Goal: Information Seeking & Learning: Learn about a topic

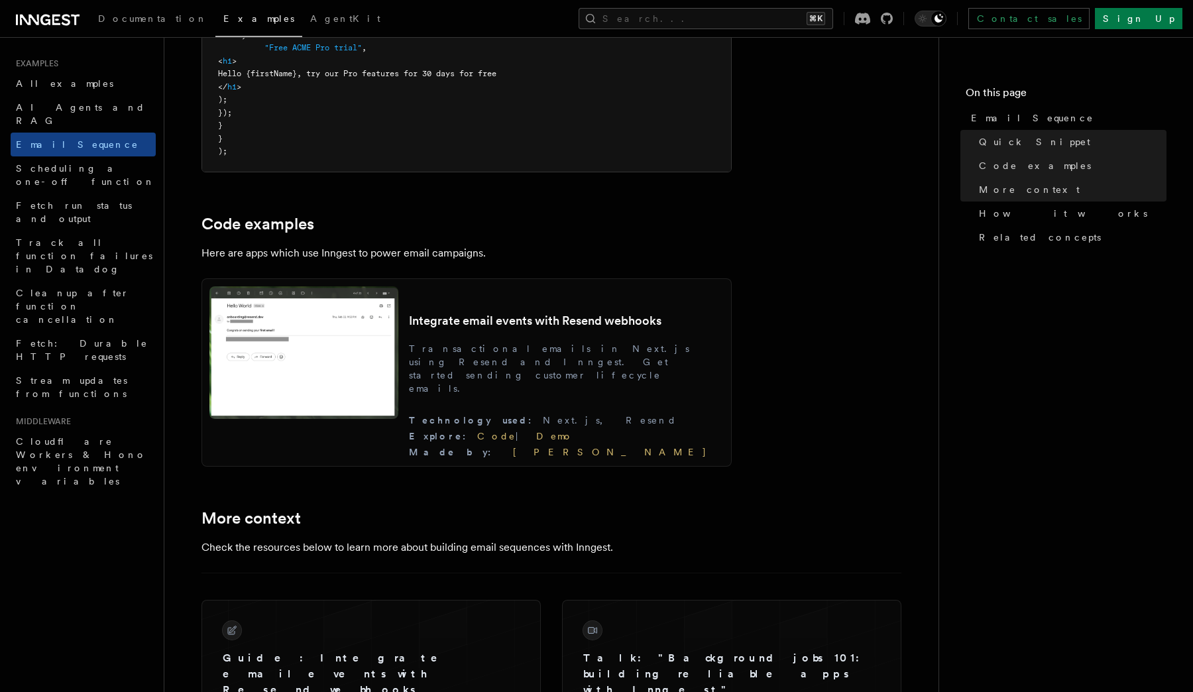
scroll to position [1122, 0]
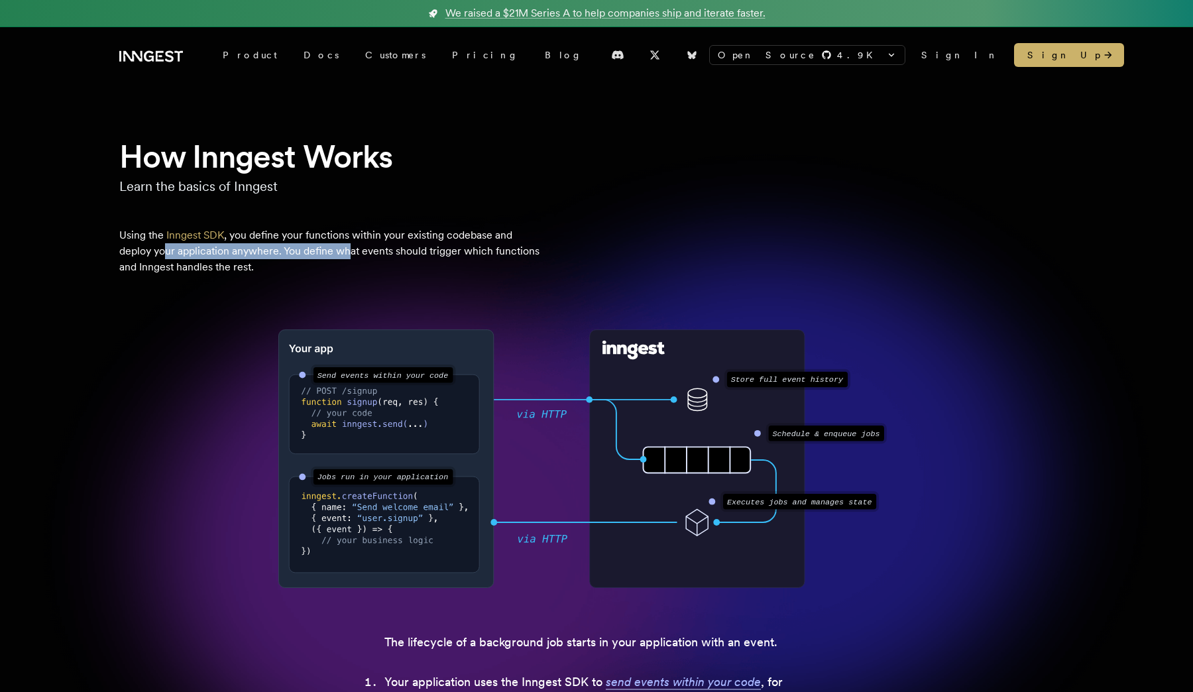
drag, startPoint x: 166, startPoint y: 252, endPoint x: 349, endPoint y: 250, distance: 182.2
click at [349, 250] on p "Using the Inngest SDK , you define your functions within your existing codebase…" at bounding box center [331, 251] width 424 height 48
drag, startPoint x: 153, startPoint y: 266, endPoint x: 215, endPoint y: 266, distance: 61.6
click at [205, 266] on p "Using the Inngest SDK , you define your functions within your existing codebase…" at bounding box center [331, 251] width 424 height 48
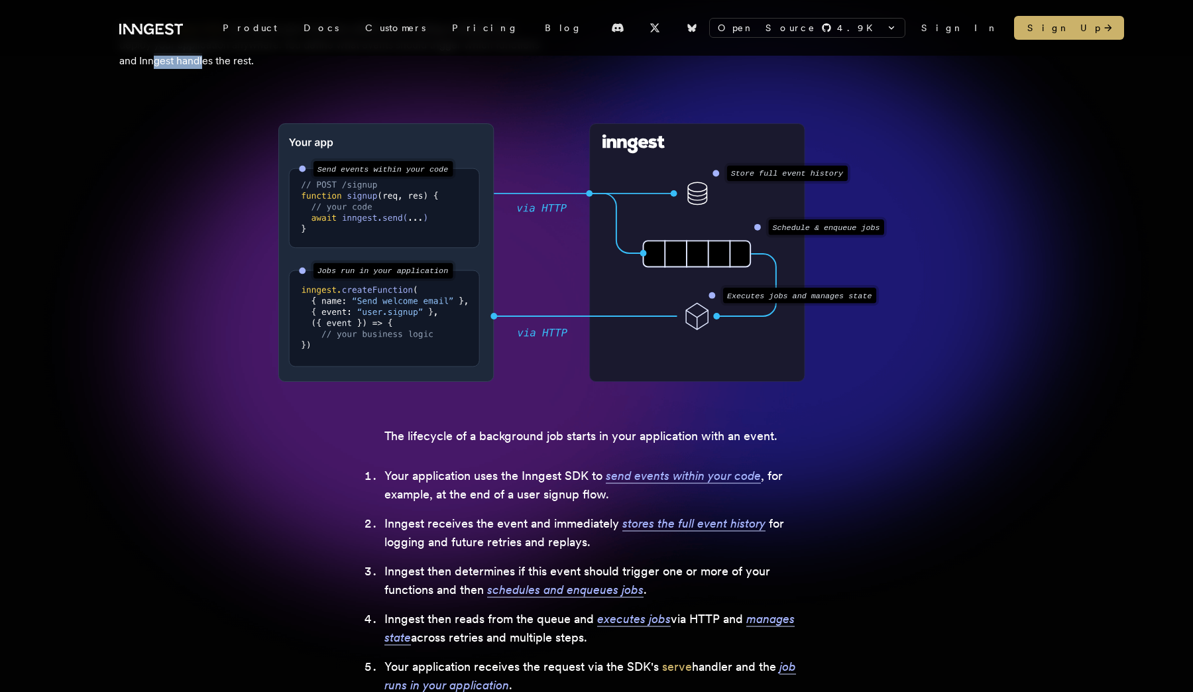
scroll to position [208, 0]
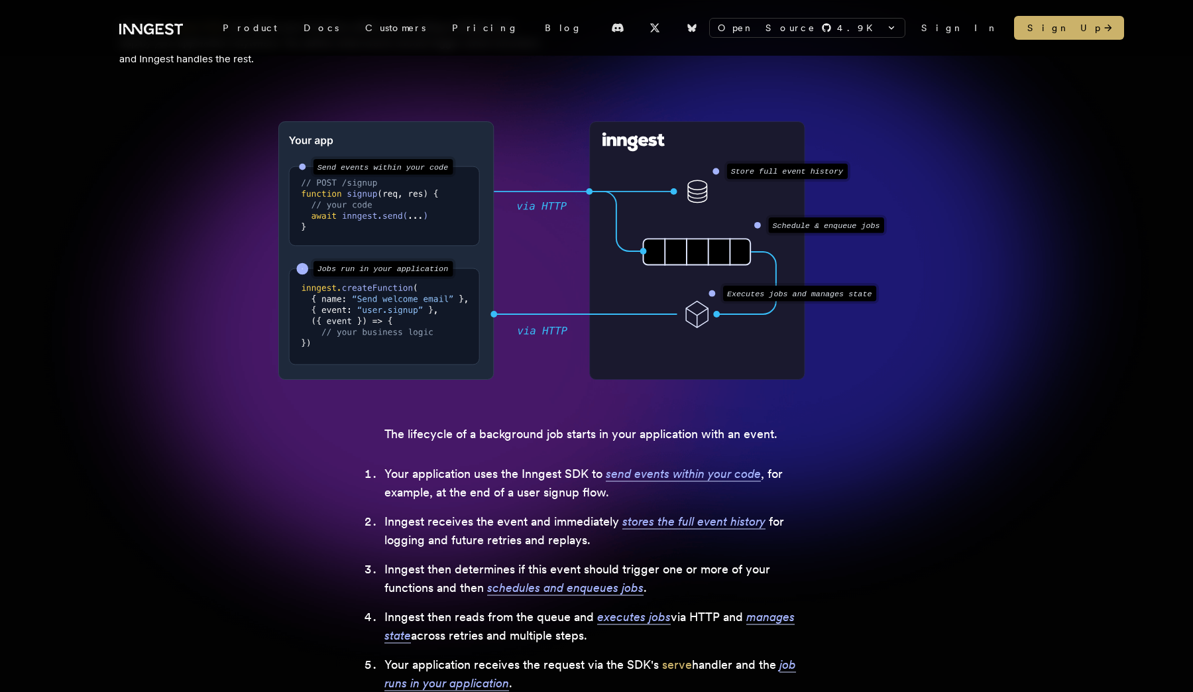
drag, startPoint x: 319, startPoint y: 269, endPoint x: 451, endPoint y: 270, distance: 131.9
click at [451, 270] on g ".svg-animate-ping { animation: svg-ping cubic-bezier(0,0,.2,1) 2s infinite; } @…" at bounding box center [376, 269] width 155 height 18
click at [330, 270] on text "Jobs run in your application" at bounding box center [382, 269] width 131 height 9
click at [350, 271] on text "Jobs run in your application" at bounding box center [382, 269] width 131 height 9
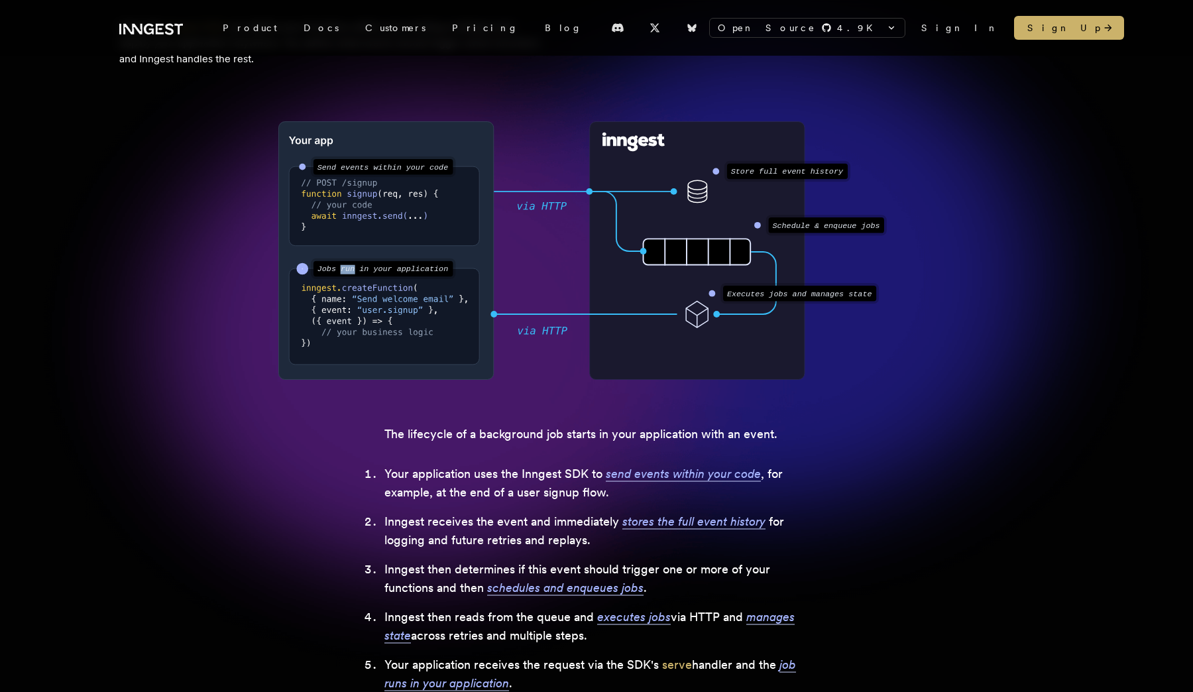
click at [350, 271] on text "Jobs run in your application" at bounding box center [382, 269] width 131 height 9
click at [375, 270] on text "Jobs run in your application" at bounding box center [382, 269] width 131 height 9
click at [417, 272] on text "Jobs run in your application" at bounding box center [382, 269] width 131 height 9
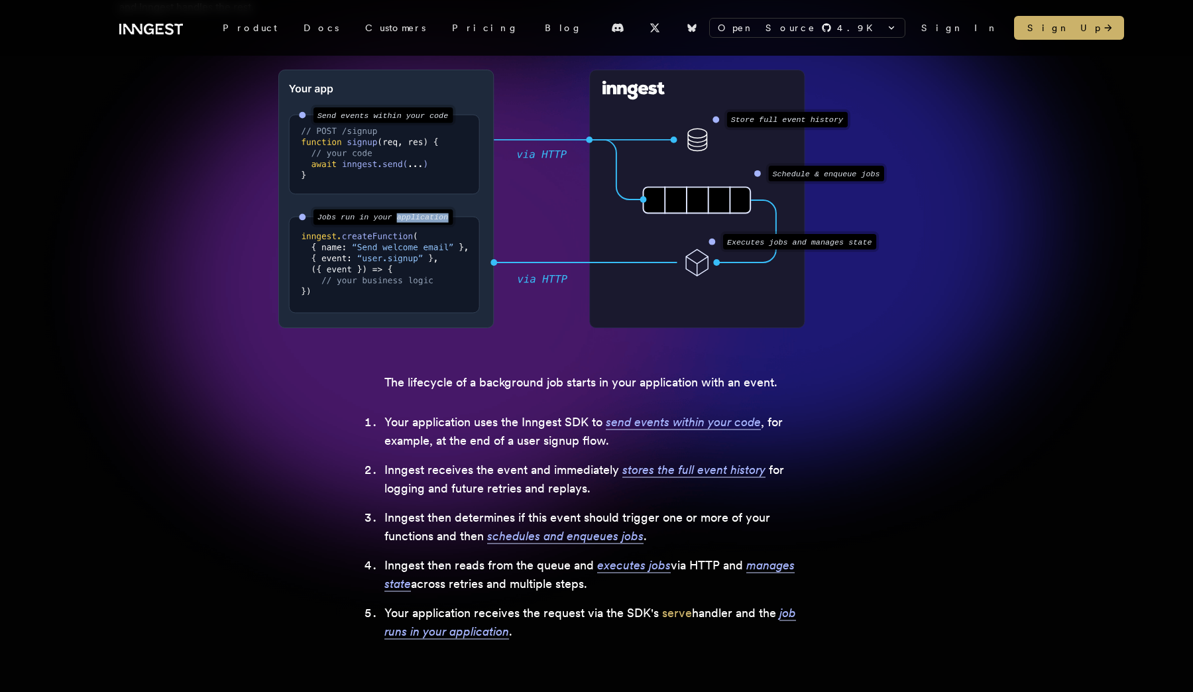
scroll to position [260, 0]
drag, startPoint x: 449, startPoint y: 471, endPoint x: 594, endPoint y: 453, distance: 146.2
click at [591, 454] on ol "Your application uses the Inngest SDK to send events within your code , for exa…" at bounding box center [596, 526] width 424 height 228
drag, startPoint x: 419, startPoint y: 517, endPoint x: 622, endPoint y: 515, distance: 203.4
click at [616, 514] on li "Inngest then determines if this event should trigger one or more of your functi…" at bounding box center [596, 526] width 424 height 37
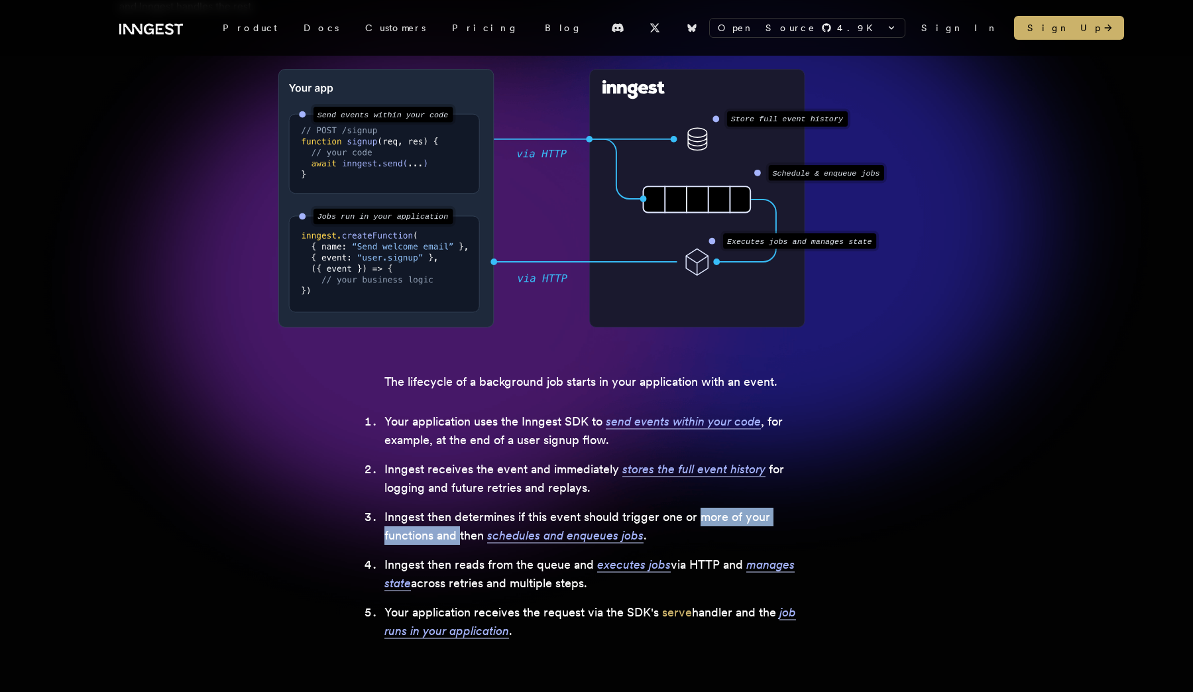
drag, startPoint x: 697, startPoint y: 517, endPoint x: 467, endPoint y: 534, distance: 230.5
click at [463, 535] on li "Inngest then determines if this event should trigger one or more of your functi…" at bounding box center [596, 526] width 424 height 37
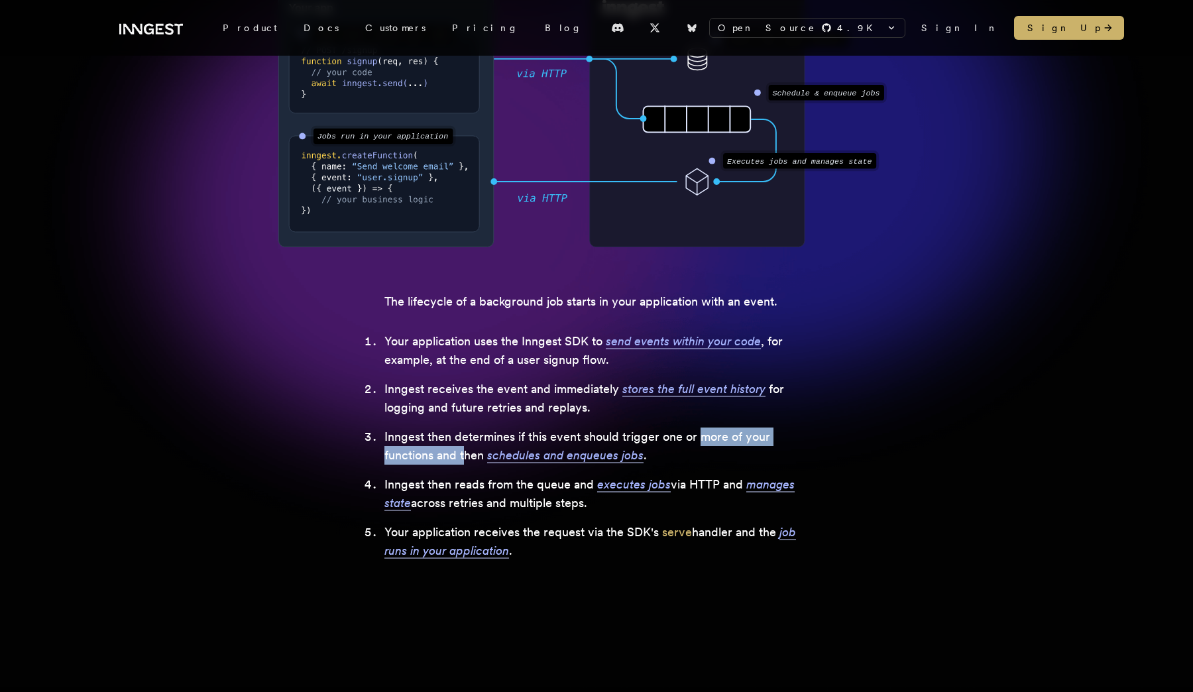
scroll to position [379, 0]
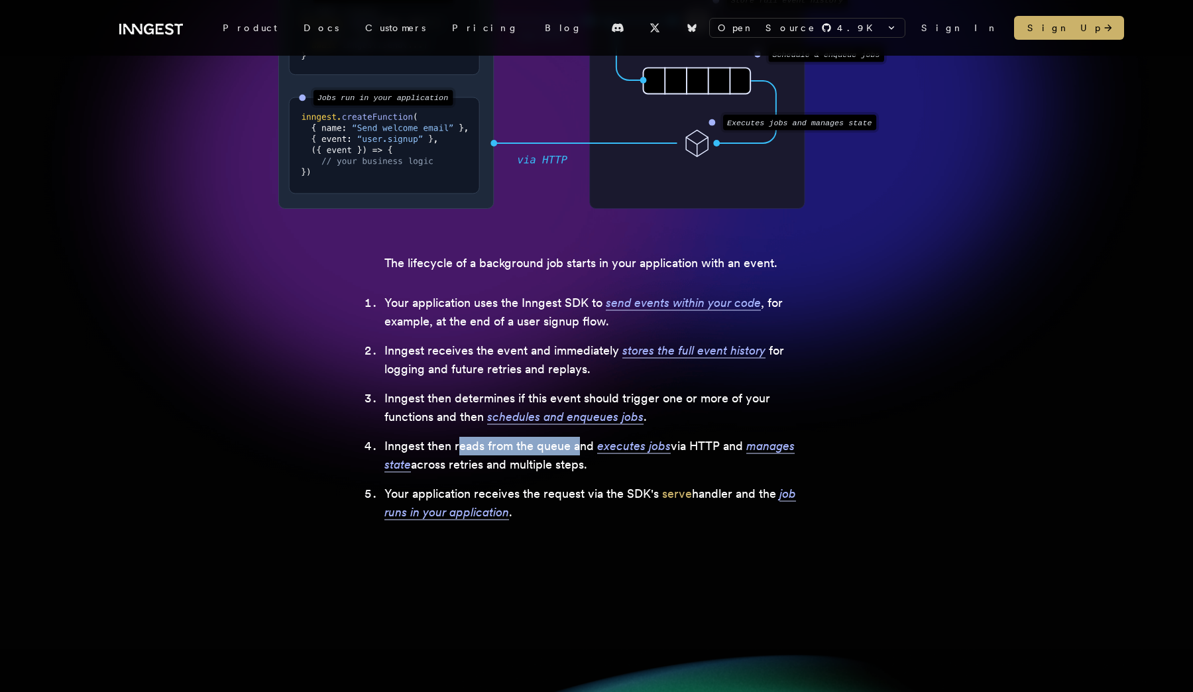
drag, startPoint x: 459, startPoint y: 446, endPoint x: 582, endPoint y: 437, distance: 124.2
click at [582, 437] on li "Inngest then reads from the queue and executes jobs via HTTP and manages state …" at bounding box center [596, 455] width 424 height 37
drag, startPoint x: 718, startPoint y: 446, endPoint x: 706, endPoint y: 446, distance: 12.6
click at [706, 446] on li "Inngest then reads from the queue and executes jobs via HTTP and manages state …" at bounding box center [596, 455] width 424 height 37
drag, startPoint x: 443, startPoint y: 467, endPoint x: 551, endPoint y: 466, distance: 108.0
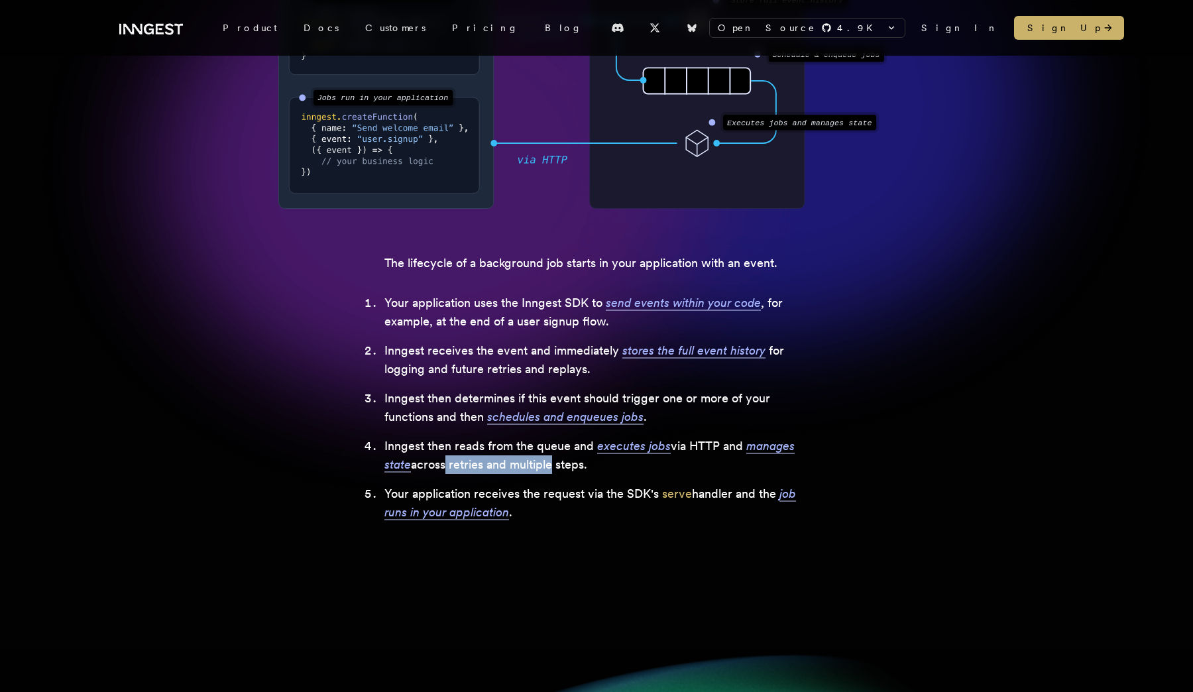
click at [551, 467] on li "Inngest then reads from the queue and executes jobs via HTTP and manages state …" at bounding box center [596, 455] width 424 height 37
drag, startPoint x: 419, startPoint y: 496, endPoint x: 667, endPoint y: 483, distance: 248.1
click at [666, 484] on li "Your application receives the request via the SDK's serve handler and the job r…" at bounding box center [596, 502] width 424 height 37
drag, startPoint x: 631, startPoint y: 492, endPoint x: 616, endPoint y: 492, distance: 15.3
click at [617, 492] on li "Your application receives the request via the SDK's serve handler and the job r…" at bounding box center [596, 502] width 424 height 37
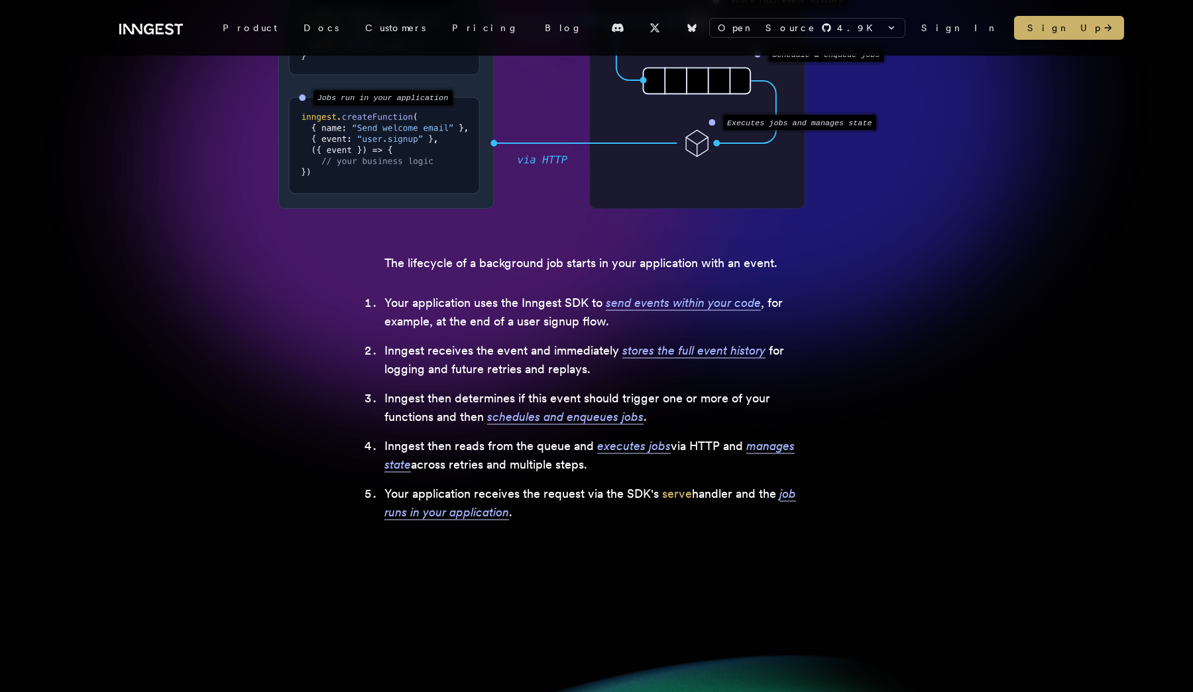
click at [710, 494] on li "Your application receives the request via the SDK's serve handler and the job r…" at bounding box center [596, 502] width 424 height 37
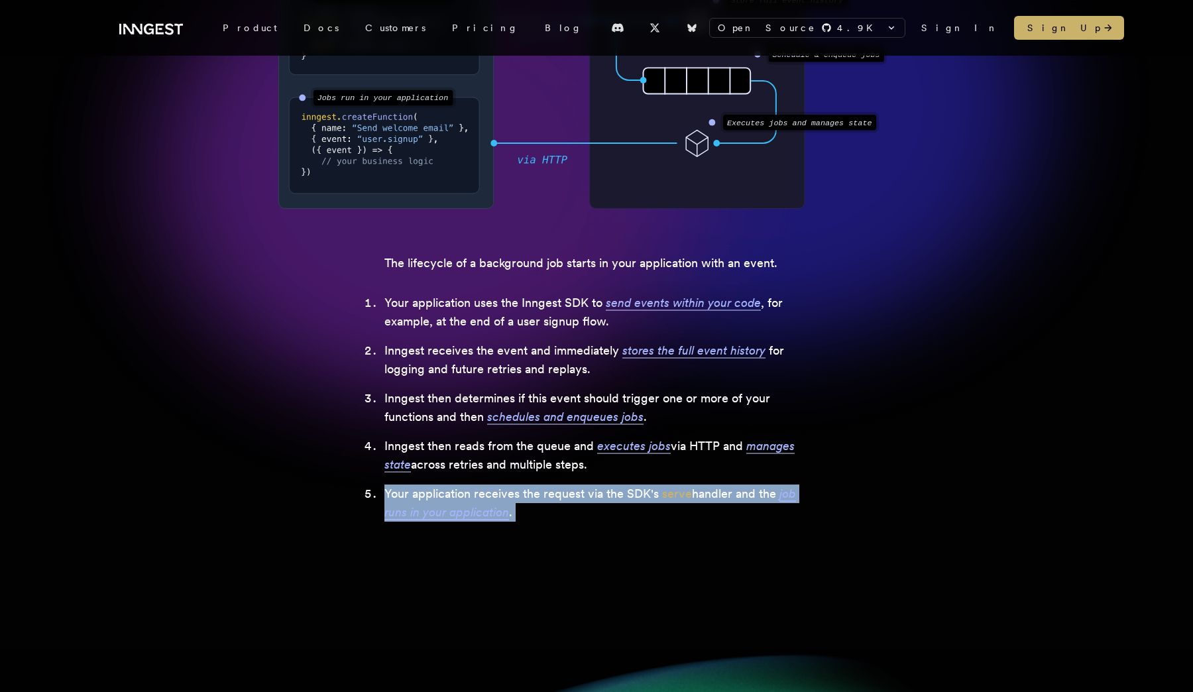
click at [710, 494] on li "Your application receives the request via the SDK's serve handler and the job r…" at bounding box center [596, 502] width 424 height 37
click at [529, 503] on li "Your application receives the request via the SDK's serve handler and the job r…" at bounding box center [596, 502] width 424 height 37
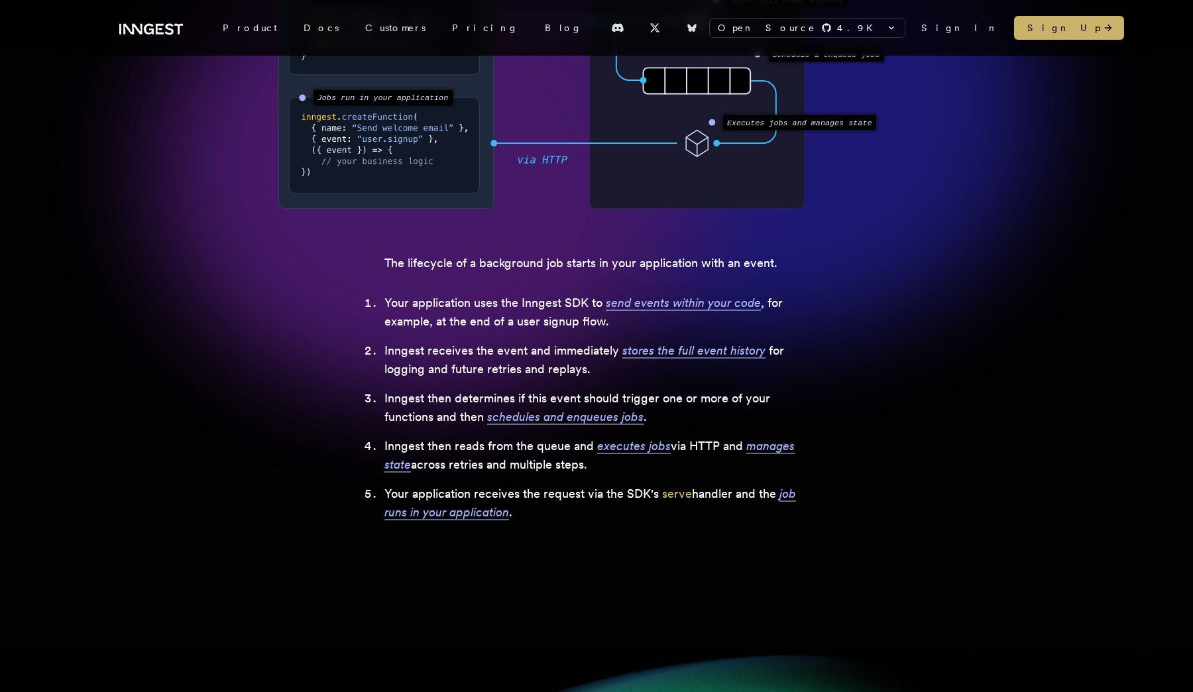
click at [470, 514] on span "job runs in your application" at bounding box center [589, 502] width 411 height 32
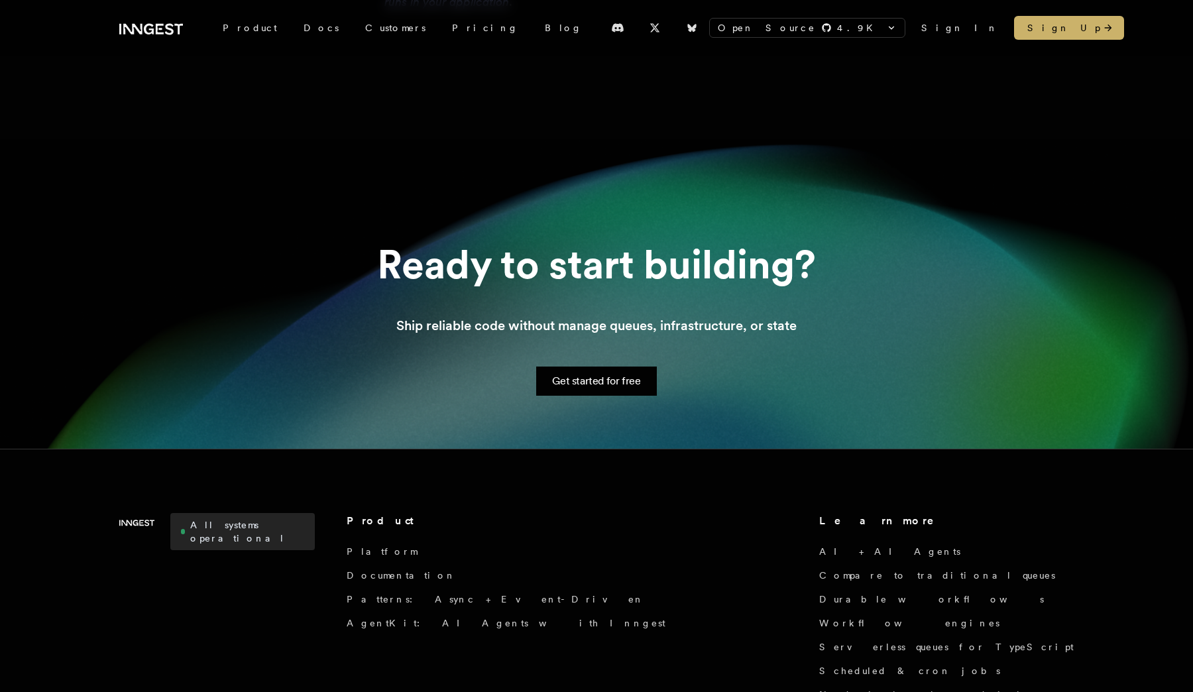
scroll to position [891, 0]
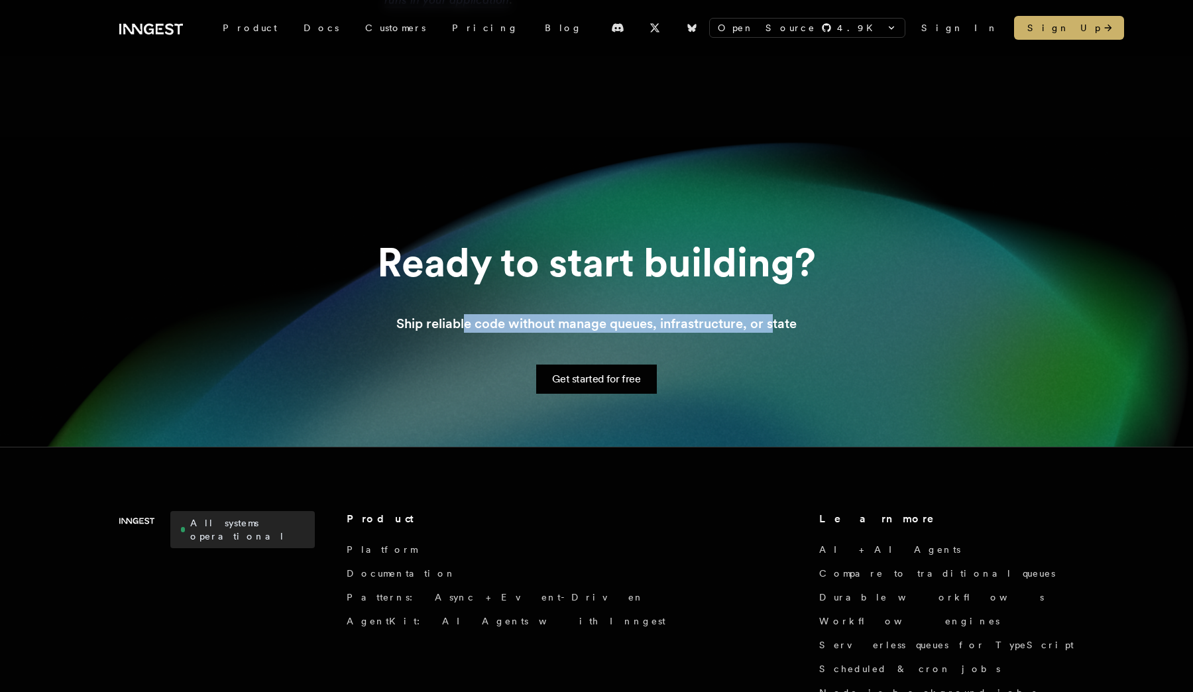
drag, startPoint x: 466, startPoint y: 321, endPoint x: 796, endPoint y: 313, distance: 329.4
click at [791, 313] on section "Ready to start building? Ship reliable code without manage queues, infrastructu…" at bounding box center [596, 291] width 1193 height 310
click at [770, 335] on section "Ready to start building? Ship reliable code without manage queues, infrastructu…" at bounding box center [596, 291] width 1193 height 310
drag, startPoint x: 770, startPoint y: 329, endPoint x: 563, endPoint y: 327, distance: 207.4
click at [563, 327] on p "Ship reliable code without manage queues, infrastructure, or state" at bounding box center [596, 323] width 400 height 19
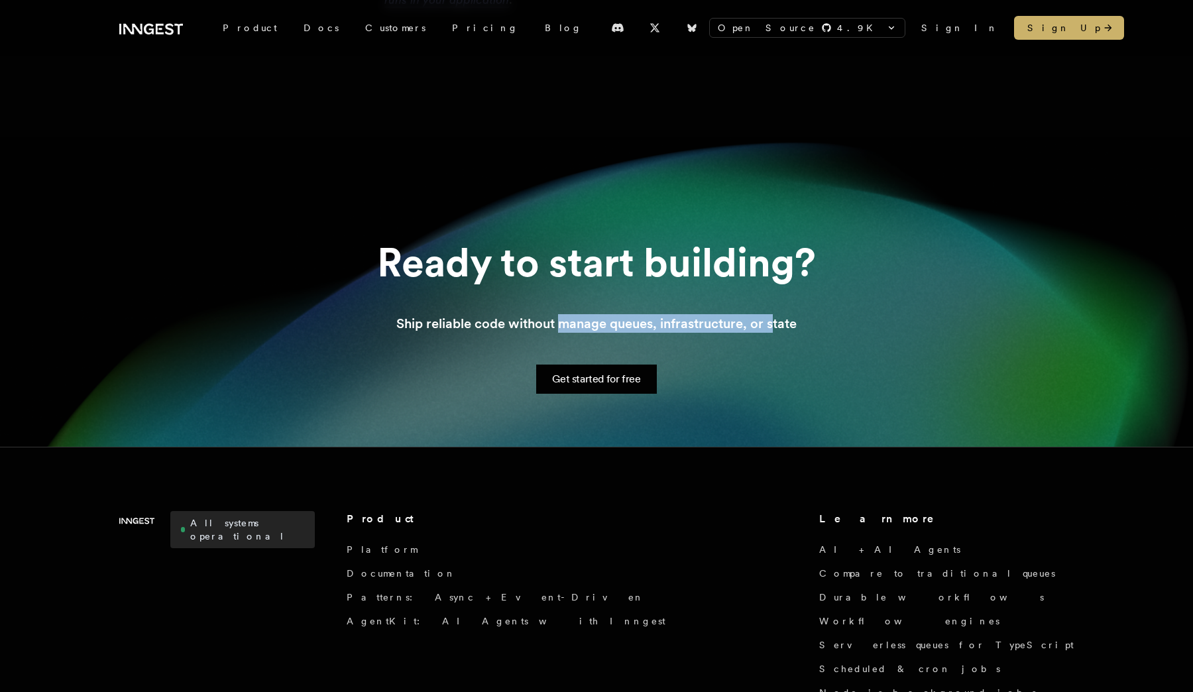
click at [563, 327] on p "Ship reliable code without manage queues, infrastructure, or state" at bounding box center [596, 323] width 400 height 19
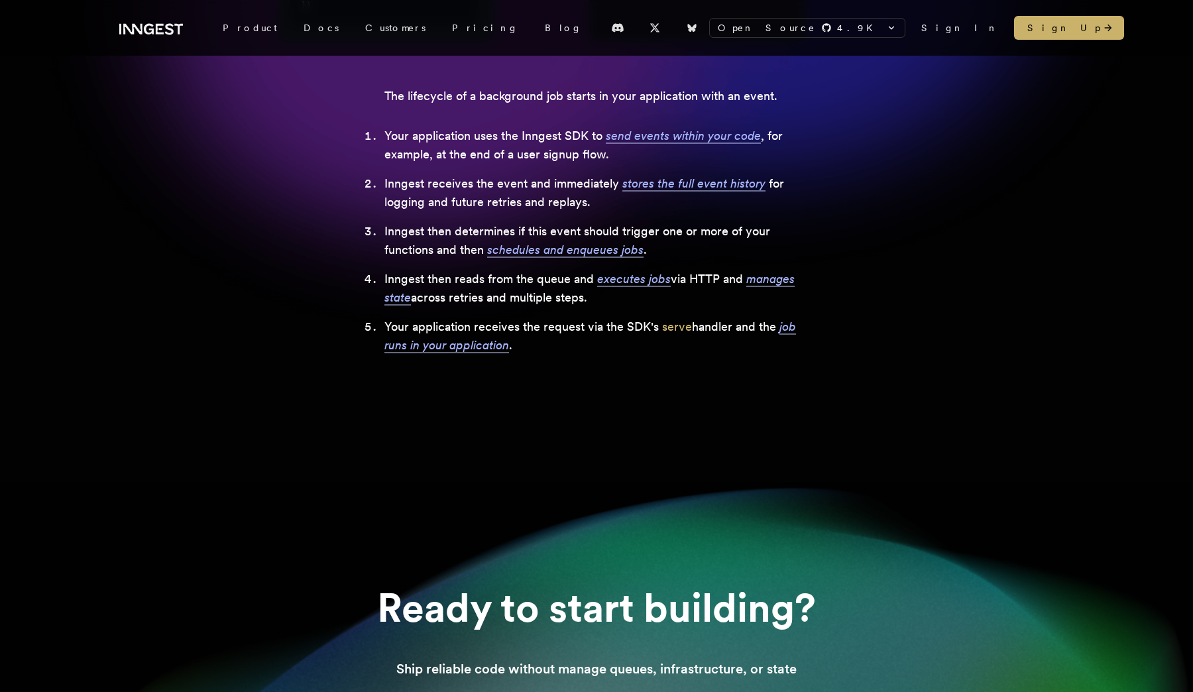
scroll to position [617, 0]
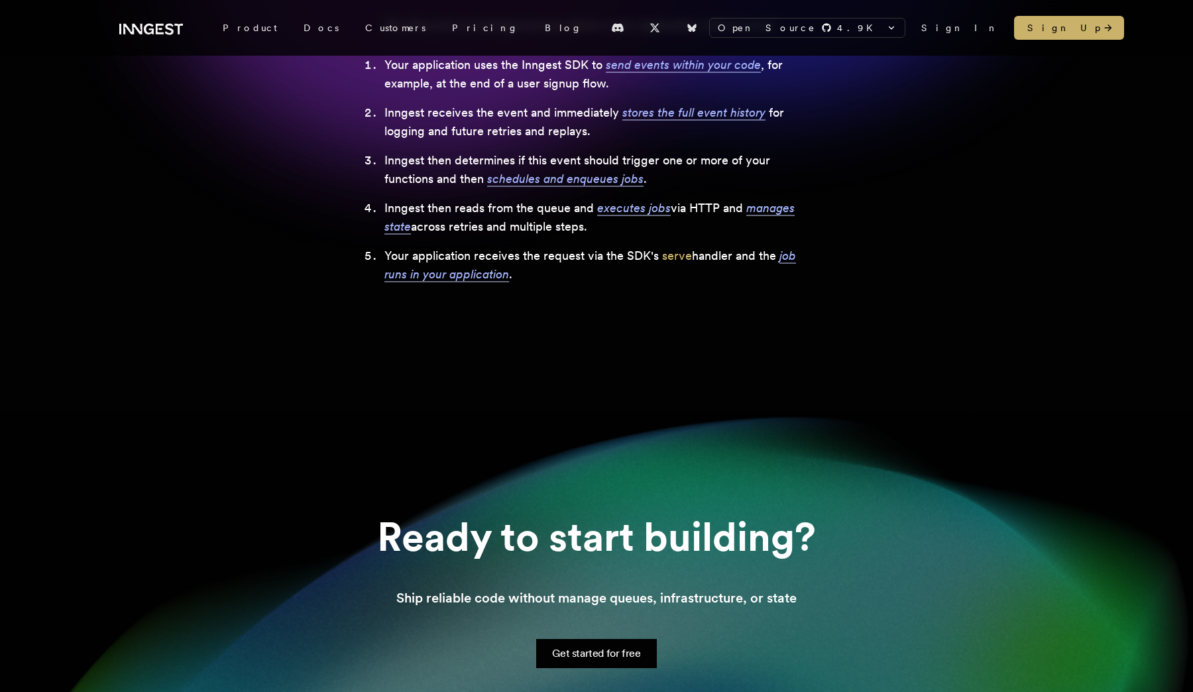
click at [457, 3] on ul "Product Product Platform Learn about features, flow control, and more Use Cases…" at bounding box center [402, 28] width 386 height 56
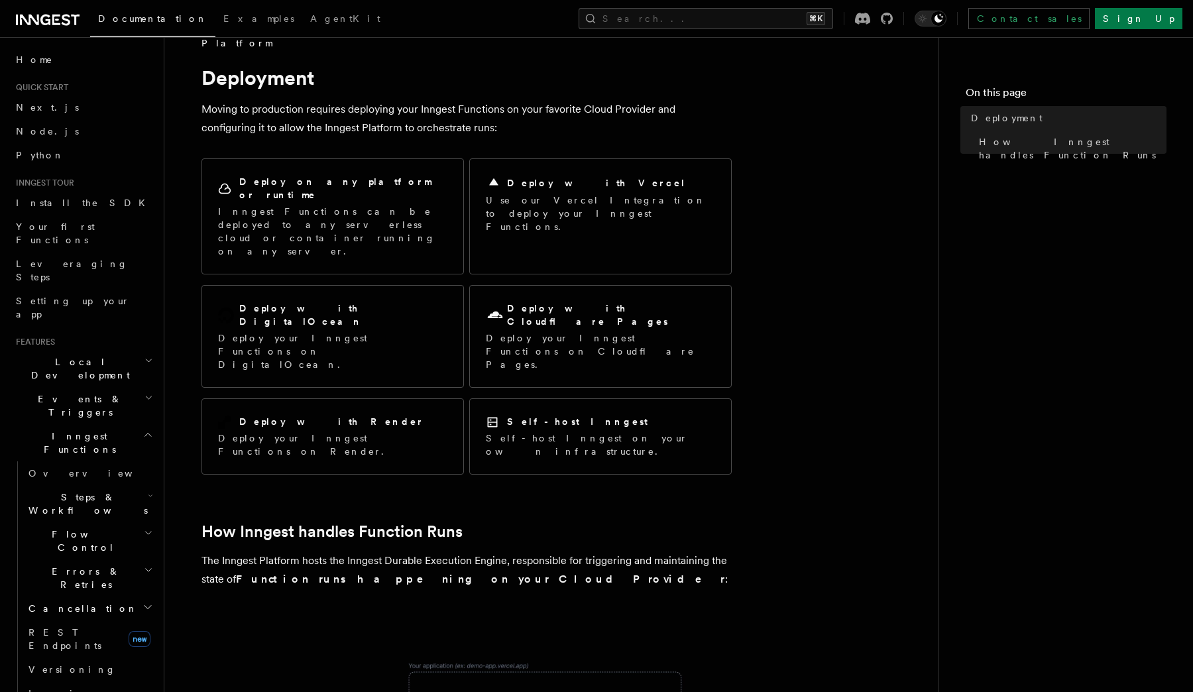
scroll to position [35, 0]
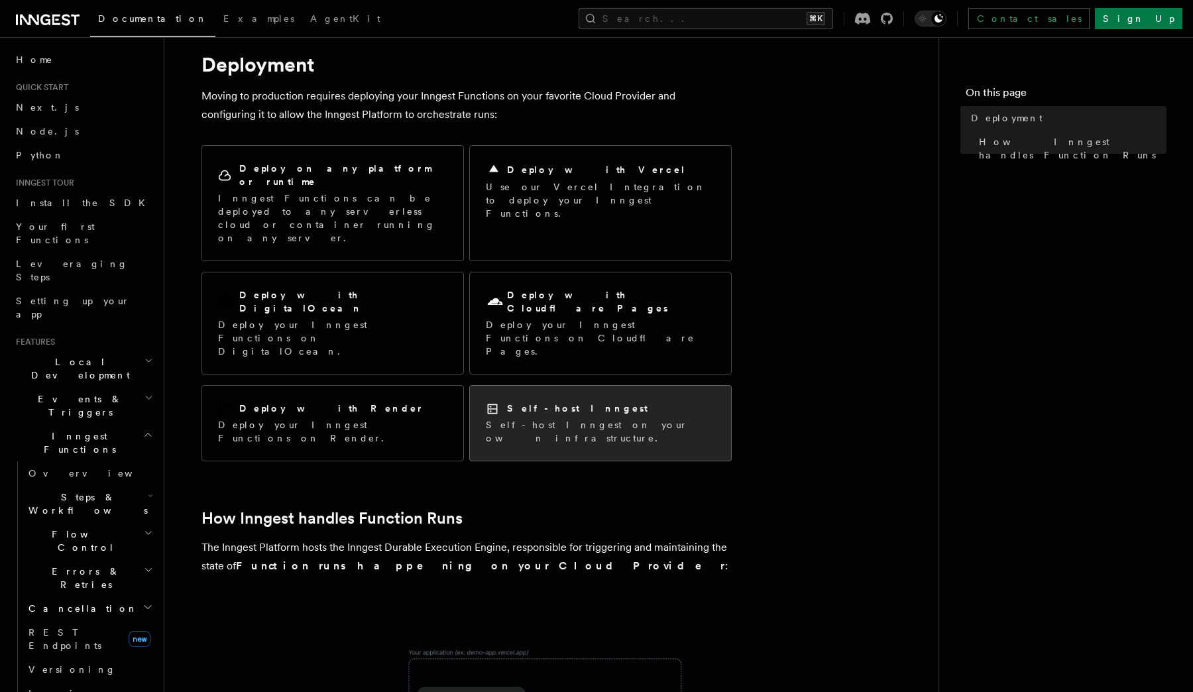
click at [512, 386] on div "Self-host Inngest Self-host Inngest on your own infrastructure." at bounding box center [600, 423] width 261 height 75
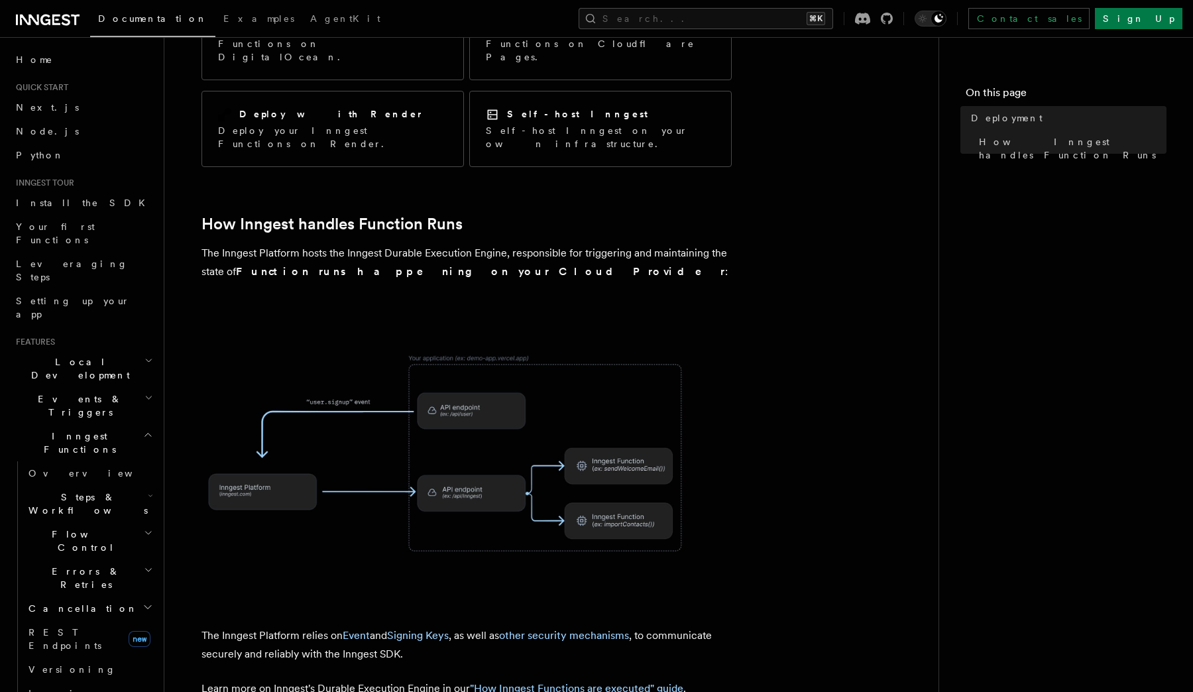
scroll to position [347, 0]
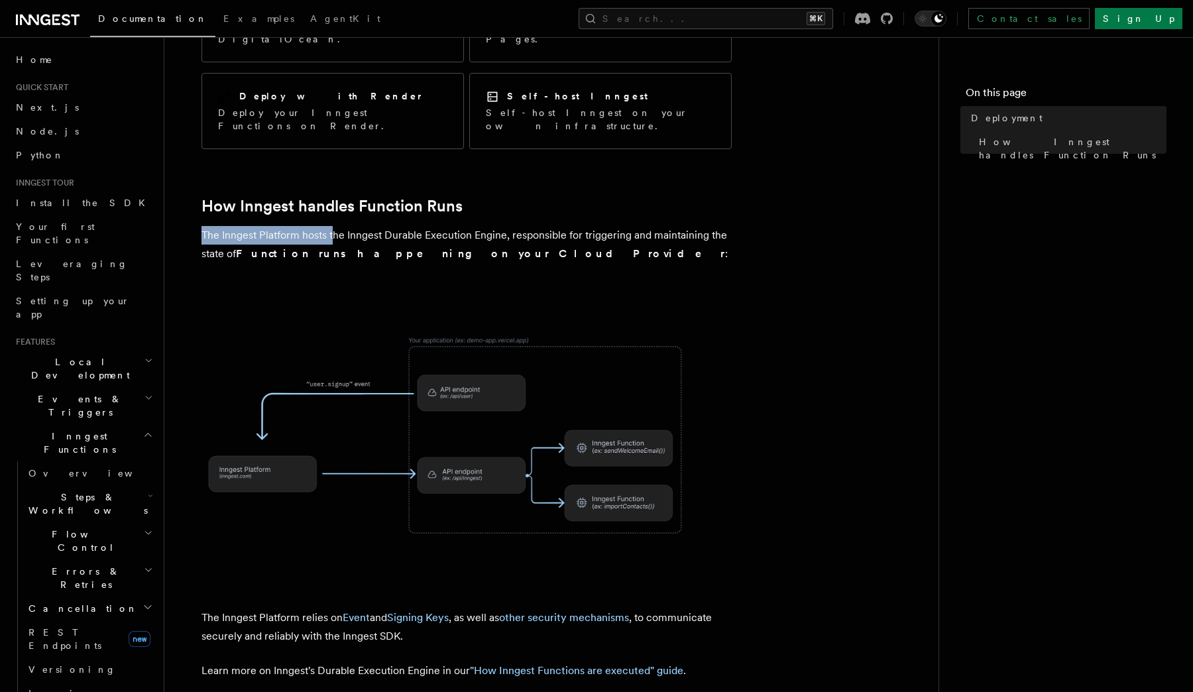
drag, startPoint x: 335, startPoint y: 149, endPoint x: 521, endPoint y: 138, distance: 186.5
click at [521, 138] on article "Platform Deployment Moving to production requires deploying your Inngest Functi…" at bounding box center [551, 327] width 731 height 1232
click at [529, 226] on p "The Inngest Platform hosts the Inngest Durable Execution Engine, responsible fo…" at bounding box center [466, 244] width 530 height 37
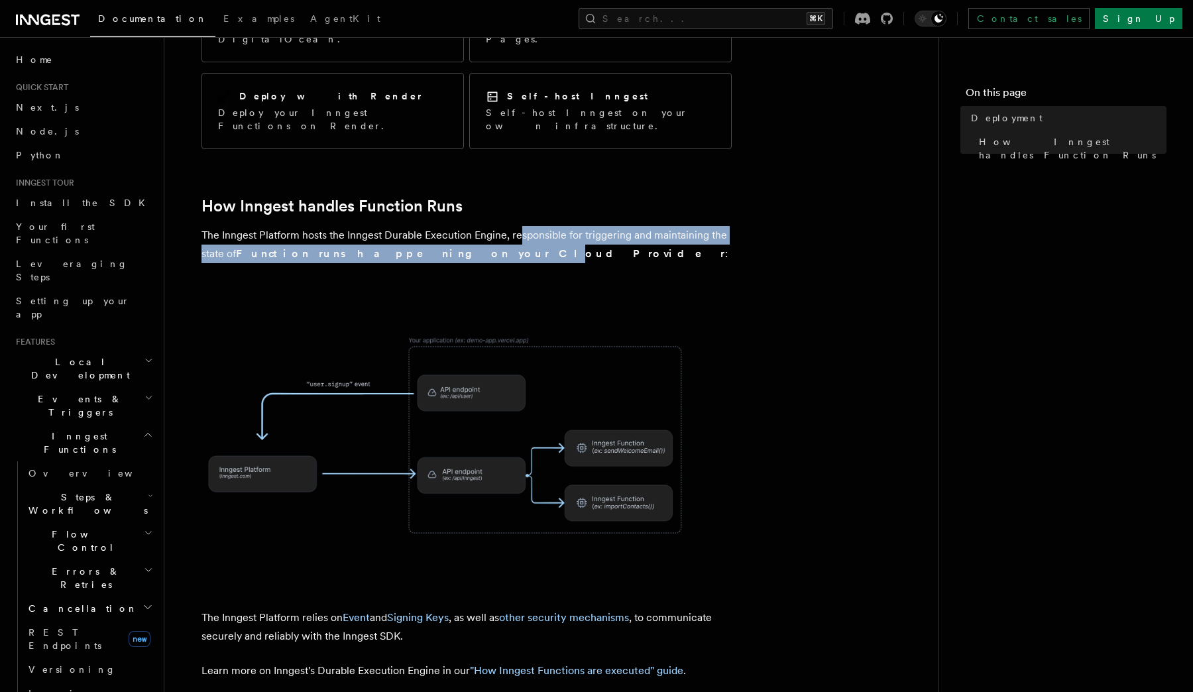
drag, startPoint x: 519, startPoint y: 148, endPoint x: 411, endPoint y: 174, distance: 110.9
click at [411, 226] on p "The Inngest Platform hosts the Inngest Durable Execution Engine, responsible fo…" at bounding box center [466, 244] width 530 height 37
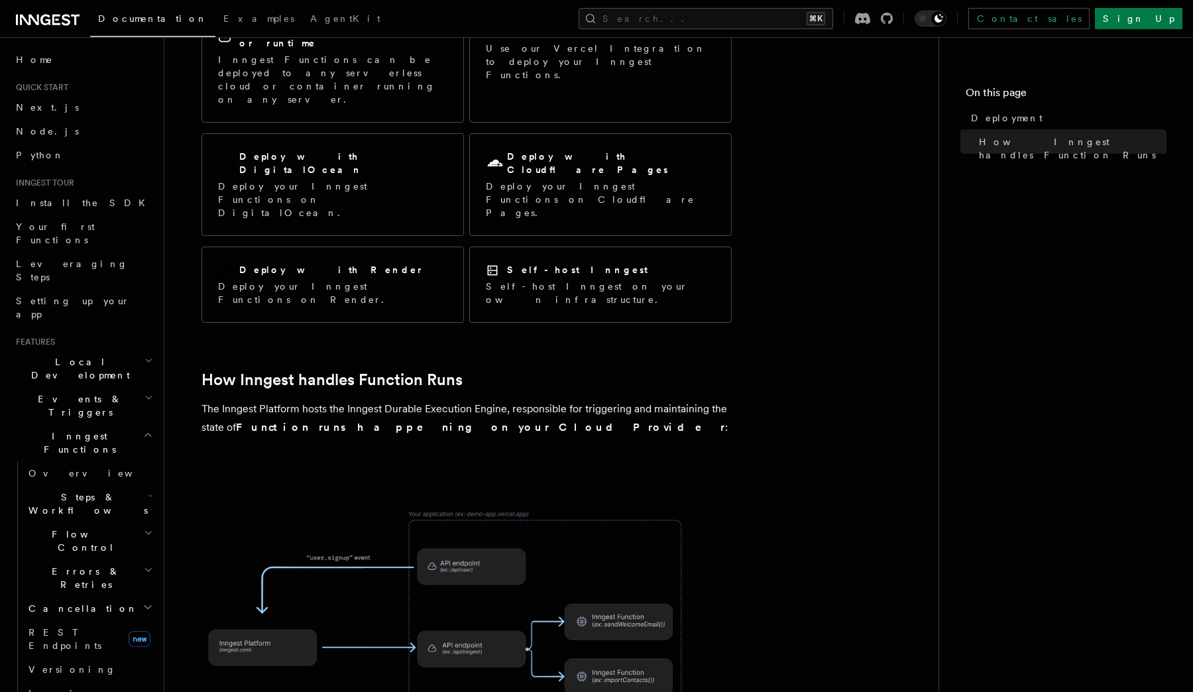
scroll to position [0, 0]
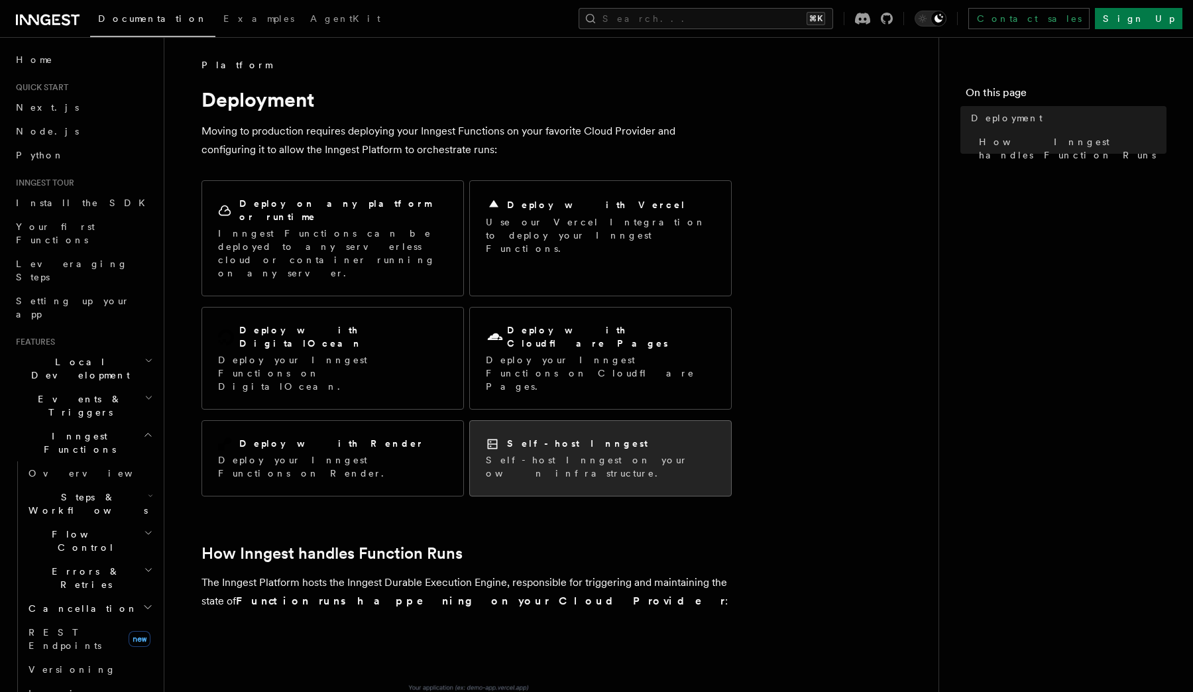
click at [525, 437] on h2 "Self-host Inngest" at bounding box center [577, 443] width 140 height 13
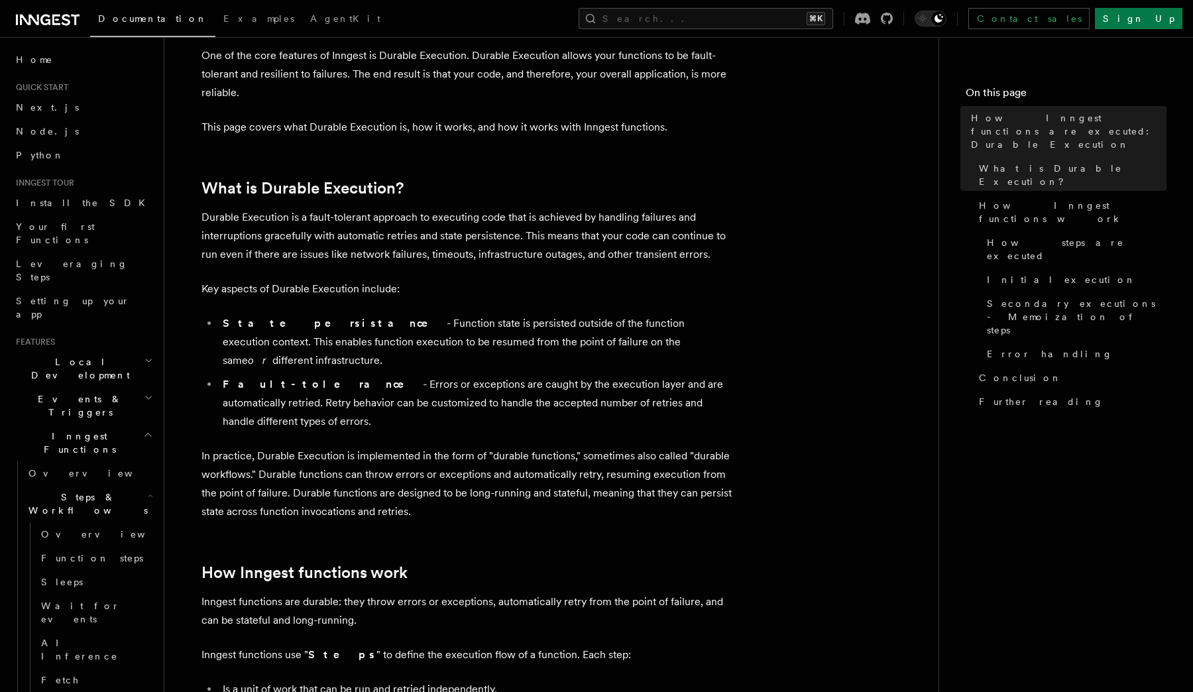
scroll to position [77, 0]
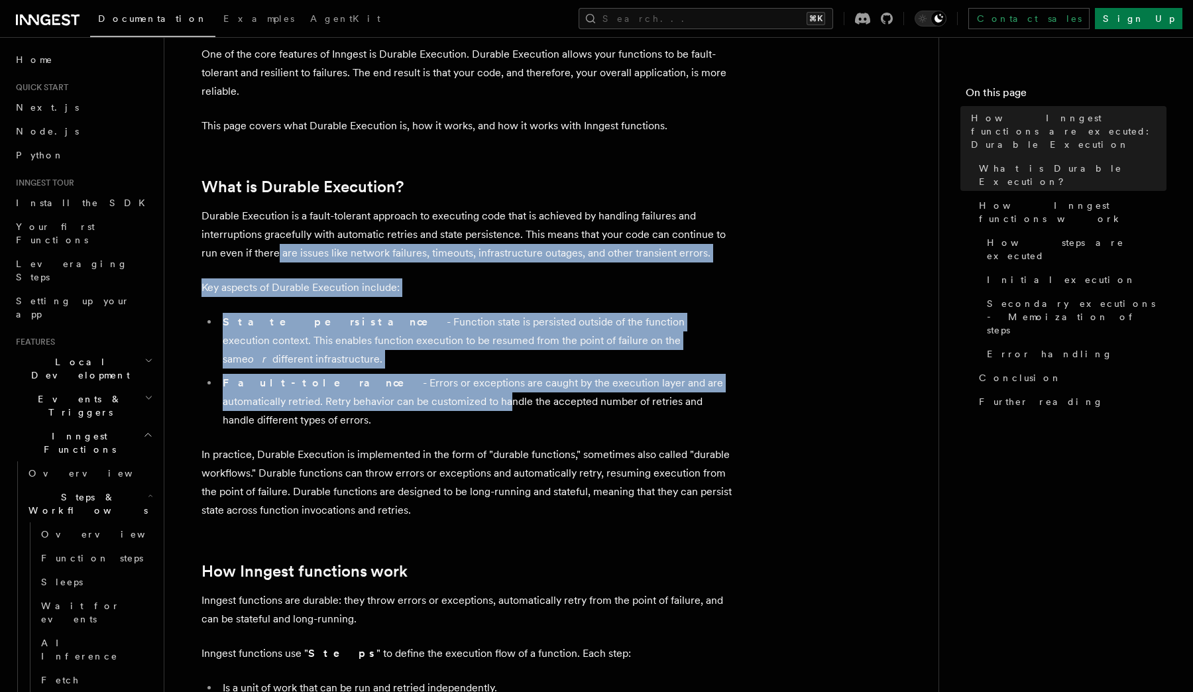
drag, startPoint x: 278, startPoint y: 253, endPoint x: 378, endPoint y: 379, distance: 160.4
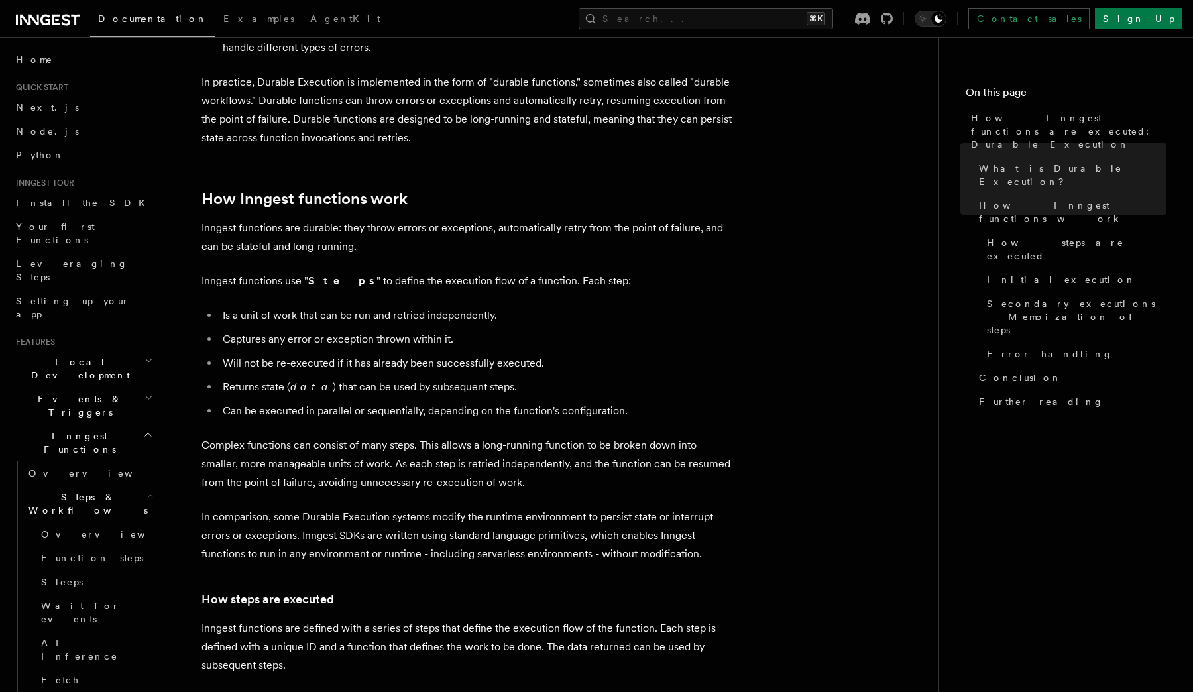
scroll to position [451, 0]
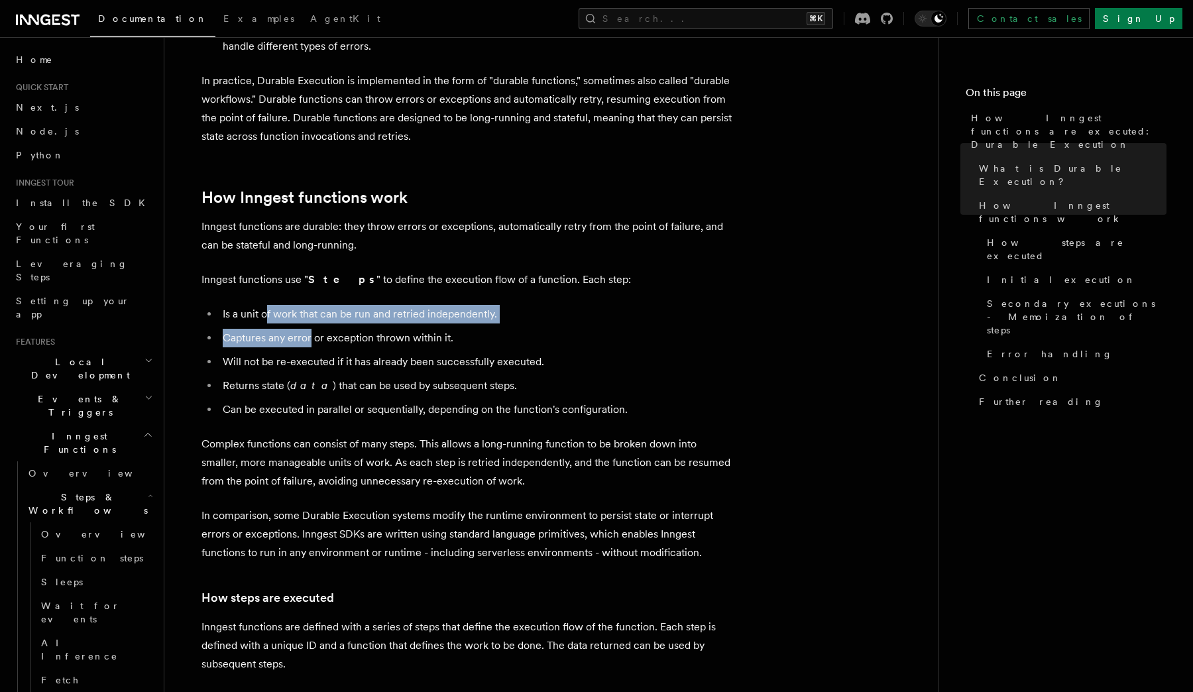
drag, startPoint x: 267, startPoint y: 275, endPoint x: 311, endPoint y: 309, distance: 55.3
click at [311, 309] on ul "Is a unit of work that can be run and retried independently. Captures any error…" at bounding box center [466, 362] width 530 height 114
click at [311, 329] on li "Captures any error or exception thrown within it." at bounding box center [475, 338] width 513 height 19
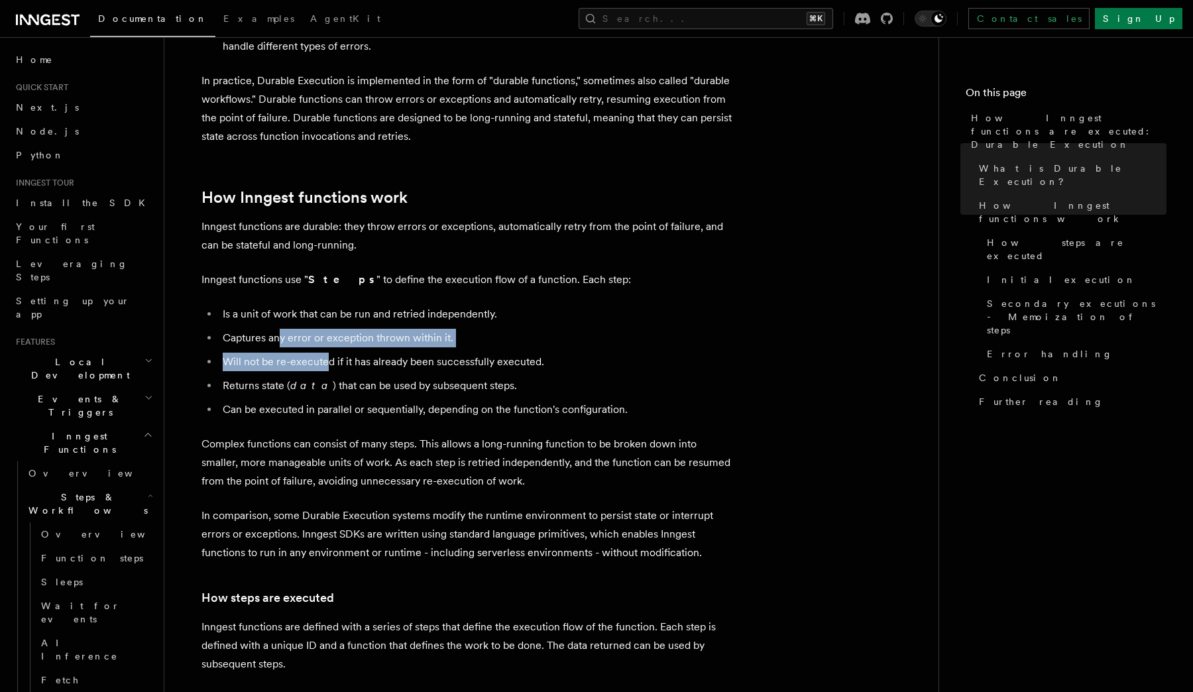
drag, startPoint x: 279, startPoint y: 298, endPoint x: 329, endPoint y: 327, distance: 57.6
click at [329, 327] on ul "Is a unit of work that can be run and retried independently. Captures any error…" at bounding box center [466, 362] width 530 height 114
click at [354, 352] on li "Will not be re-executed if it has already been successfully executed." at bounding box center [475, 361] width 513 height 19
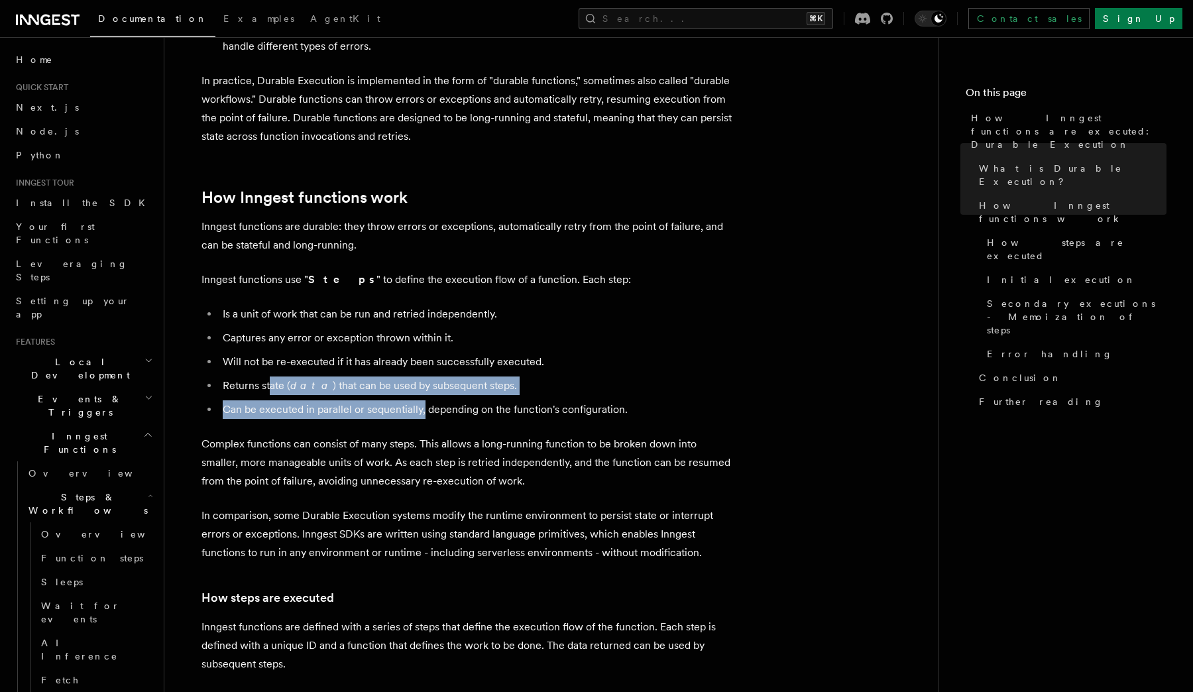
drag, startPoint x: 270, startPoint y: 349, endPoint x: 425, endPoint y: 366, distance: 156.0
click at [425, 366] on ul "Is a unit of work that can be run and retried independently. Captures any error…" at bounding box center [466, 362] width 530 height 114
click at [400, 400] on li "Can be executed in parallel or sequentially, depending on the function's config…" at bounding box center [475, 409] width 513 height 19
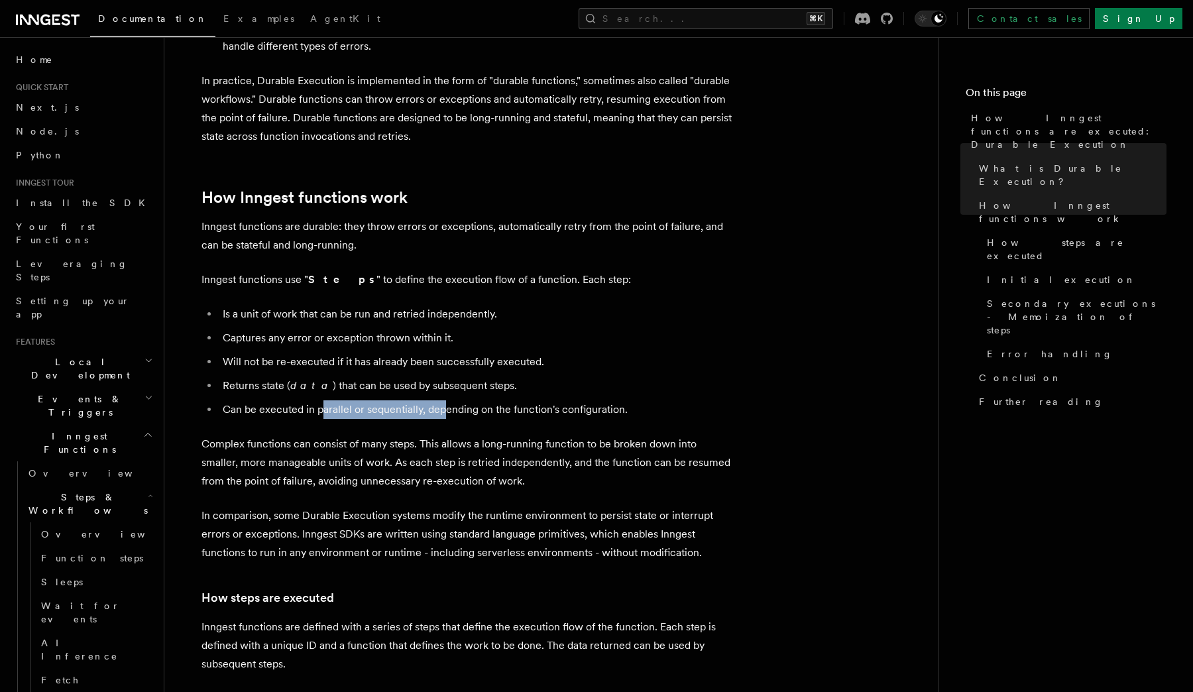
drag, startPoint x: 320, startPoint y: 366, endPoint x: 451, endPoint y: 364, distance: 131.2
click at [449, 400] on li "Can be executed in parallel or sequentially, depending on the function's config…" at bounding box center [475, 409] width 513 height 19
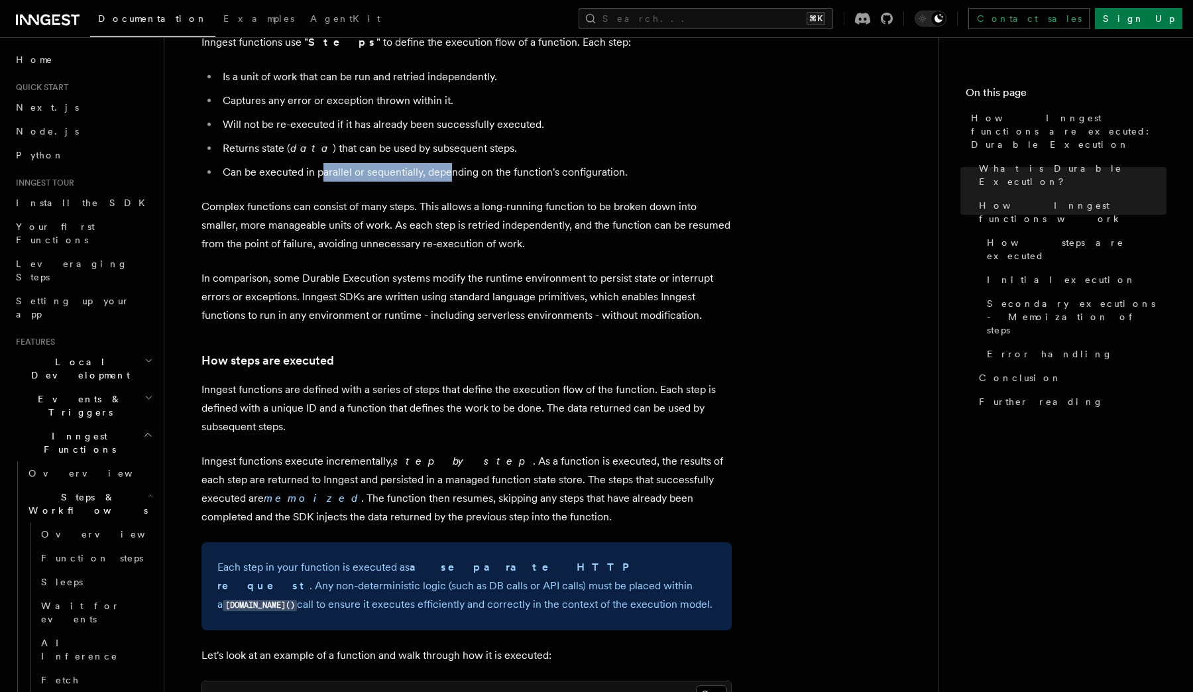
scroll to position [689, 0]
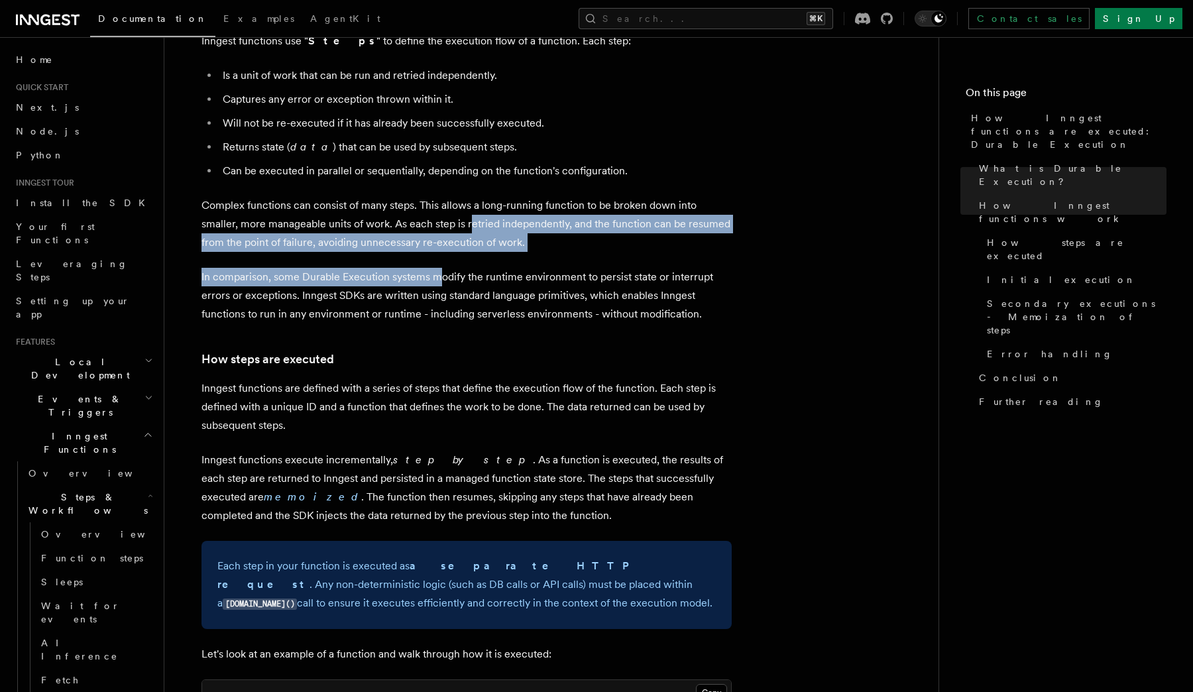
drag, startPoint x: 470, startPoint y: 189, endPoint x: 442, endPoint y: 237, distance: 56.1
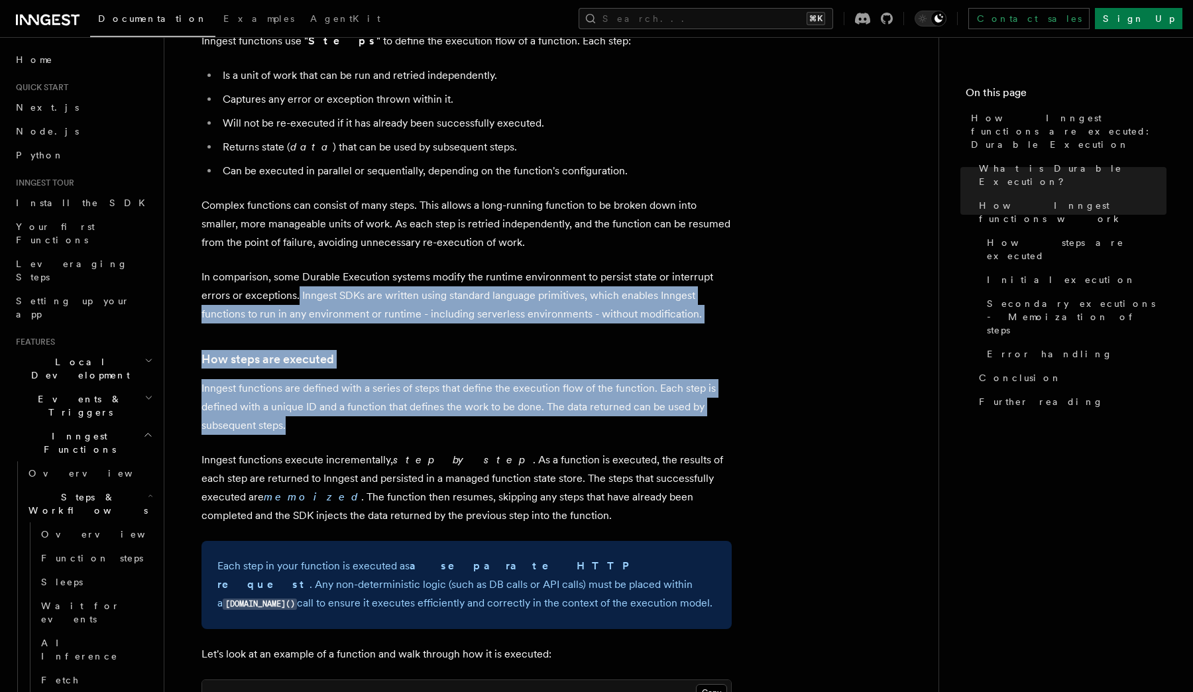
drag, startPoint x: 298, startPoint y: 261, endPoint x: 441, endPoint y: 386, distance: 189.2
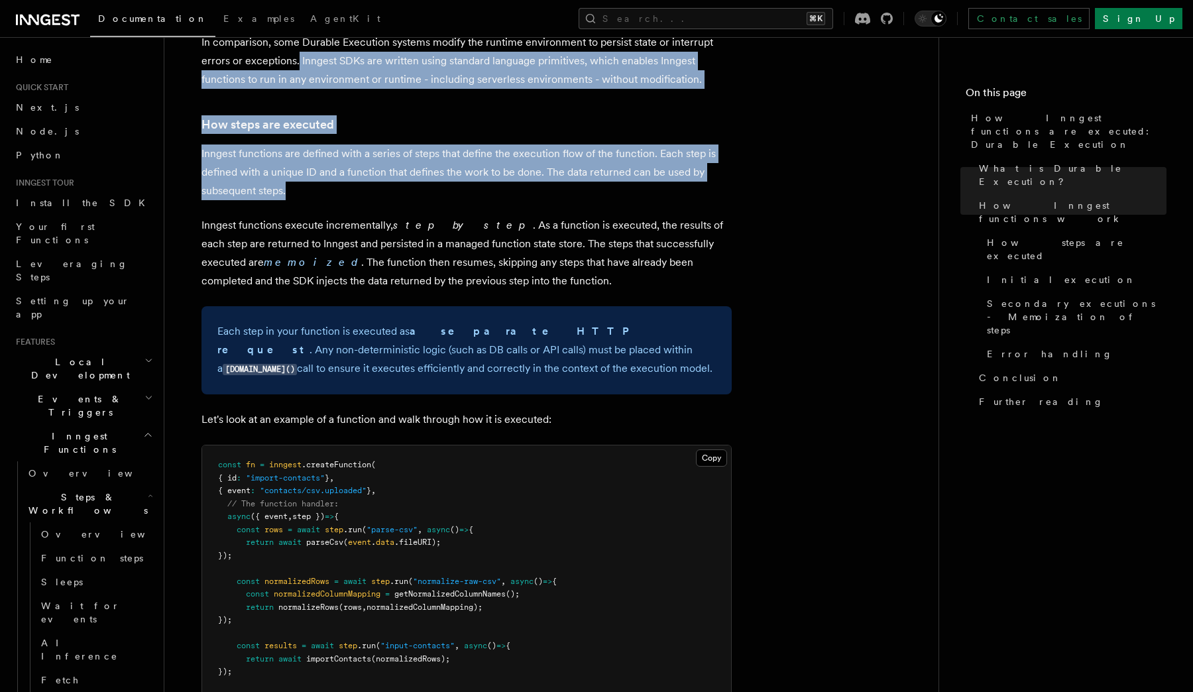
scroll to position [925, 0]
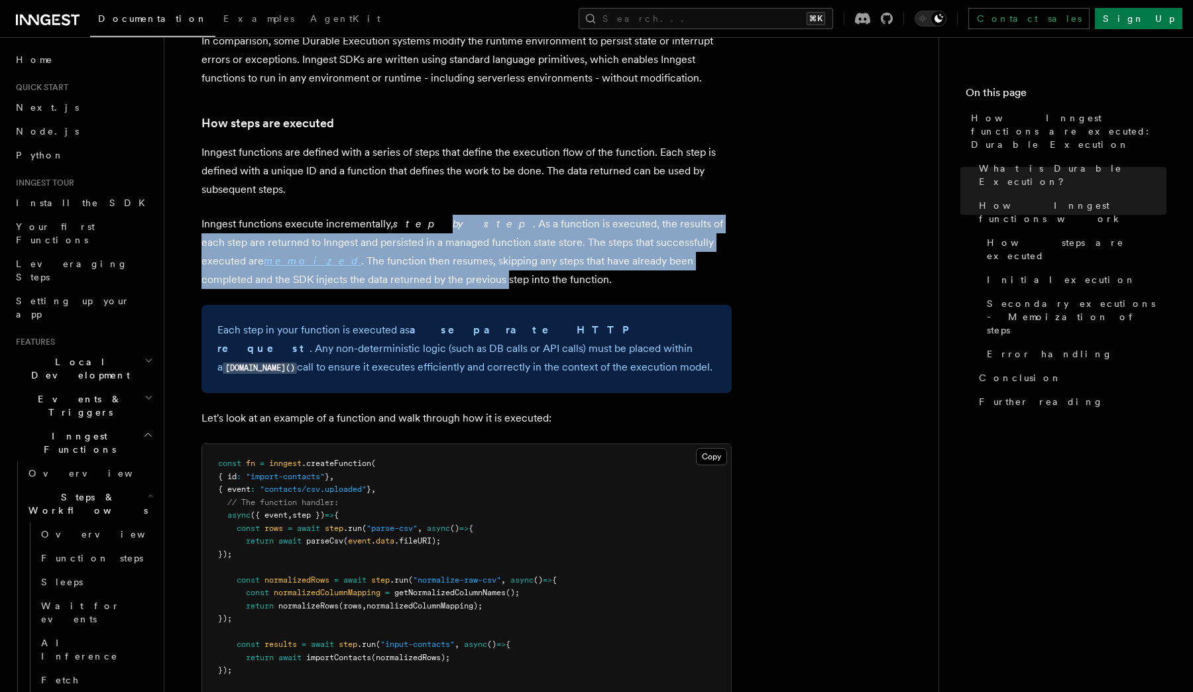
drag, startPoint x: 414, startPoint y: 185, endPoint x: 358, endPoint y: 244, distance: 81.6
click at [358, 244] on p "Inngest functions execute incrementally, step by step . As a function is execut…" at bounding box center [466, 252] width 530 height 74
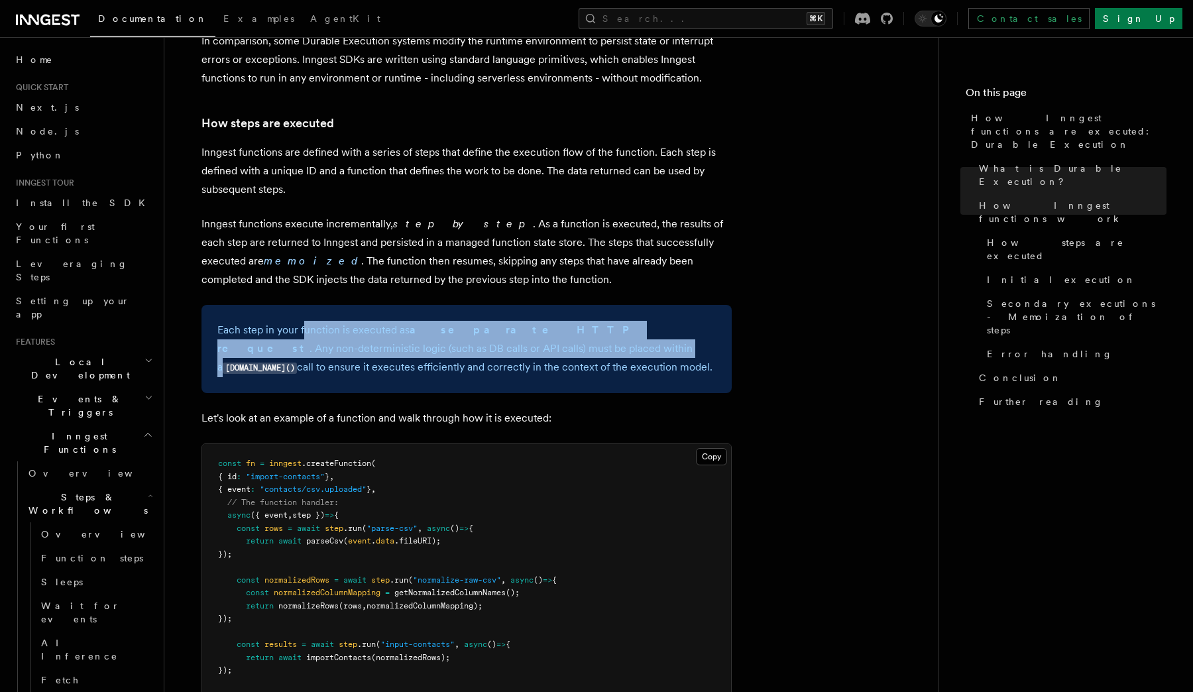
drag, startPoint x: 305, startPoint y: 297, endPoint x: 428, endPoint y: 317, distance: 124.3
click at [427, 321] on p "Each step in your function is executed as a separate HTTP request . Any non-det…" at bounding box center [466, 349] width 498 height 56
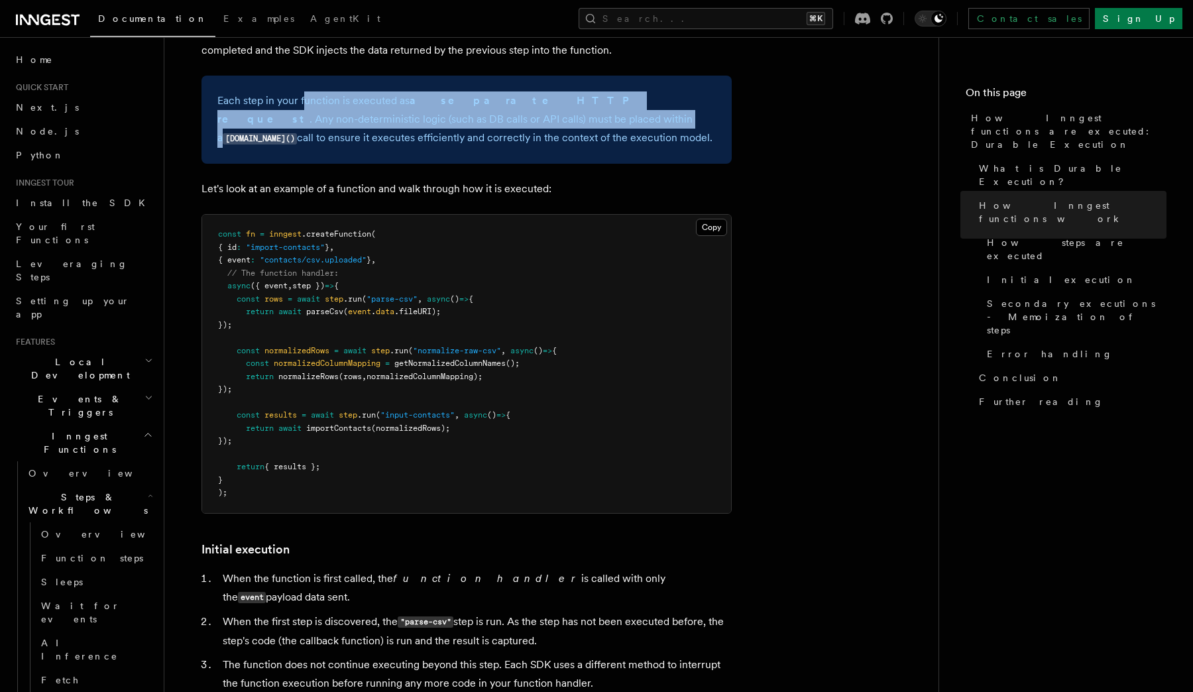
scroll to position [1163, 0]
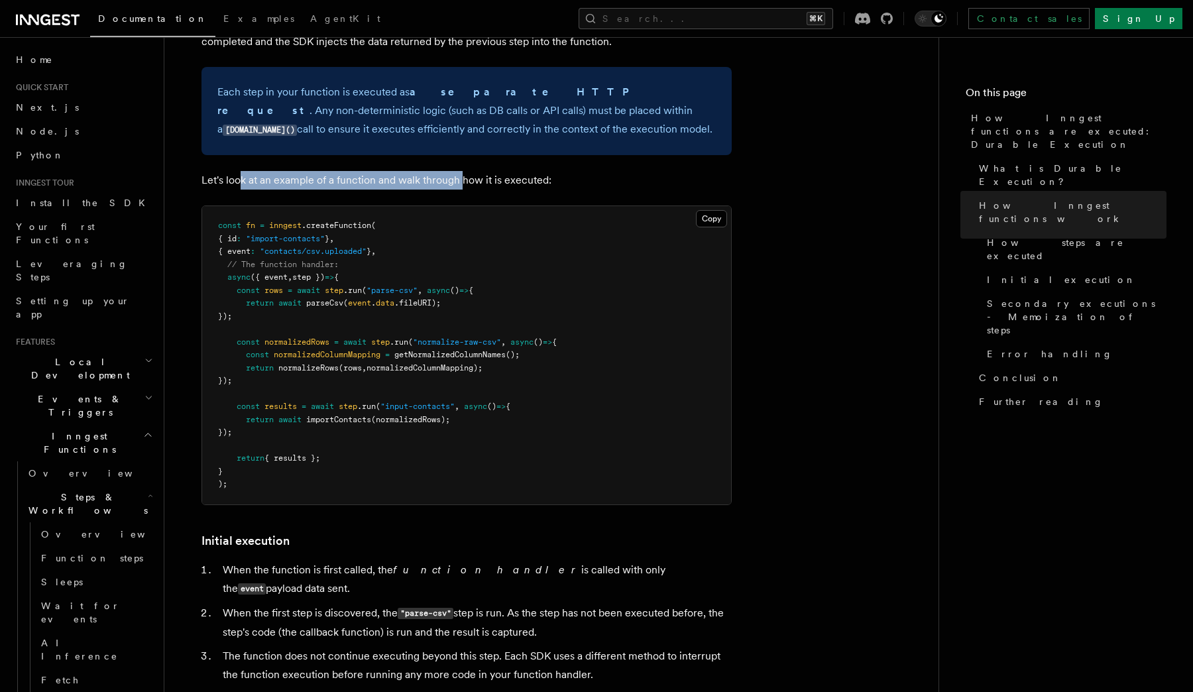
drag, startPoint x: 240, startPoint y: 140, endPoint x: 466, endPoint y: 140, distance: 225.9
click at [464, 171] on p "Let's look at an example of a function and walk through how it is executed:" at bounding box center [466, 180] width 530 height 19
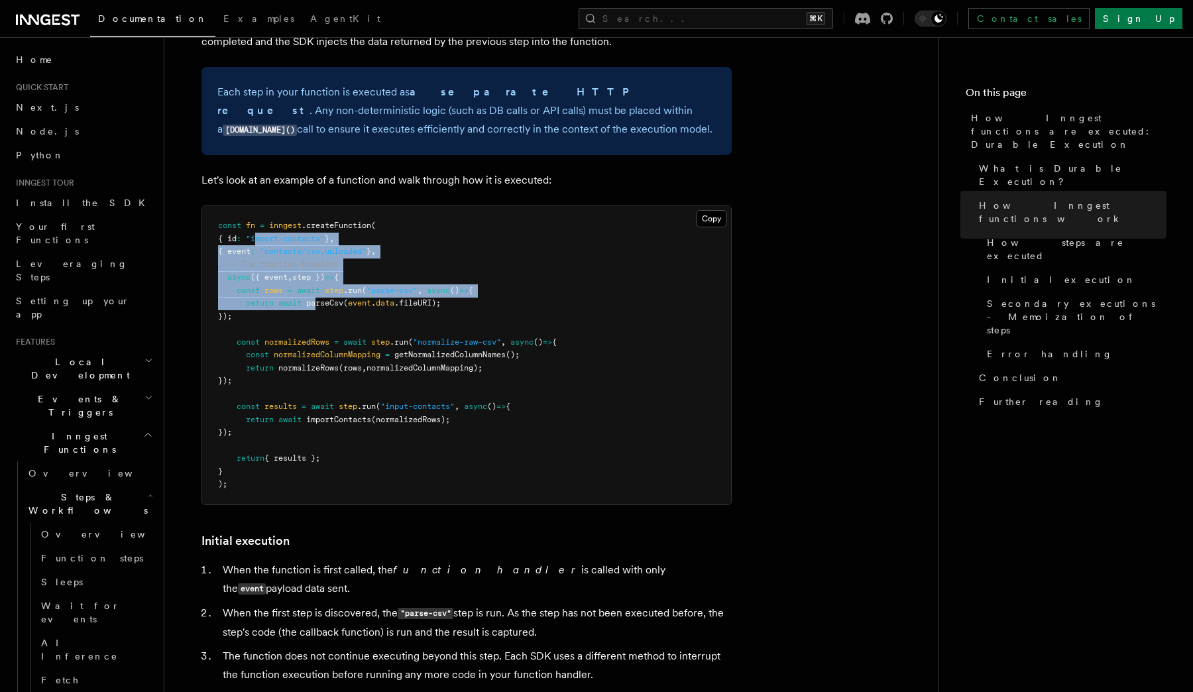
drag, startPoint x: 266, startPoint y: 196, endPoint x: 317, endPoint y: 268, distance: 88.8
click at [317, 268] on pre "const fn = inngest .createFunction ( { id : "import-contacts" } , { event : "co…" at bounding box center [466, 355] width 529 height 298
click at [317, 298] on span "parseCsv" at bounding box center [324, 302] width 37 height 9
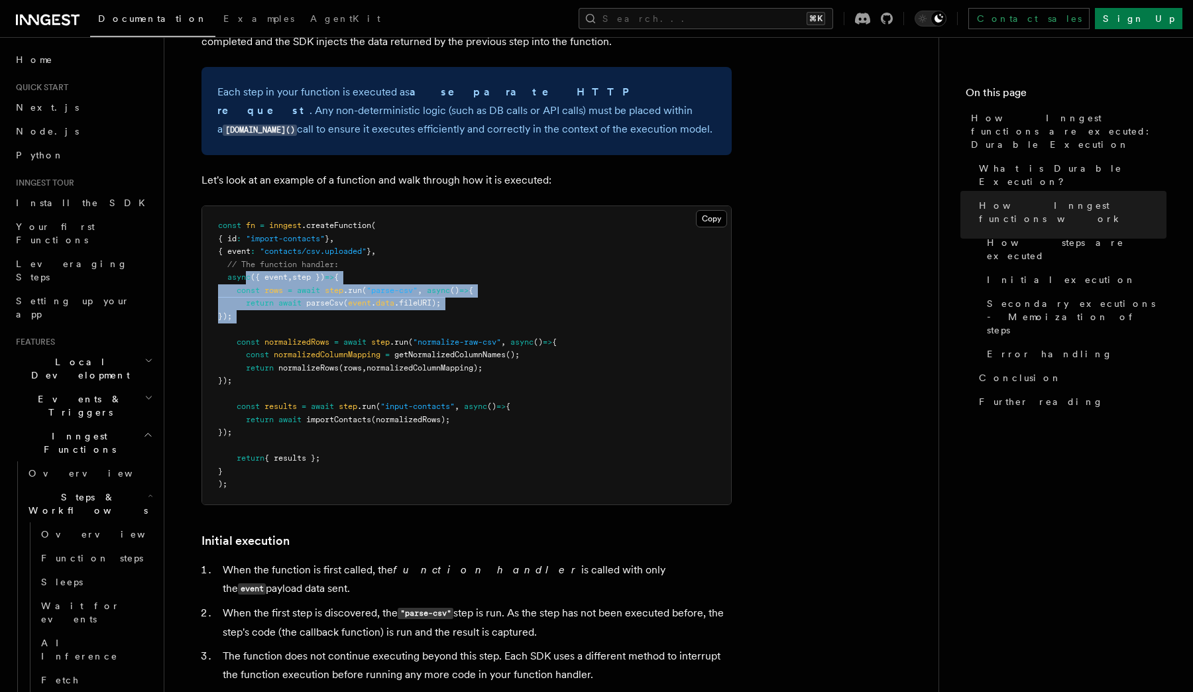
drag, startPoint x: 244, startPoint y: 241, endPoint x: 288, endPoint y: 293, distance: 68.2
click at [288, 293] on pre "const fn = inngest .createFunction ( { id : "import-contacts" } , { event : "co…" at bounding box center [466, 355] width 529 height 298
click at [288, 294] on pre "const fn = inngest .createFunction ( { id : "import-contacts" } , { event : "co…" at bounding box center [466, 355] width 529 height 298
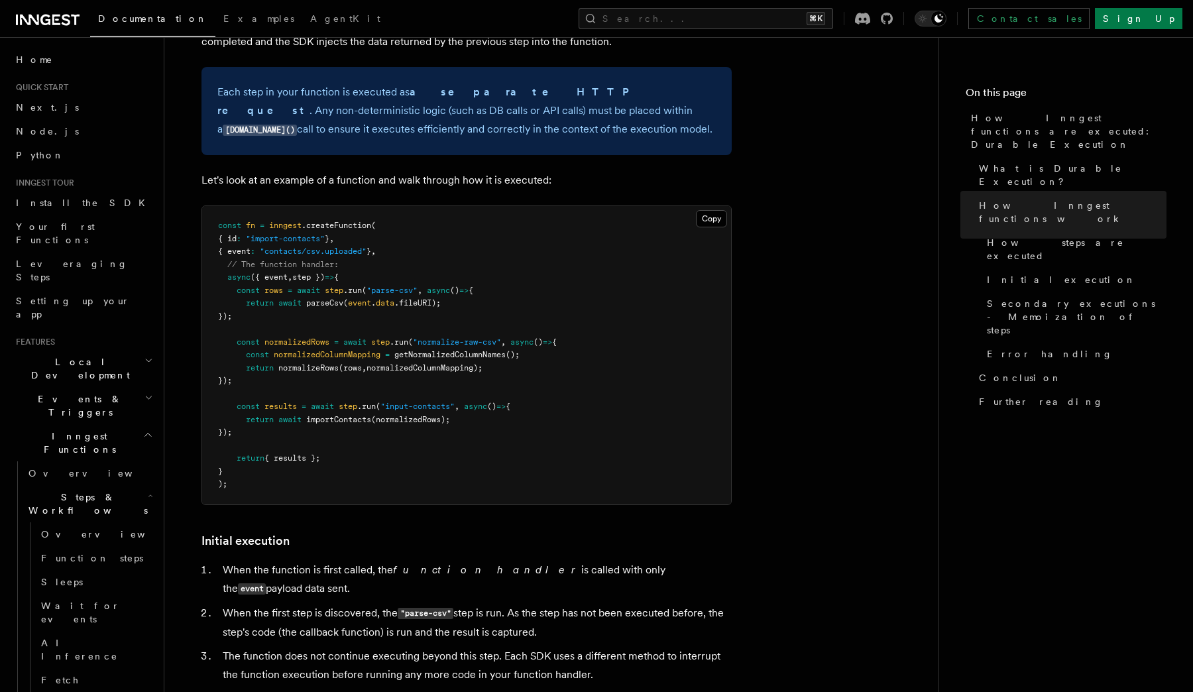
drag, startPoint x: 256, startPoint y: 256, endPoint x: 305, endPoint y: 277, distance: 53.4
click at [305, 277] on pre "const fn = inngest .createFunction ( { id : "import-contacts" } , { event : "co…" at bounding box center [466, 355] width 529 height 298
click at [305, 291] on pre "const fn = inngest .createFunction ( { id : "import-contacts" } , { event : "co…" at bounding box center [466, 355] width 529 height 298
drag, startPoint x: 264, startPoint y: 307, endPoint x: 340, endPoint y: 352, distance: 88.5
click at [340, 351] on pre "const fn = inngest .createFunction ( { id : "import-contacts" } , { event : "co…" at bounding box center [466, 355] width 529 height 298
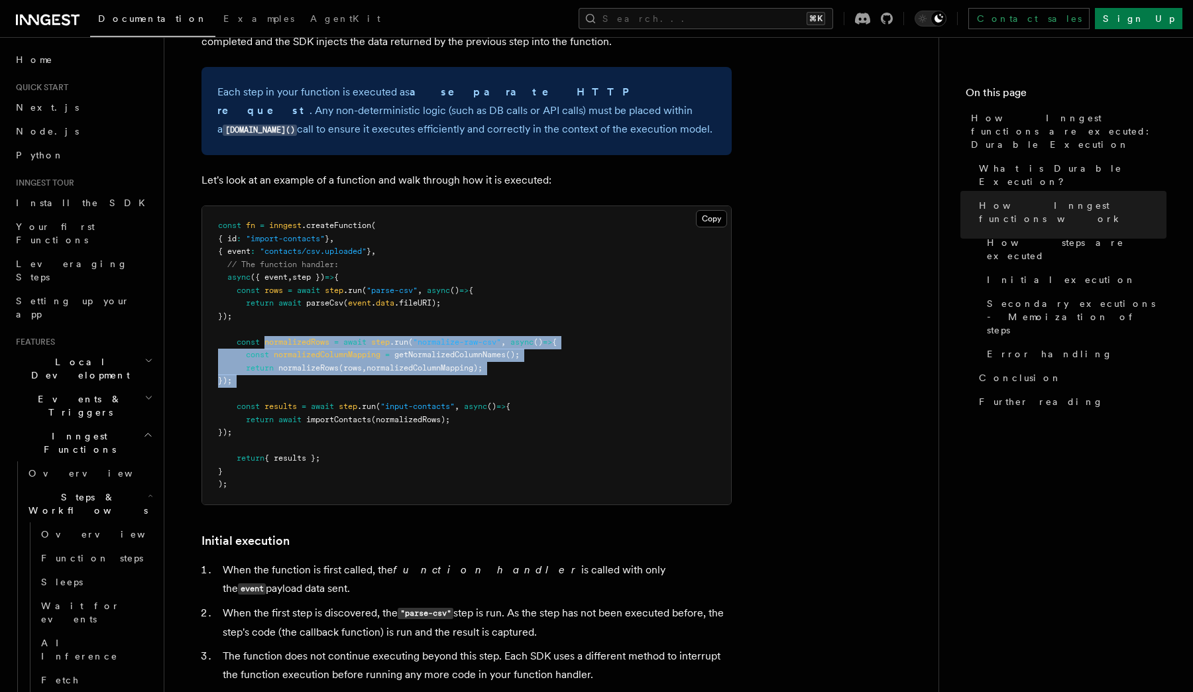
drag, startPoint x: 256, startPoint y: 366, endPoint x: 352, endPoint y: 398, distance: 101.2
click at [352, 398] on pre "const fn = inngest .createFunction ( { id : "import-contacts" } , { event : "co…" at bounding box center [466, 355] width 529 height 298
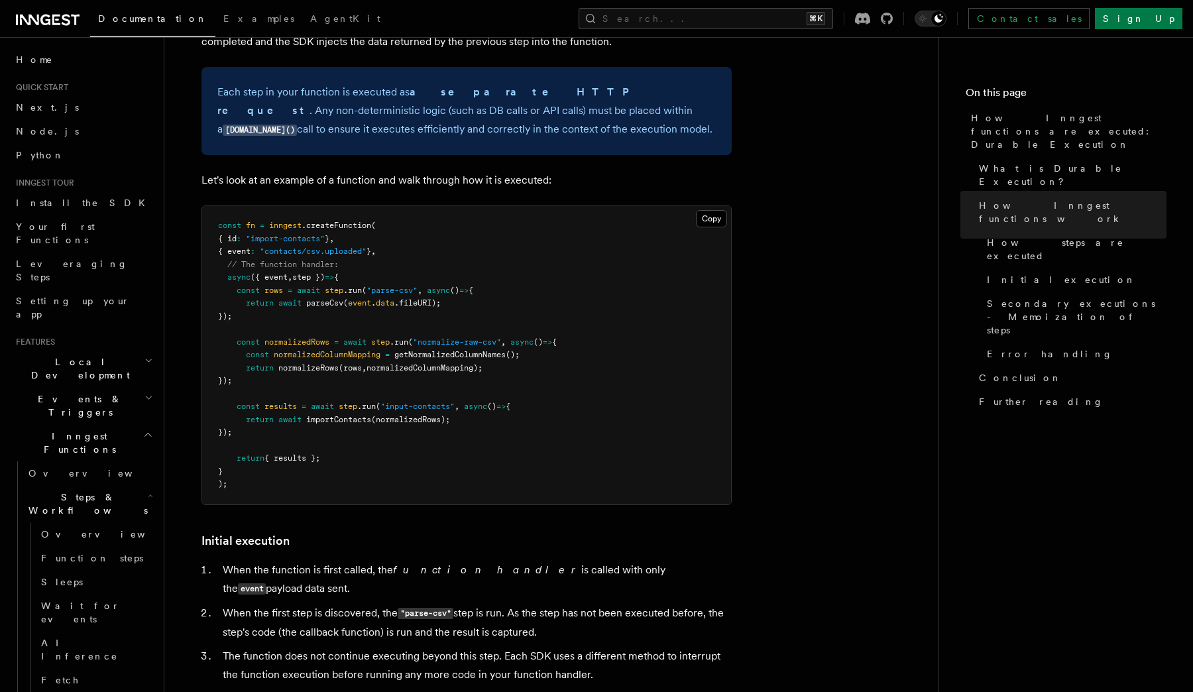
click at [300, 453] on span "{ results };" at bounding box center [292, 457] width 56 height 9
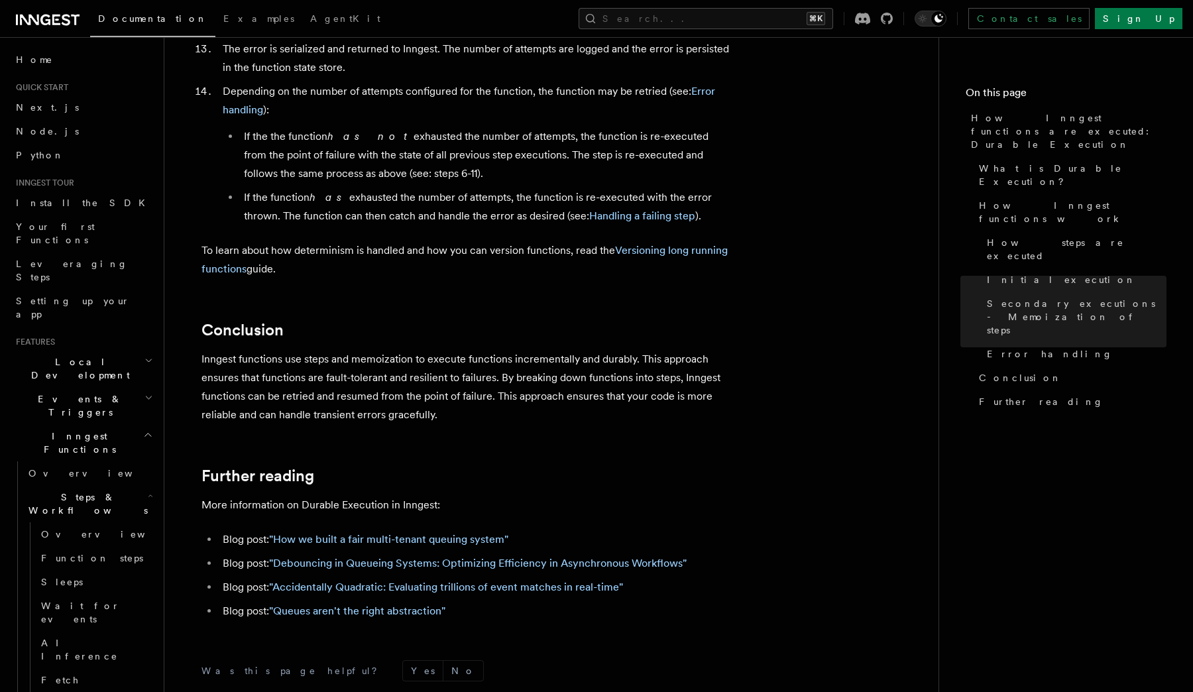
scroll to position [2314, 0]
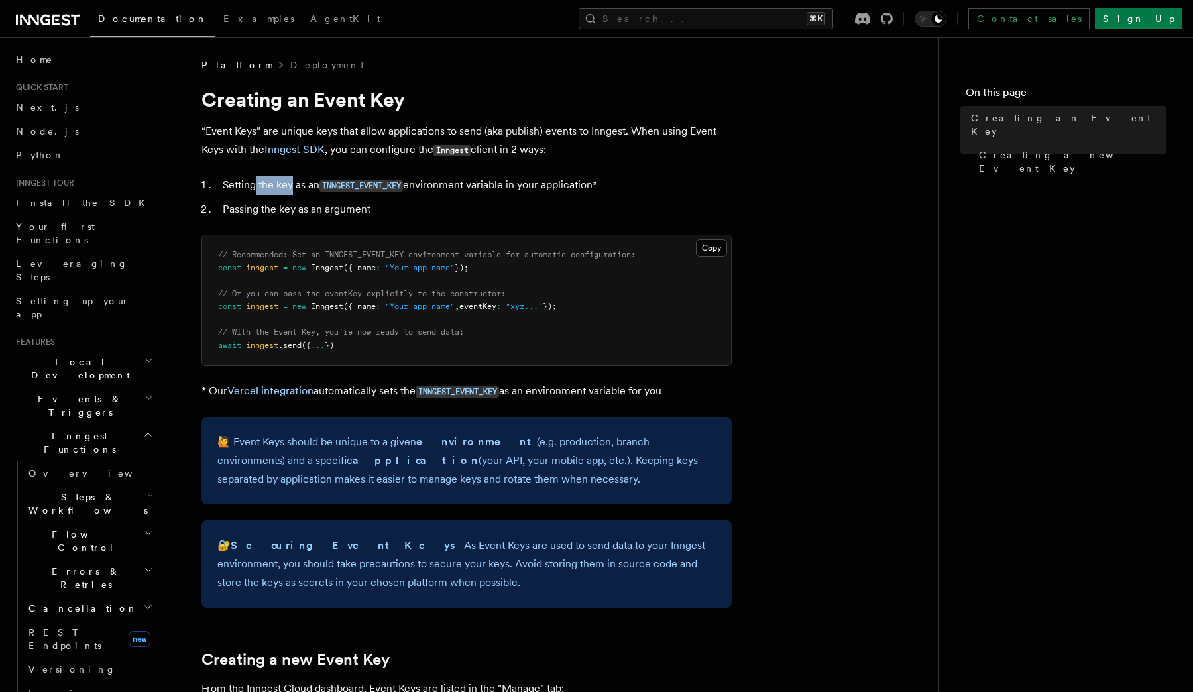
drag, startPoint x: 253, startPoint y: 188, endPoint x: 301, endPoint y: 188, distance: 48.4
click at [297, 188] on li "Setting the key as an INNGEST_EVENT_KEY environment variable in your applicatio…" at bounding box center [475, 185] width 513 height 19
drag, startPoint x: 475, startPoint y: 184, endPoint x: 510, endPoint y: 184, distance: 34.5
click at [499, 184] on li "Setting the key as an INNGEST_EVENT_KEY environment variable in your applicatio…" at bounding box center [475, 185] width 513 height 19
drag, startPoint x: 250, startPoint y: 211, endPoint x: 395, endPoint y: 211, distance: 145.1
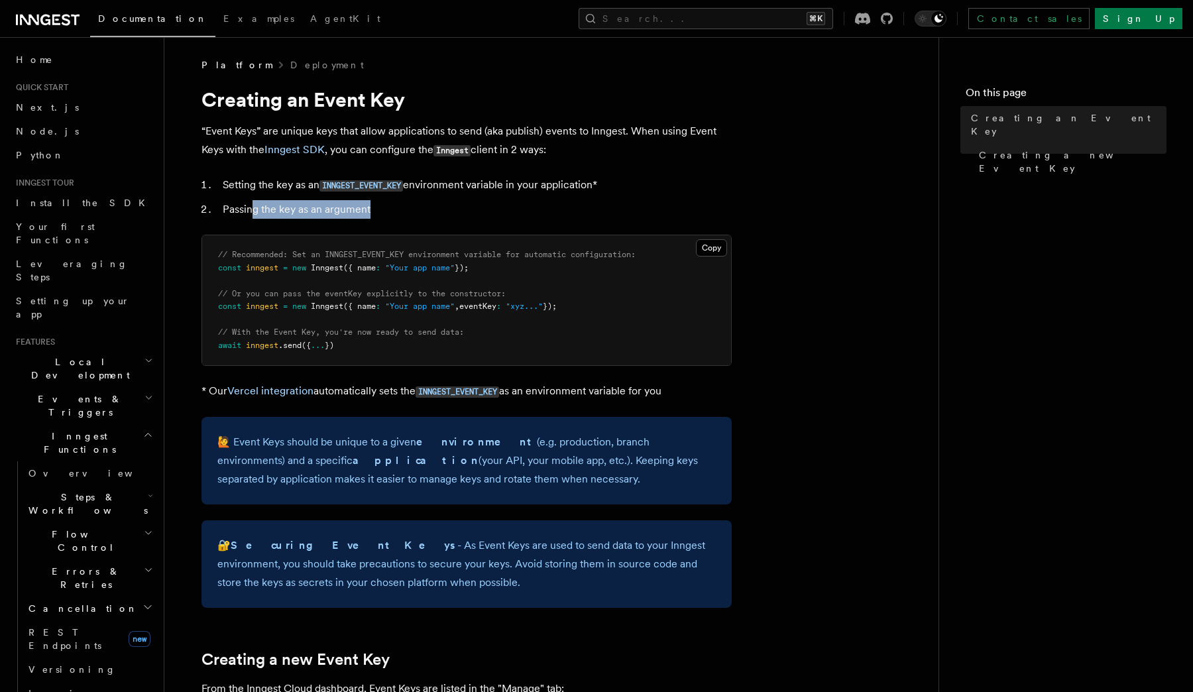
click at [390, 211] on li "Passing the key as an argument" at bounding box center [475, 209] width 513 height 19
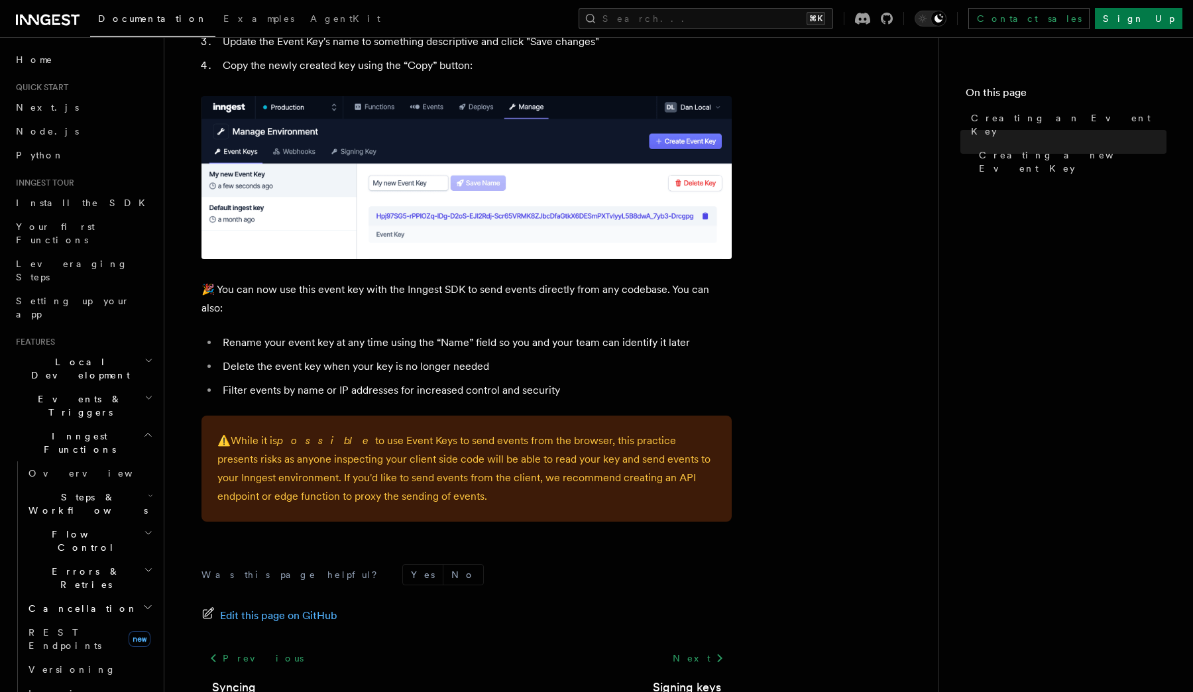
scroll to position [804, 0]
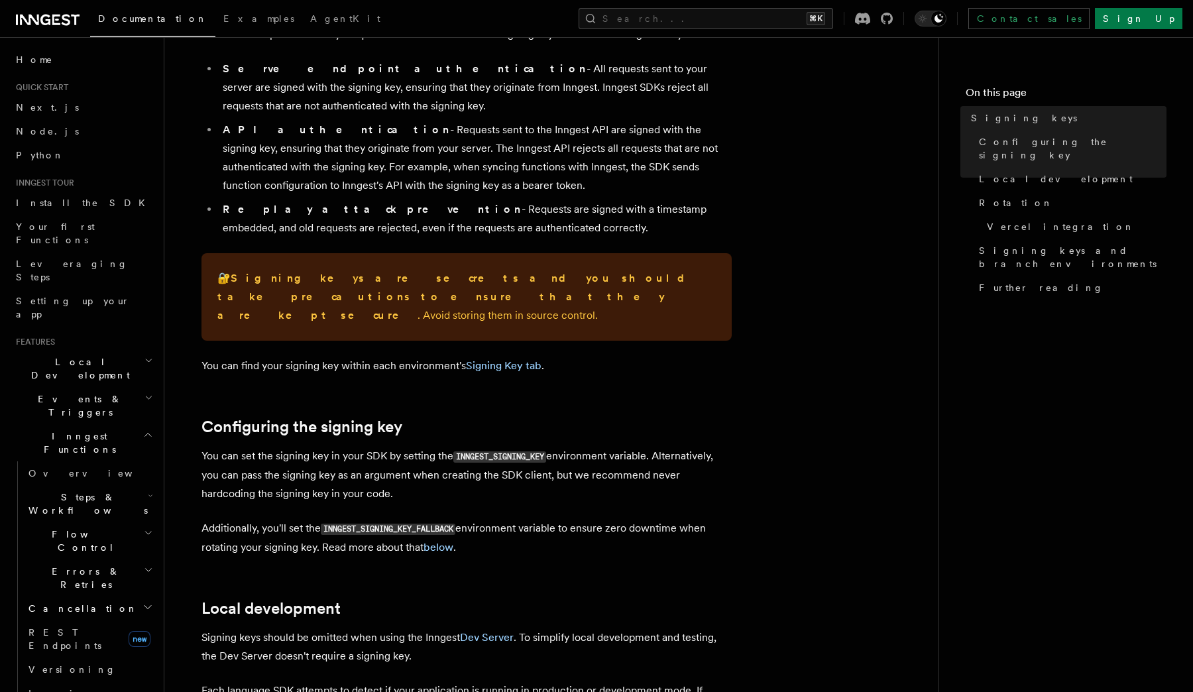
scroll to position [118, 0]
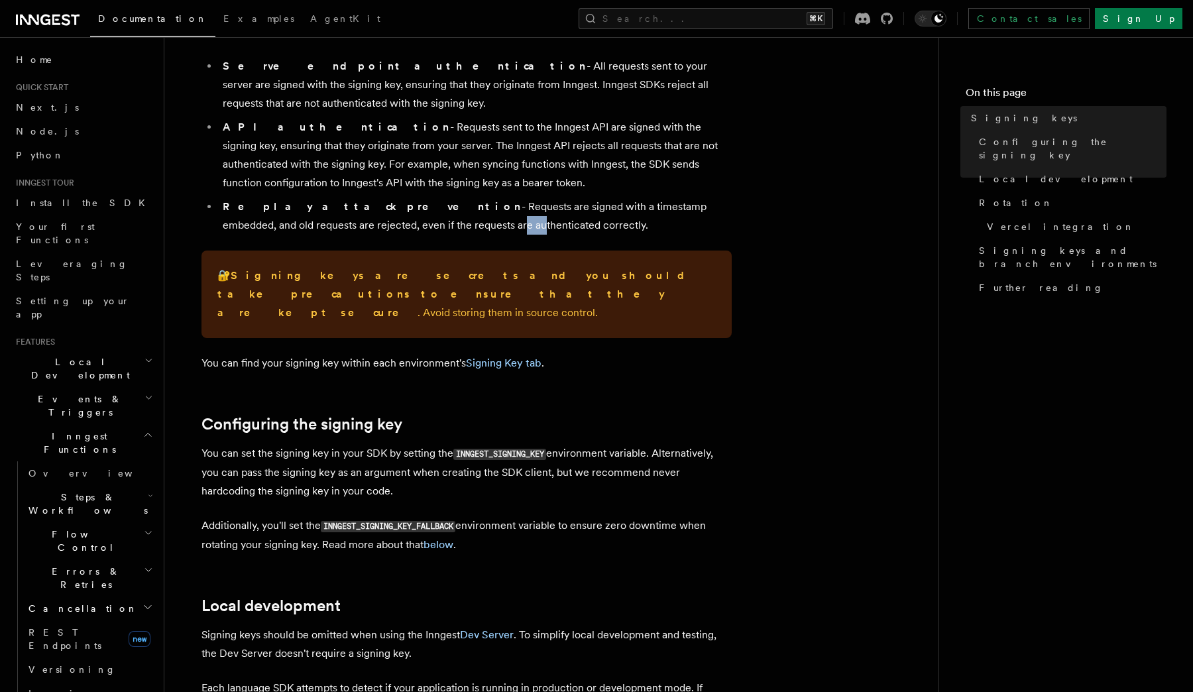
drag, startPoint x: 319, startPoint y: 225, endPoint x: 376, endPoint y: 225, distance: 56.3
click at [364, 225] on li "Replay attack prevention - Requests are signed with a timestamp embedded, and o…" at bounding box center [475, 215] width 513 height 37
drag, startPoint x: 324, startPoint y: 343, endPoint x: 339, endPoint y: 343, distance: 15.2
click at [335, 354] on p "You can find your signing key within each environment's Signing Key tab ." at bounding box center [466, 363] width 530 height 19
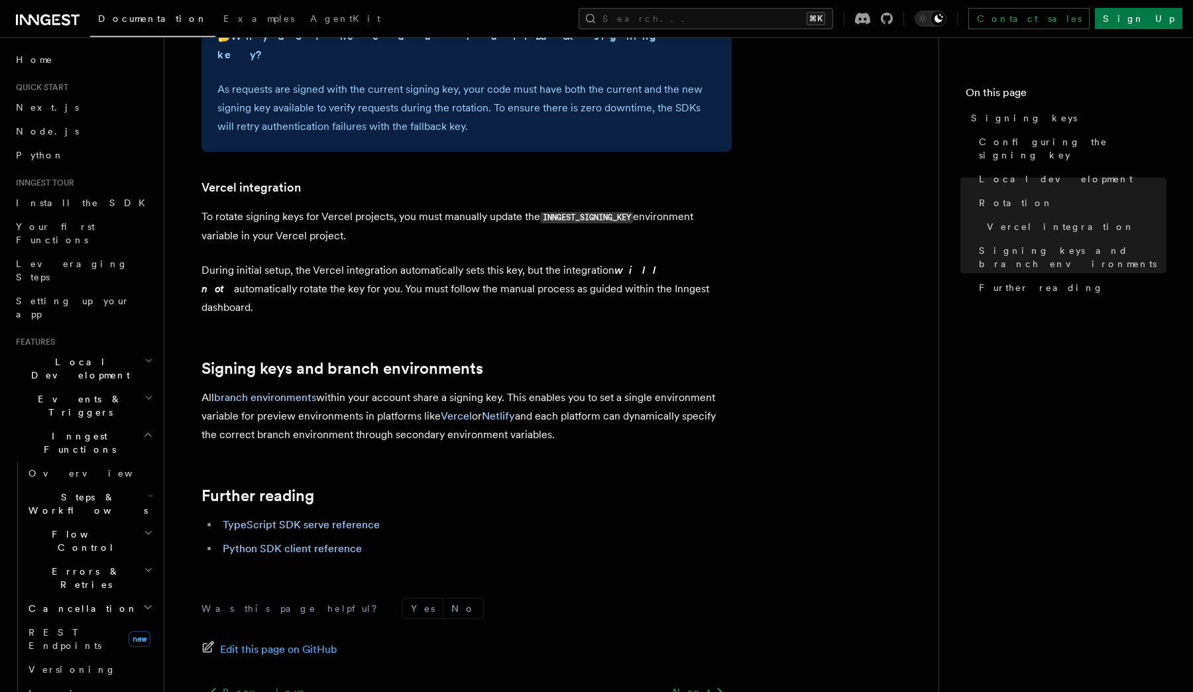
scroll to position [1243, 0]
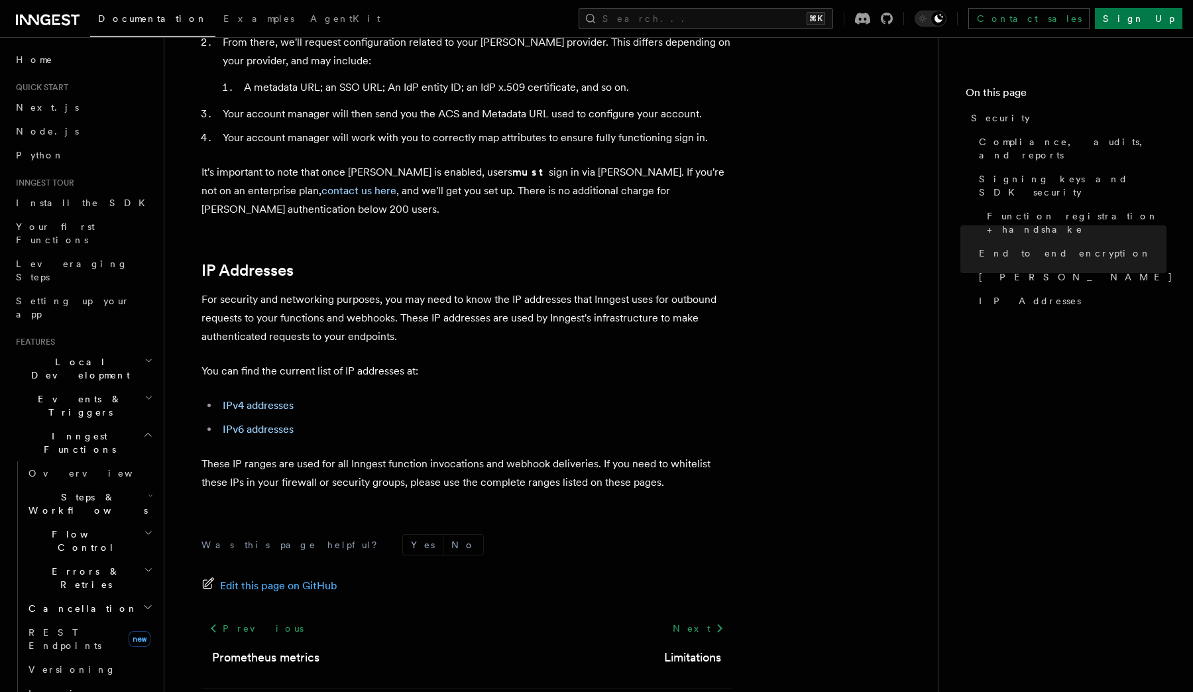
scroll to position [1591, 0]
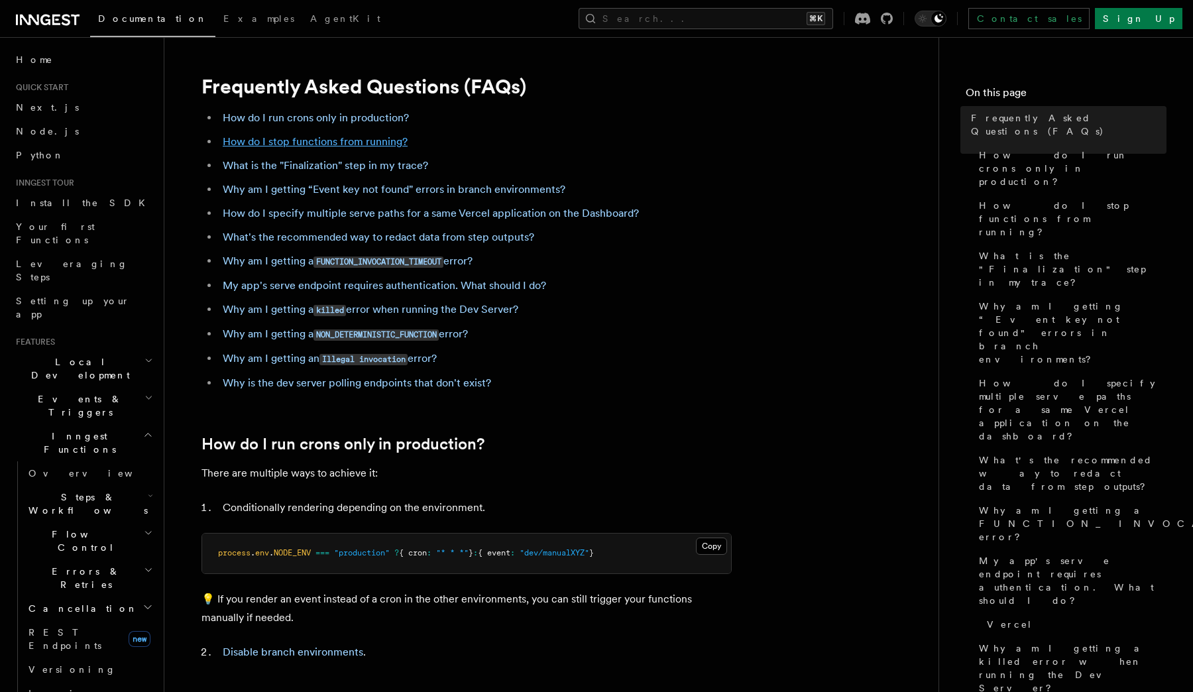
click at [285, 142] on link "How do I stop functions from running?" at bounding box center [315, 141] width 185 height 13
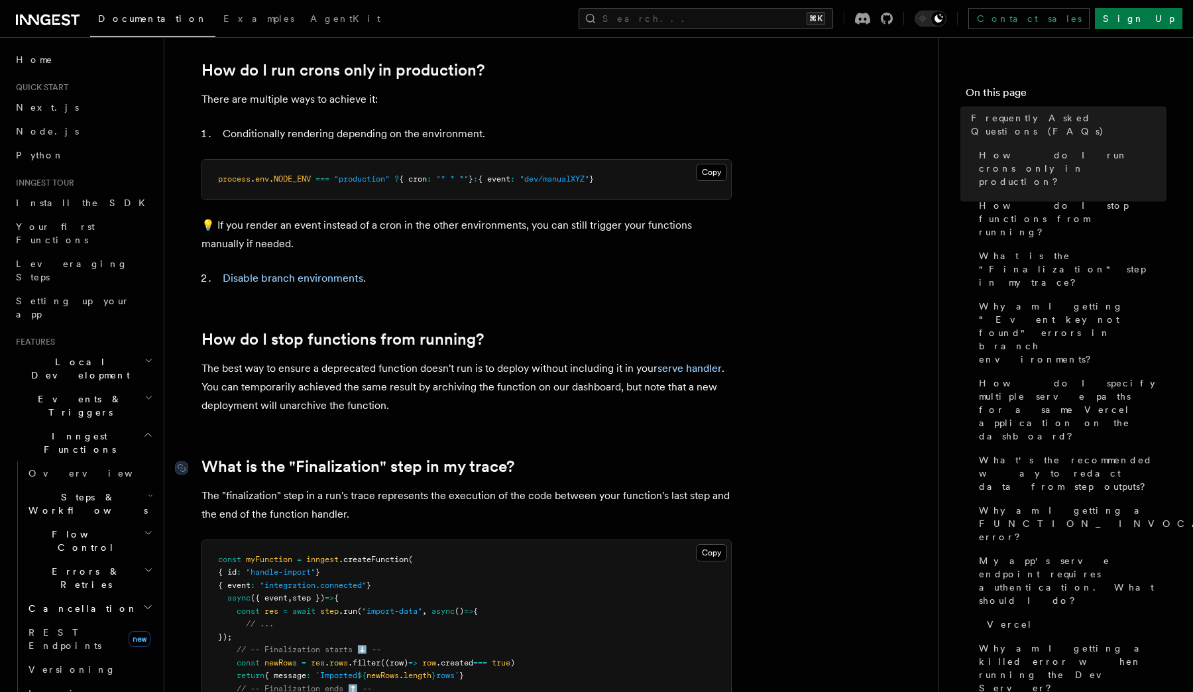
scroll to position [378, 0]
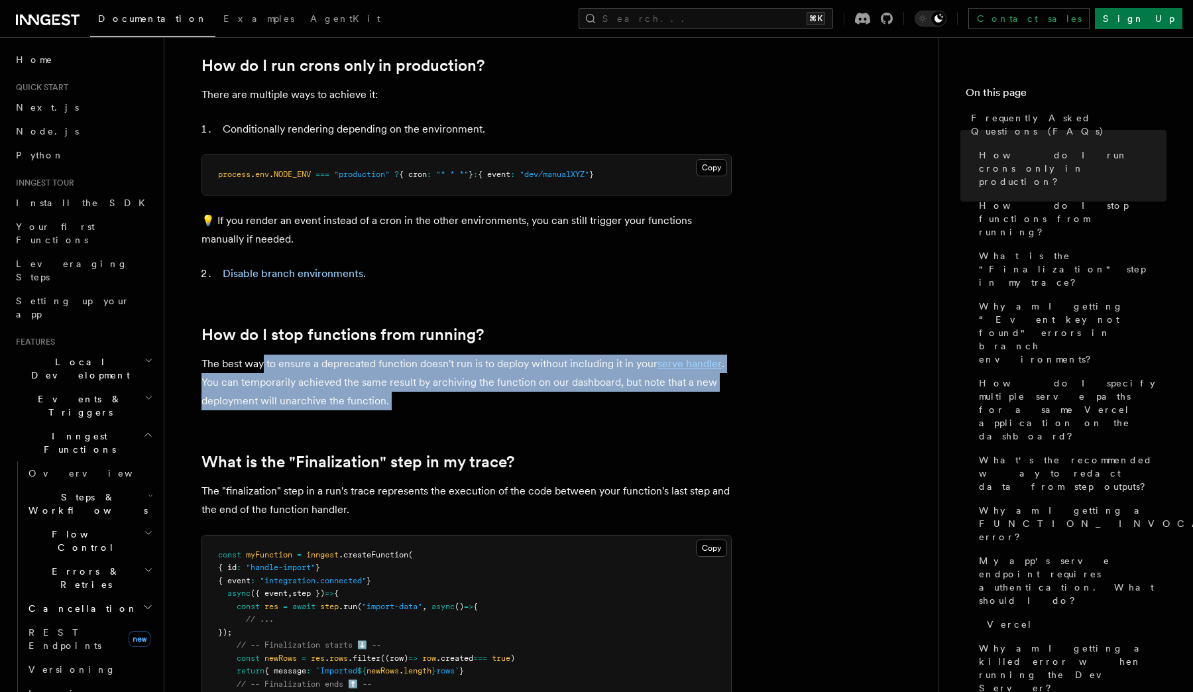
drag, startPoint x: 263, startPoint y: 359, endPoint x: 339, endPoint y: 416, distance: 94.6
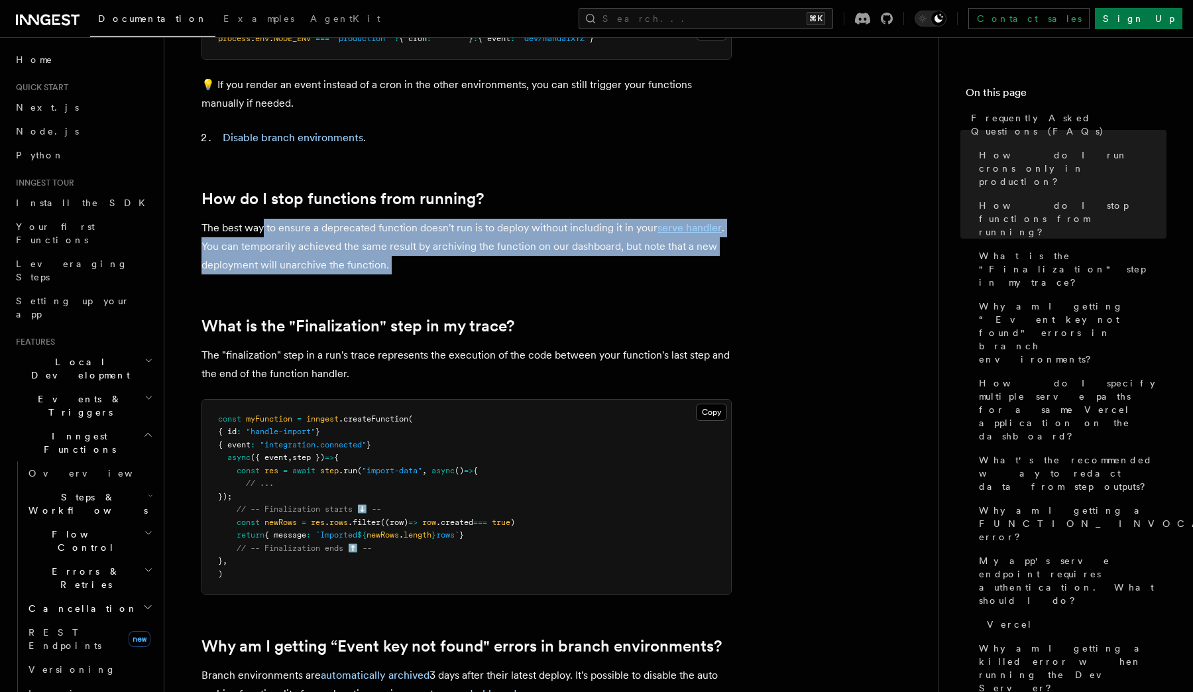
scroll to position [515, 0]
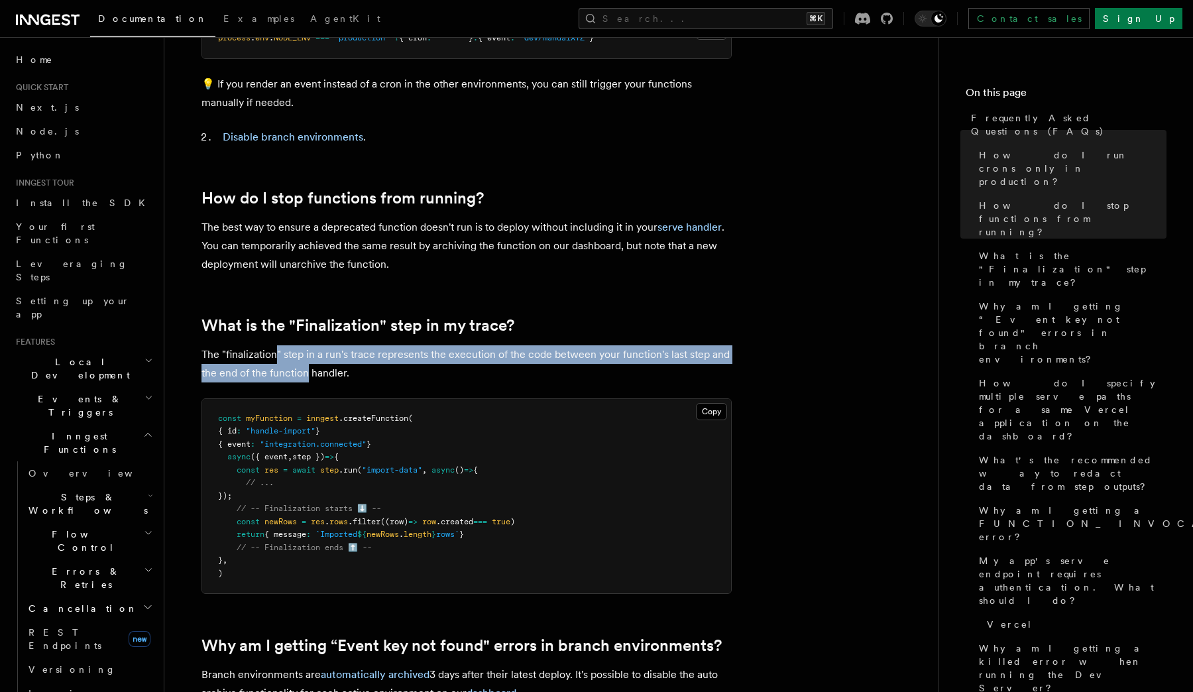
drag, startPoint x: 276, startPoint y: 348, endPoint x: 306, endPoint y: 366, distance: 35.7
click at [306, 366] on p "The "finalization" step in a run's trace represents the execution of the code b…" at bounding box center [466, 363] width 530 height 37
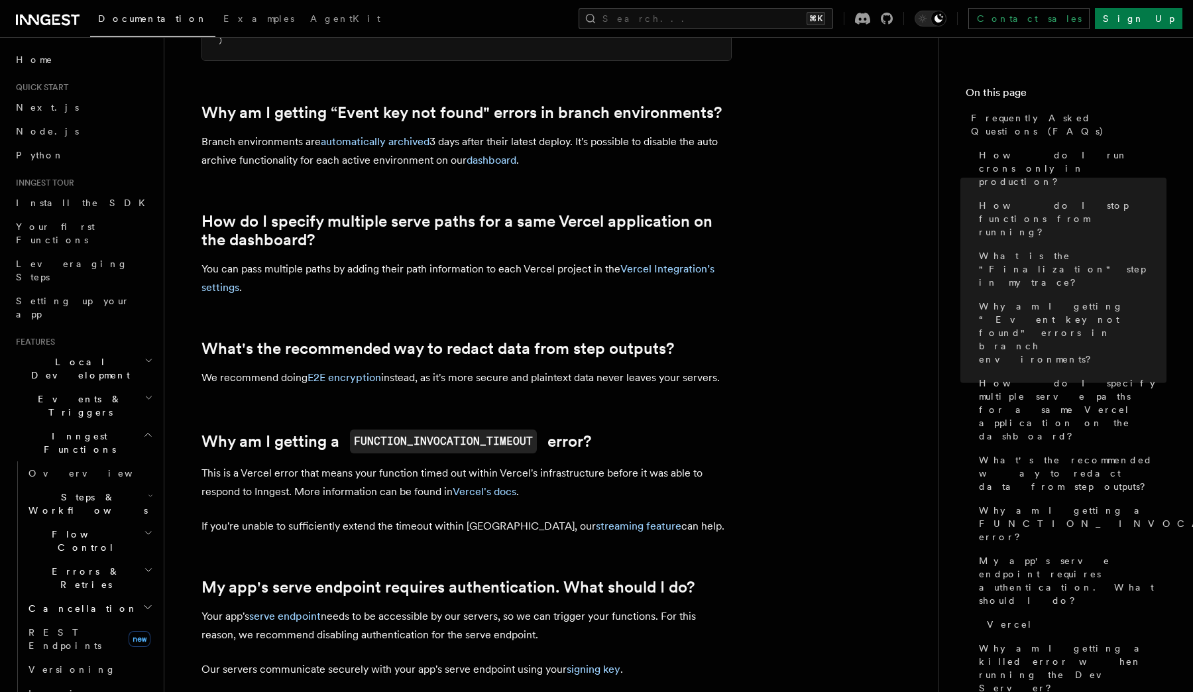
scroll to position [1071, 0]
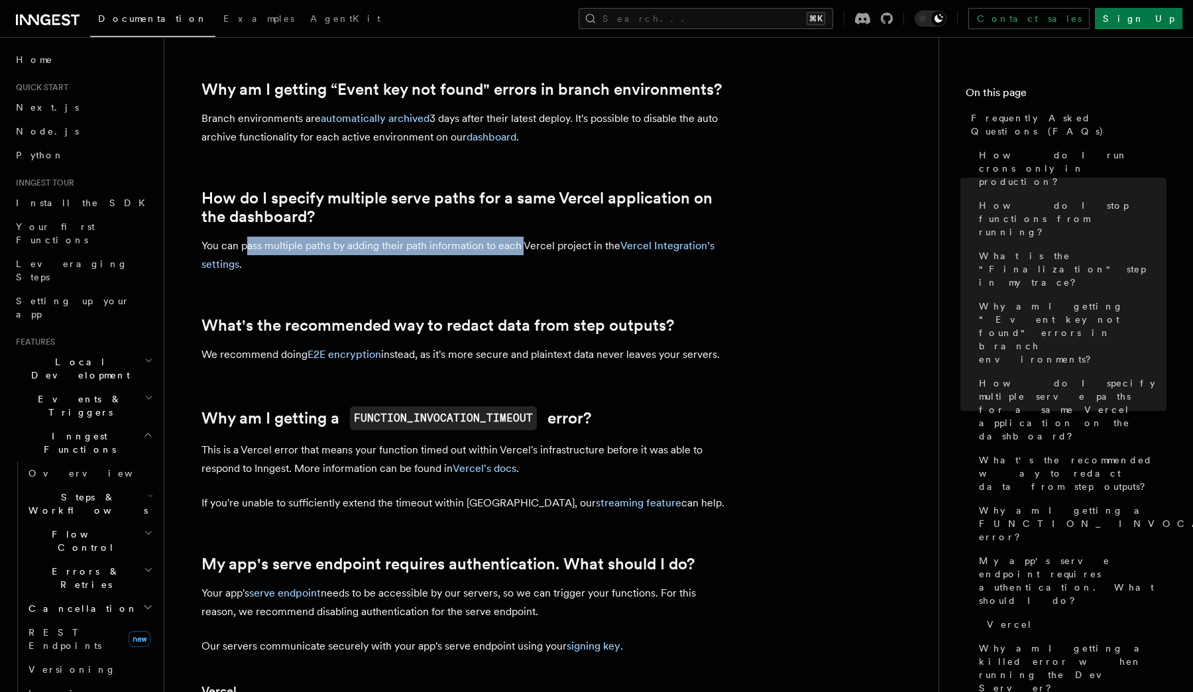
drag, startPoint x: 248, startPoint y: 245, endPoint x: 528, endPoint y: 255, distance: 280.4
click at [527, 255] on p "You can pass multiple paths by adding their path information to each Vercel pro…" at bounding box center [466, 255] width 530 height 37
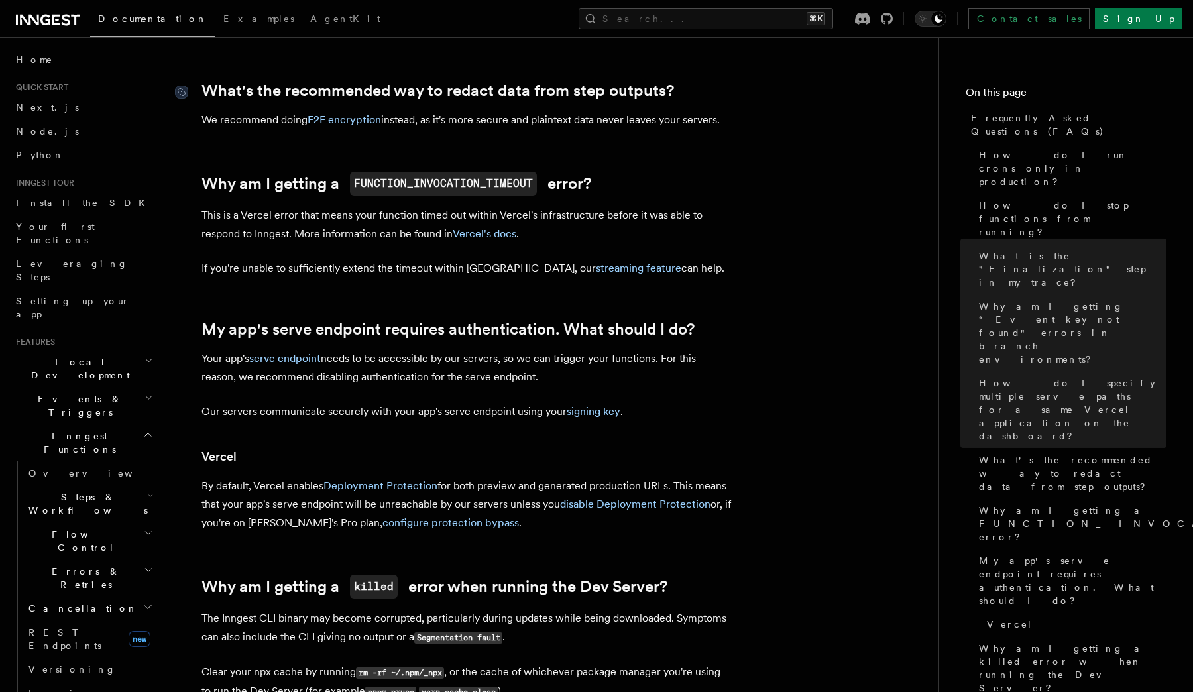
scroll to position [1307, 0]
drag, startPoint x: 409, startPoint y: 122, endPoint x: 584, endPoint y: 112, distance: 174.5
click at [584, 113] on p "We recommend doing E2E encryption instead, as it's more secure and plaintext da…" at bounding box center [466, 118] width 530 height 19
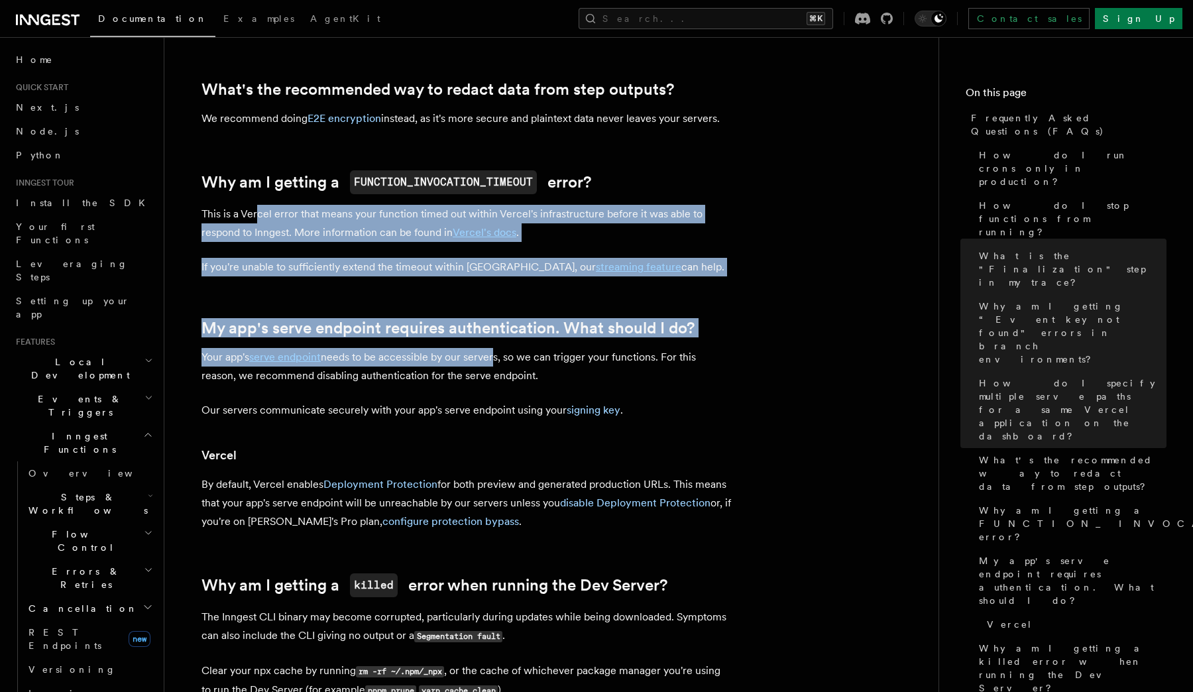
drag, startPoint x: 258, startPoint y: 209, endPoint x: 498, endPoint y: 352, distance: 279.6
click at [498, 352] on article "Frequently Asked Questions (FAQs) How do I run crons only in production? How do…" at bounding box center [551, 264] width 731 height 3025
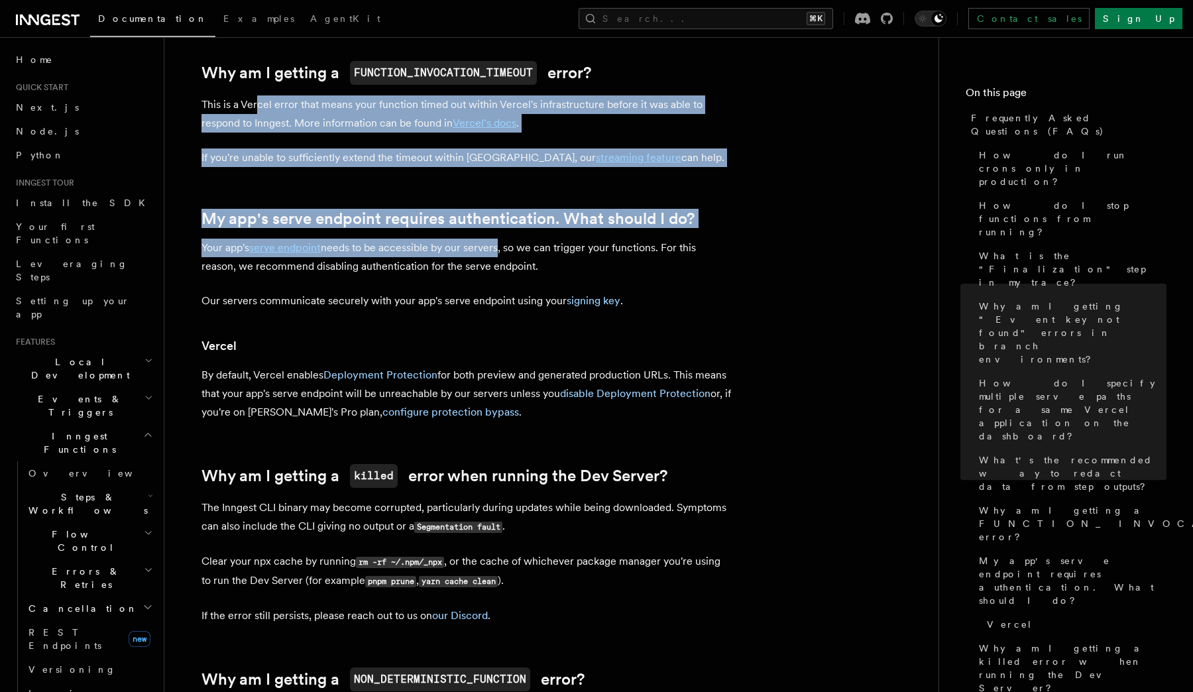
scroll to position [1417, 0]
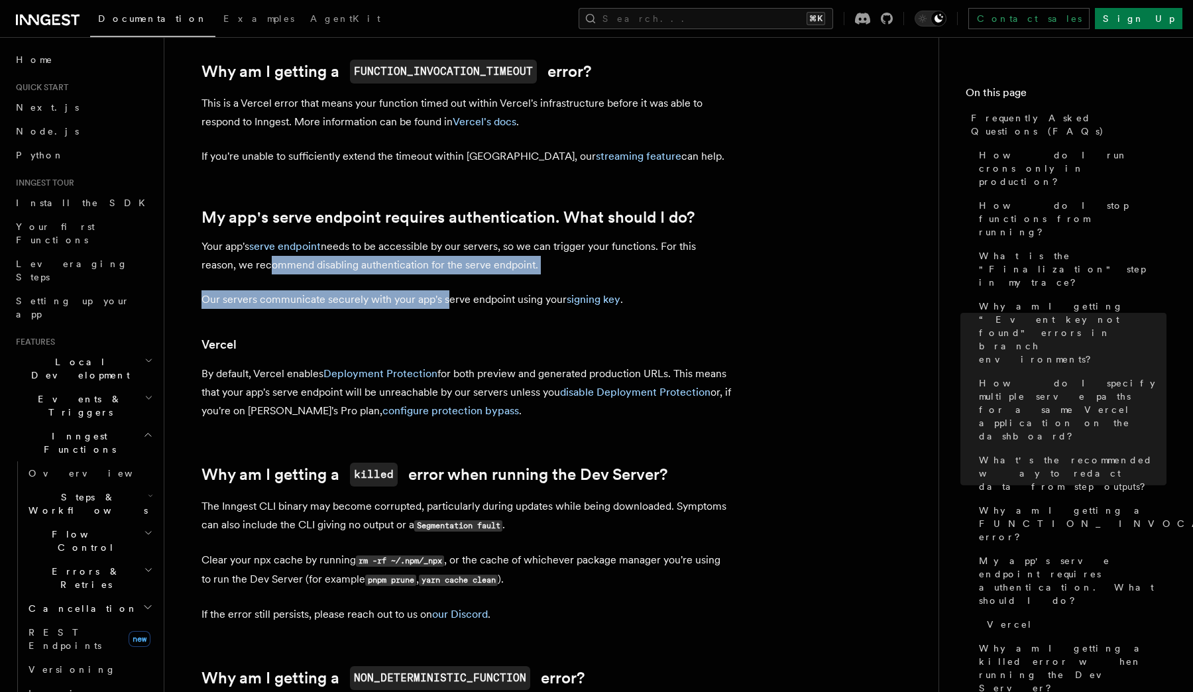
drag, startPoint x: 263, startPoint y: 268, endPoint x: 449, endPoint y: 295, distance: 188.1
click at [449, 295] on article "Frequently Asked Questions (FAQs) How do I run crons only in production? How do…" at bounding box center [551, 153] width 731 height 3025
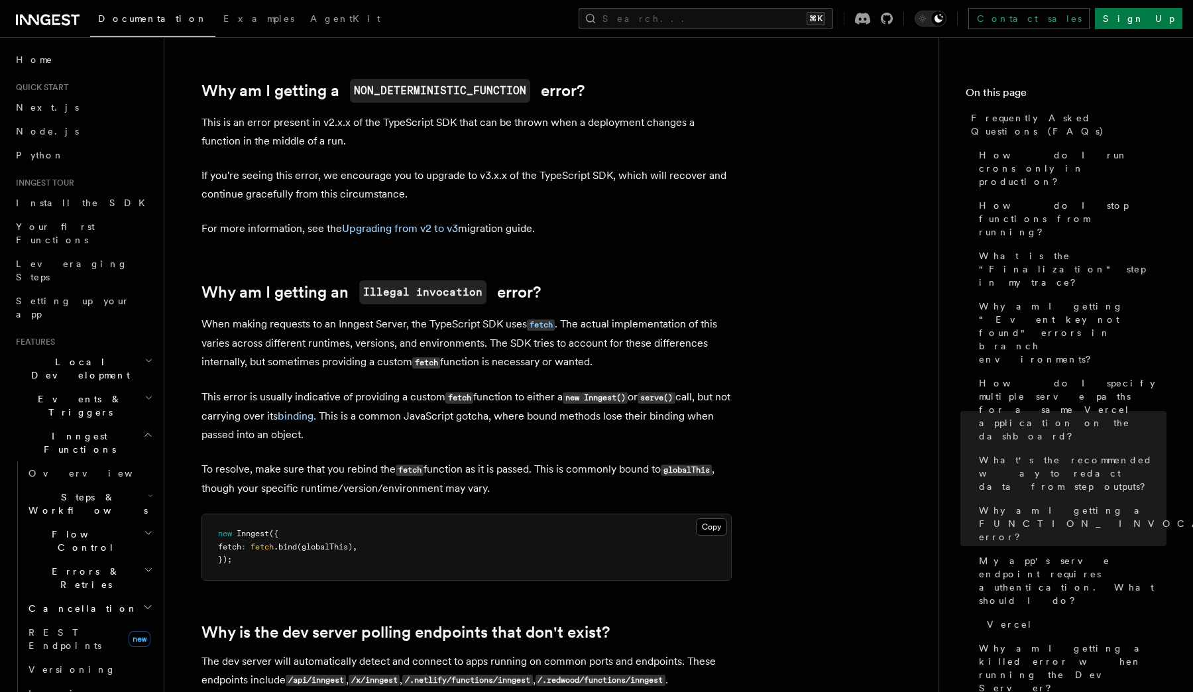
scroll to position [2005, 0]
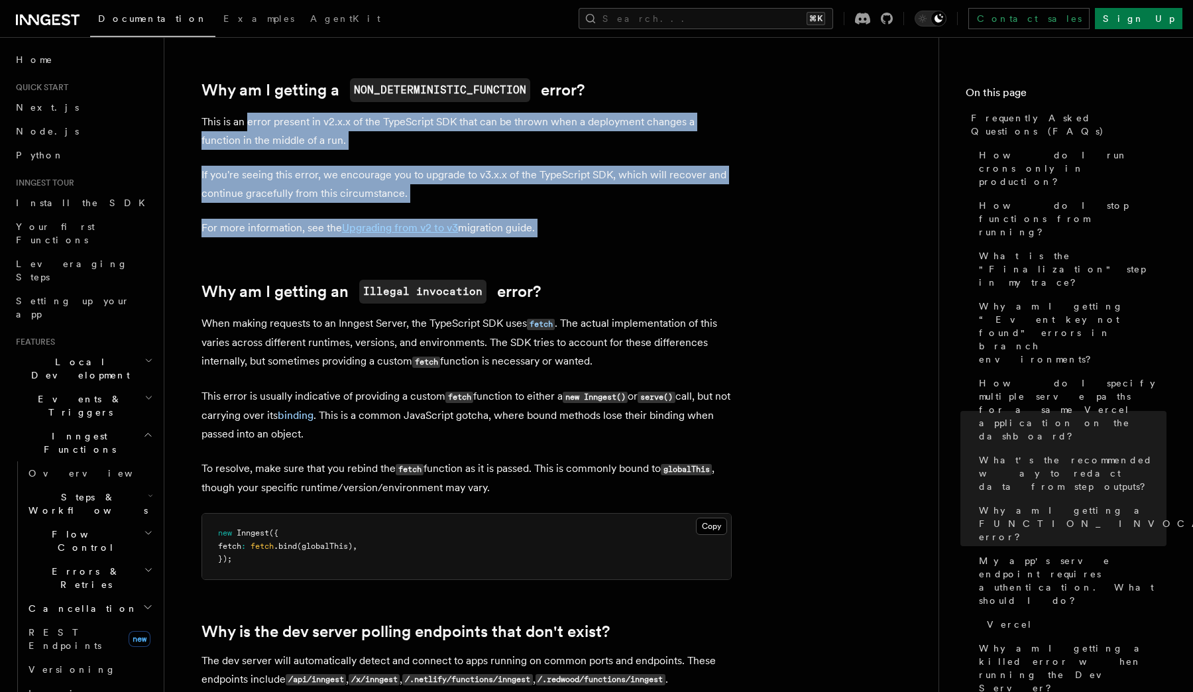
drag, startPoint x: 248, startPoint y: 124, endPoint x: 301, endPoint y: 256, distance: 142.4
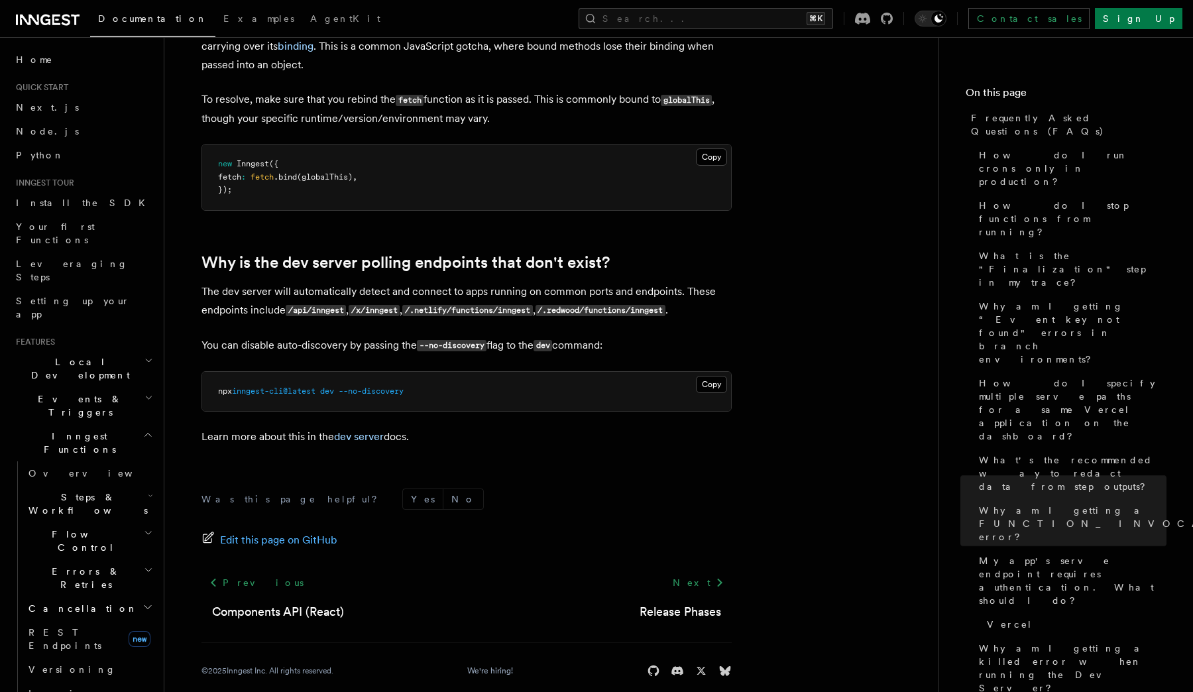
scroll to position [2395, 0]
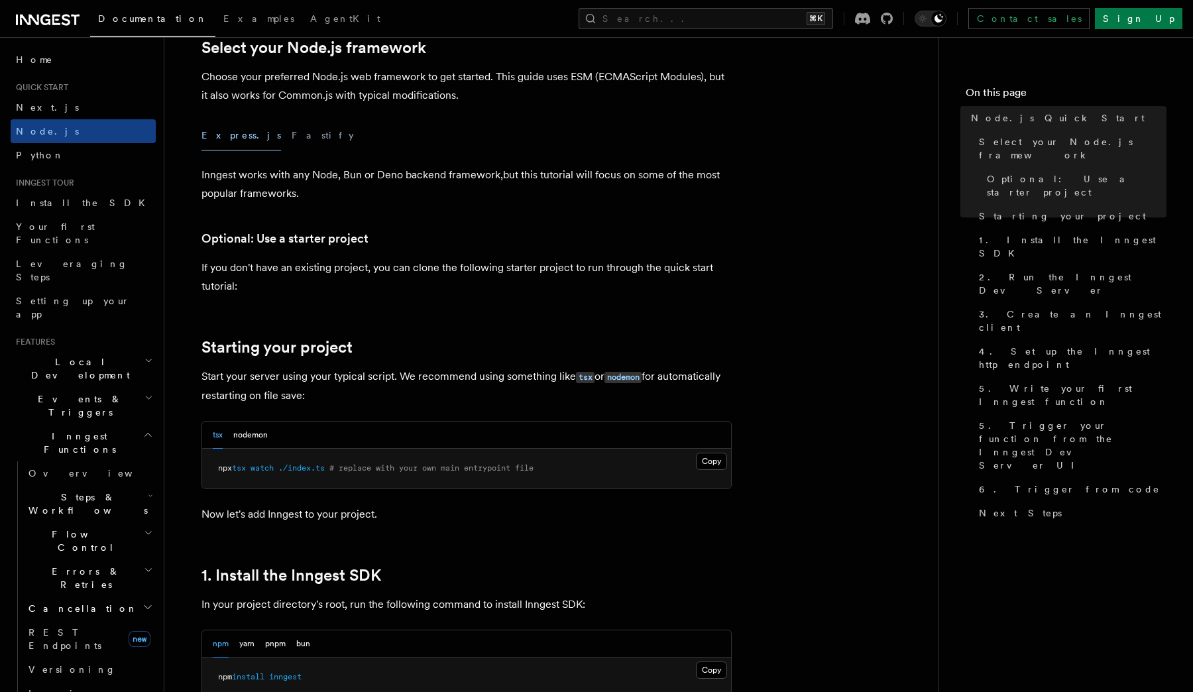
scroll to position [351, 0]
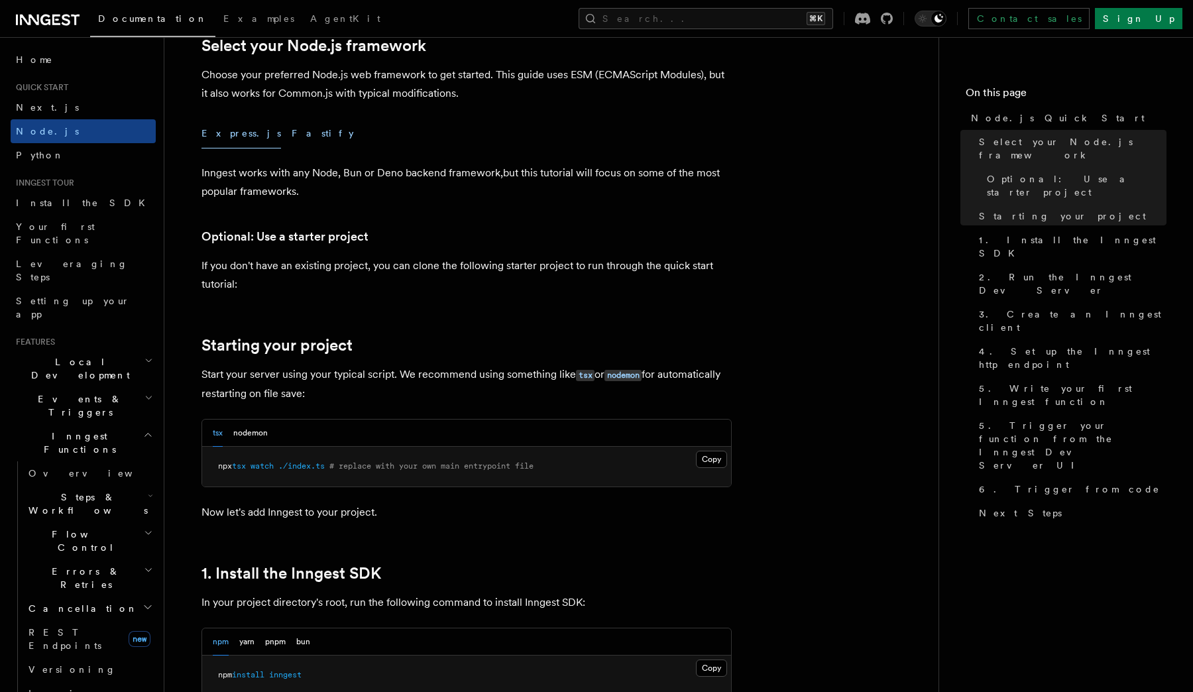
click at [292, 125] on button "Fastify" at bounding box center [323, 134] width 62 height 30
click at [229, 136] on button "Express.js" at bounding box center [241, 134] width 80 height 30
click at [292, 140] on button "Fastify" at bounding box center [323, 134] width 62 height 30
click at [219, 135] on button "Express.js" at bounding box center [241, 134] width 80 height 30
click at [292, 143] on button "Fastify" at bounding box center [323, 134] width 62 height 30
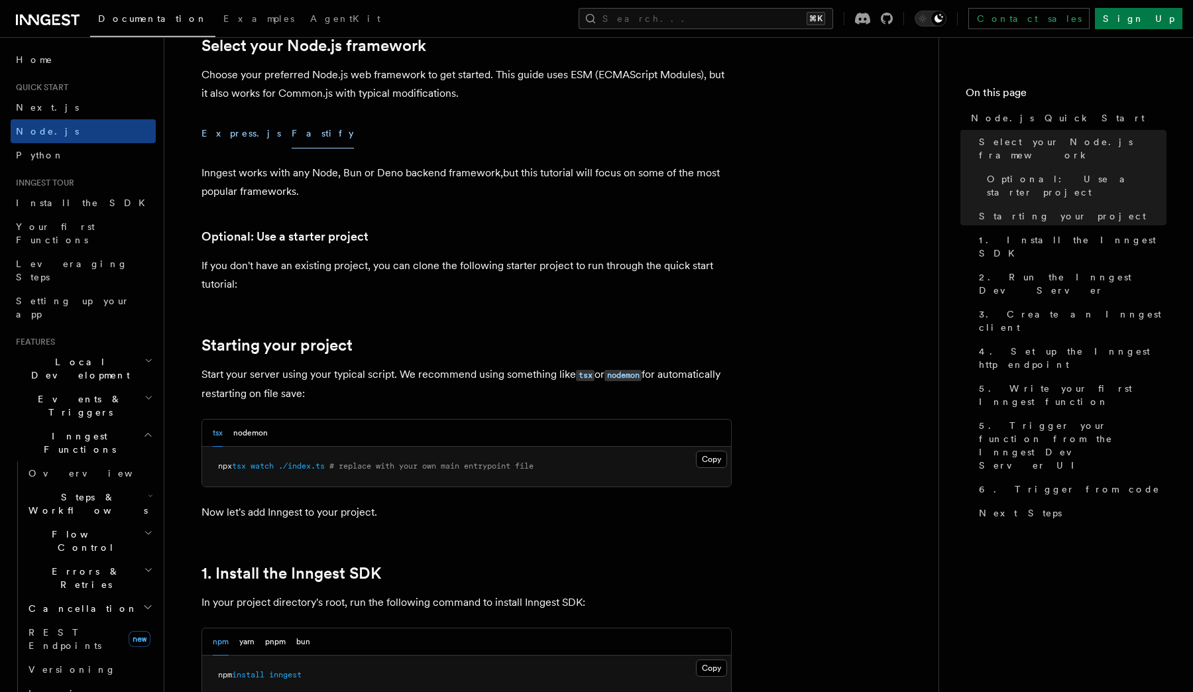
click at [215, 136] on button "Express.js" at bounding box center [241, 134] width 80 height 30
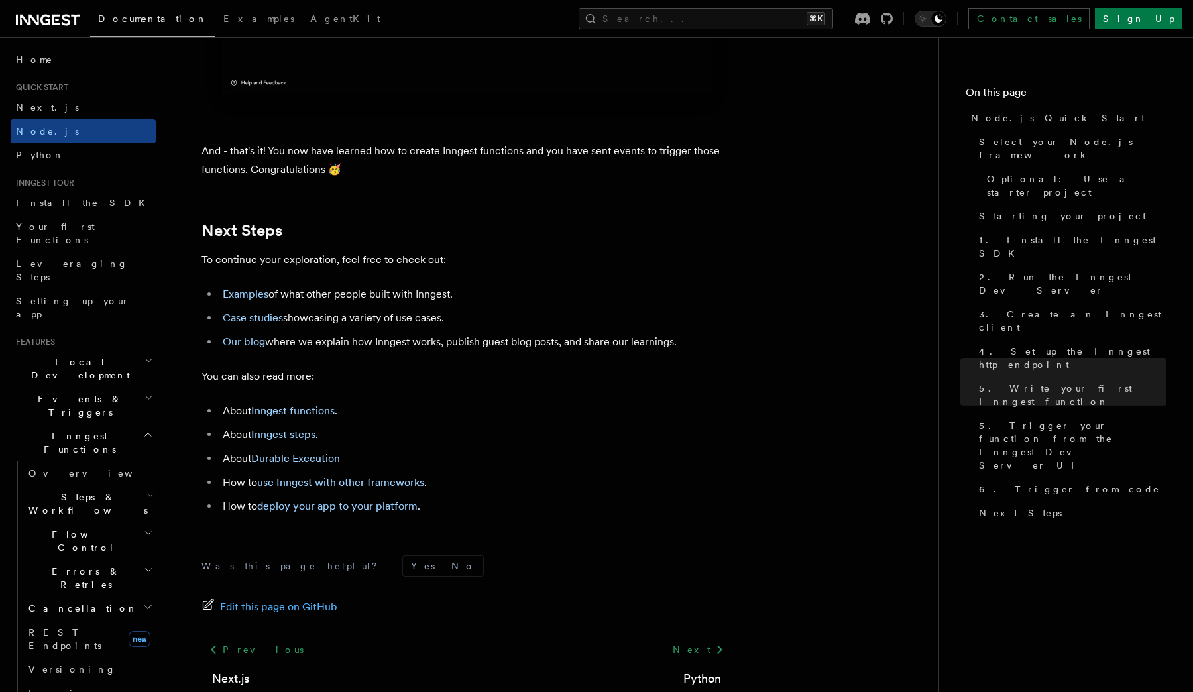
scroll to position [8245, 0]
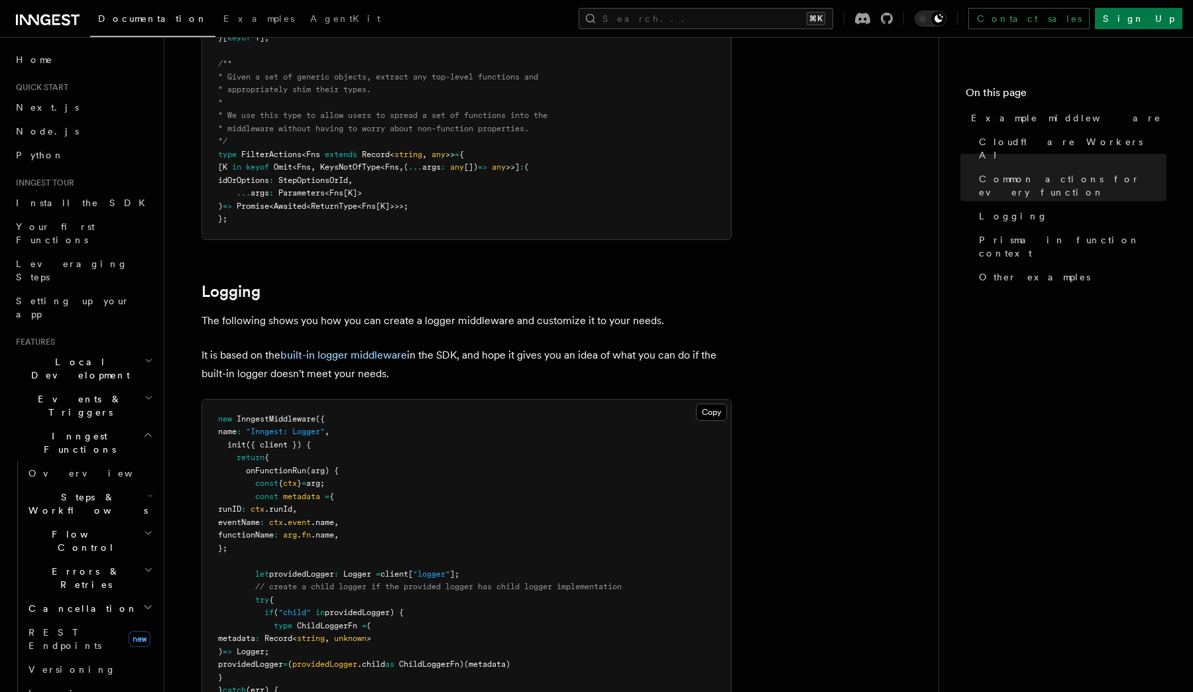
scroll to position [2351, 0]
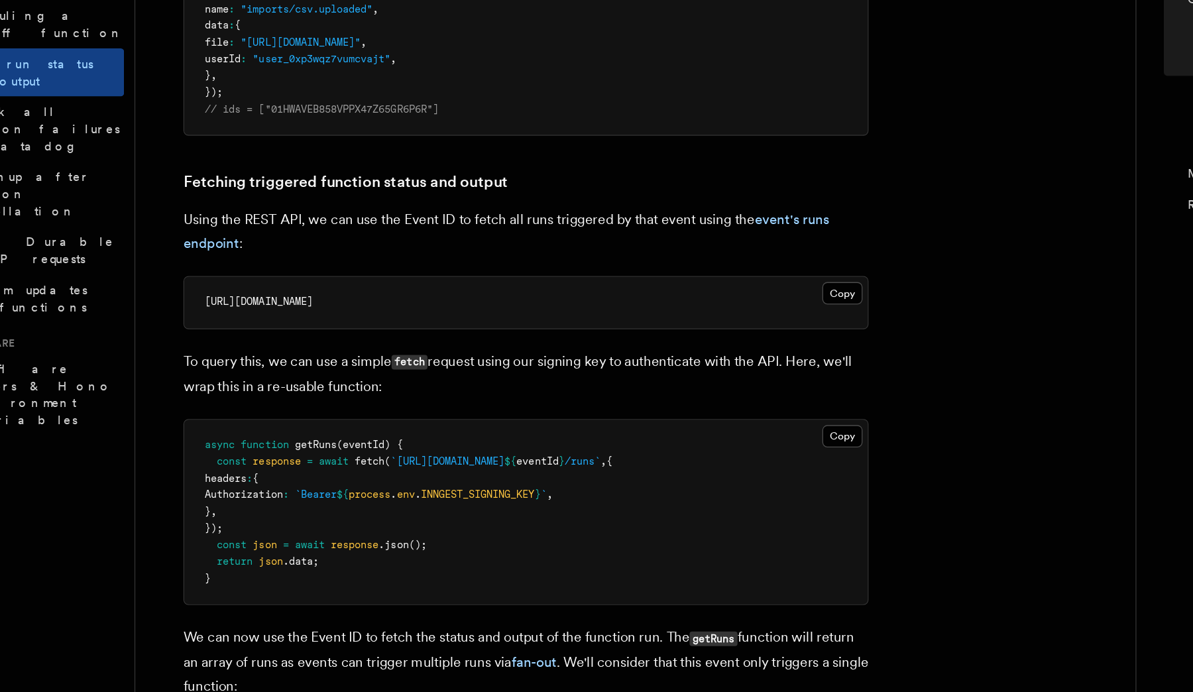
scroll to position [523, 0]
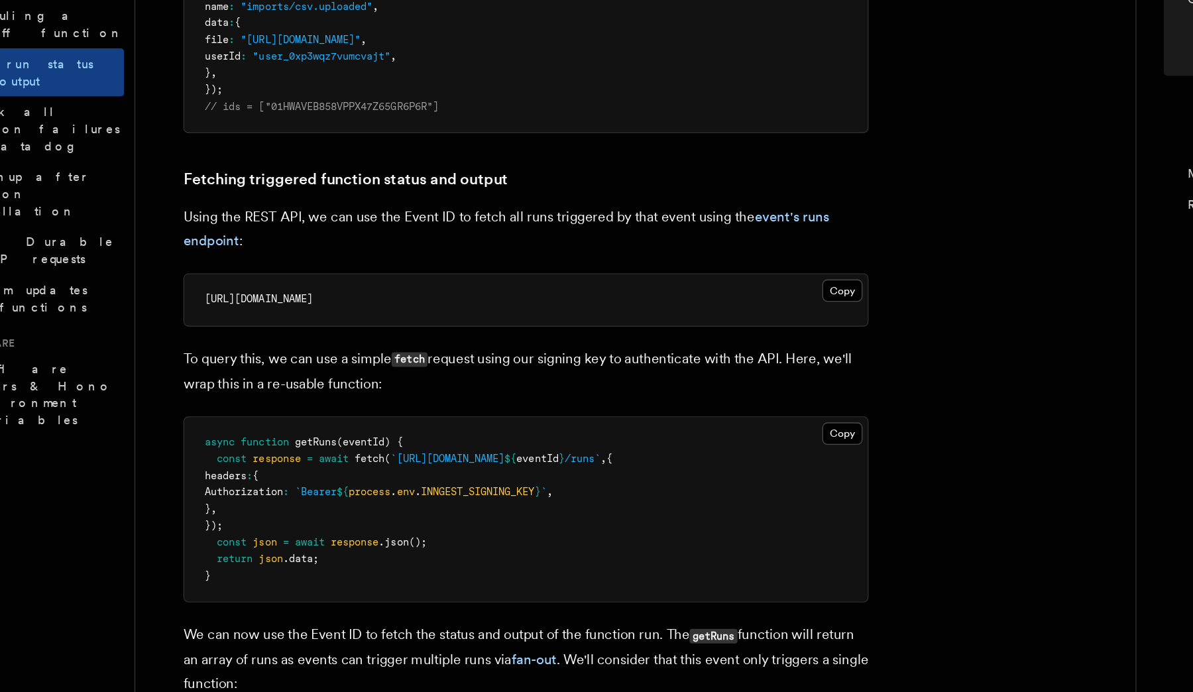
drag, startPoint x: 275, startPoint y: 435, endPoint x: 354, endPoint y: 457, distance: 81.8
click at [354, 458] on p "To query this, we can use a simple fetch request using our signing key to authe…" at bounding box center [466, 444] width 530 height 38
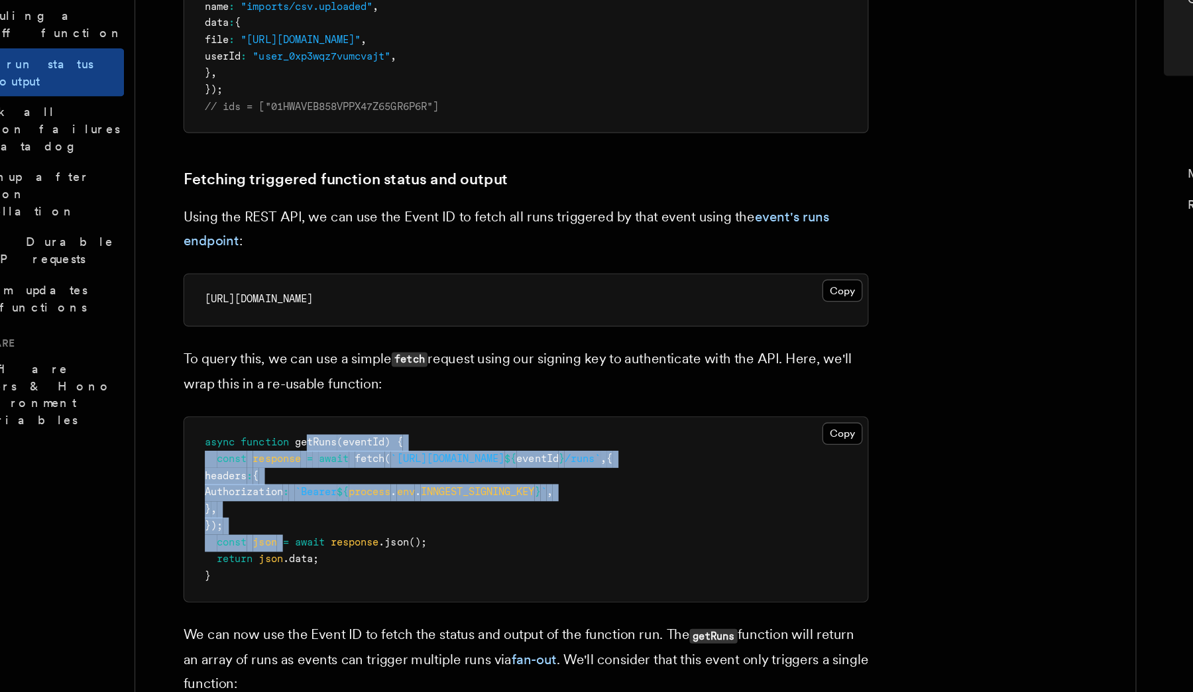
drag, startPoint x: 297, startPoint y: 500, endPoint x: 280, endPoint y: 586, distance: 87.7
click at [280, 586] on code "async function getRuns (eventId) { const response = await fetch ( `https://api.…" at bounding box center [375, 550] width 315 height 113
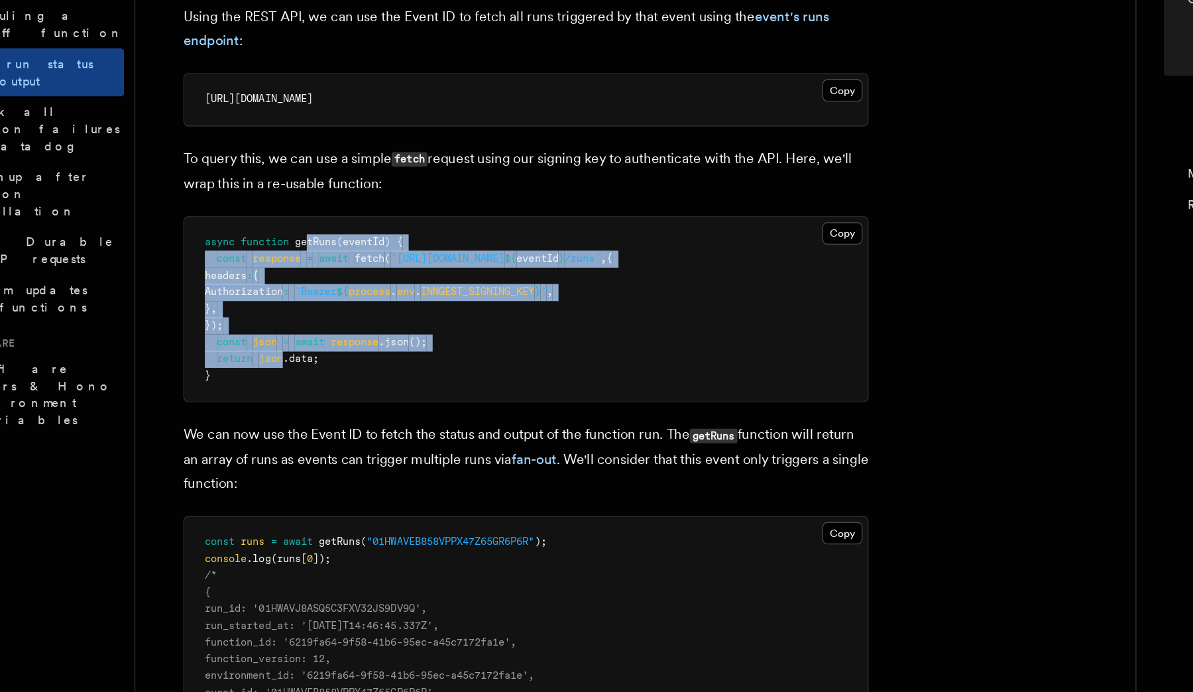
scroll to position [688, 0]
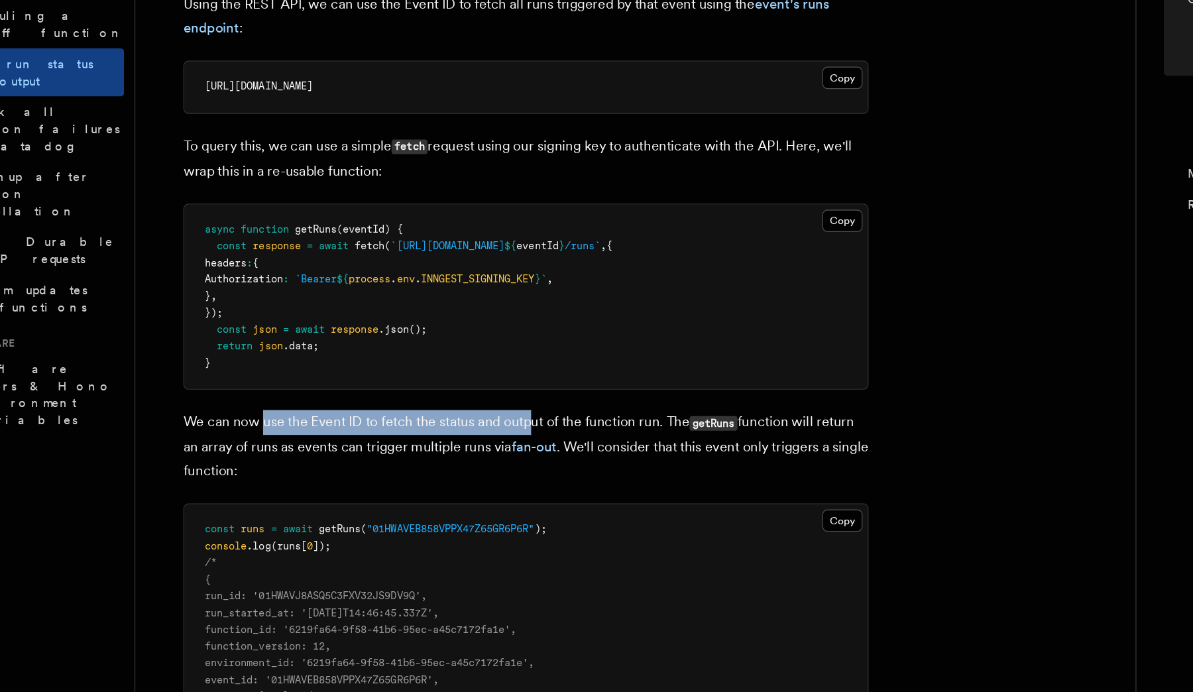
drag, startPoint x: 263, startPoint y: 481, endPoint x: 472, endPoint y: 481, distance: 208.7
click at [472, 481] on p "We can now use the Event ID to fetch the status and output of the function run.…" at bounding box center [466, 501] width 530 height 56
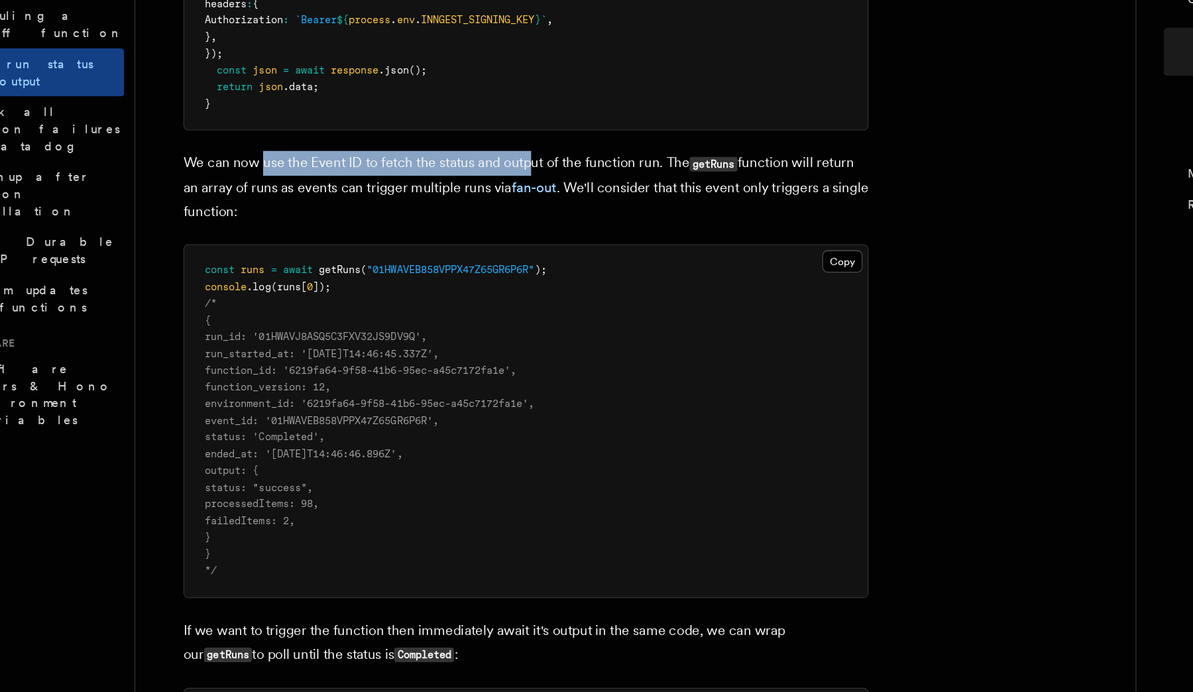
scroll to position [889, 0]
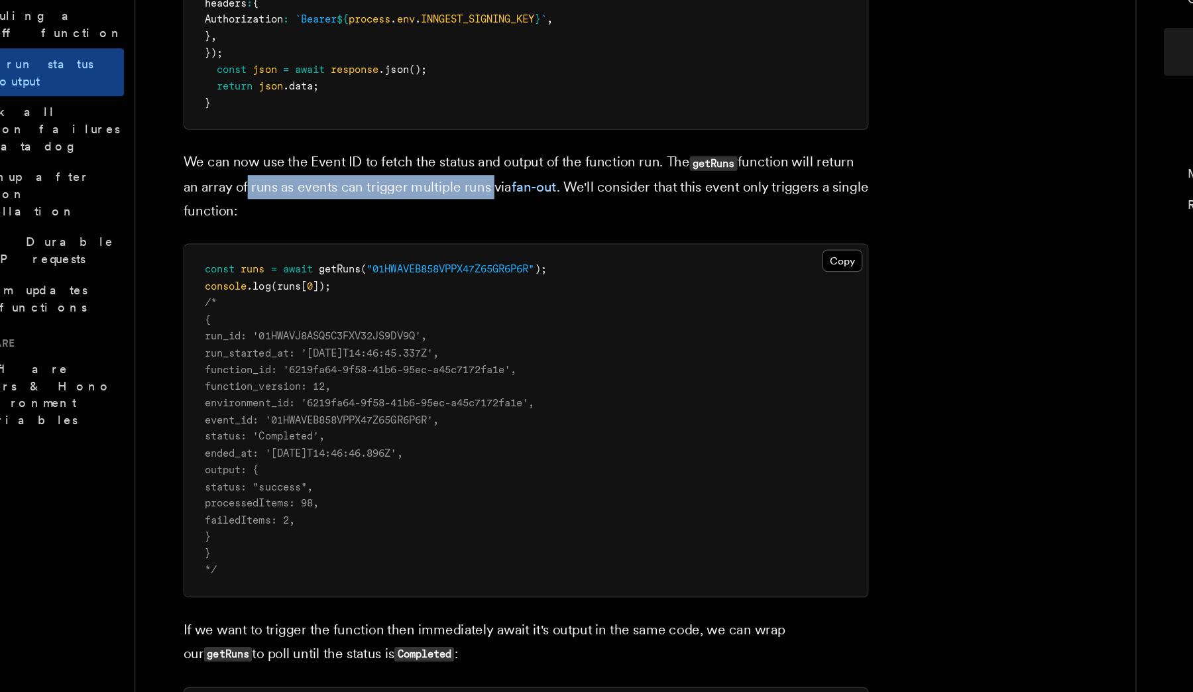
drag, startPoint x: 248, startPoint y: 300, endPoint x: 437, endPoint y: 305, distance: 188.9
click at [437, 305] on p "We can now use the Event ID to fetch the status and output of the function run.…" at bounding box center [466, 300] width 530 height 56
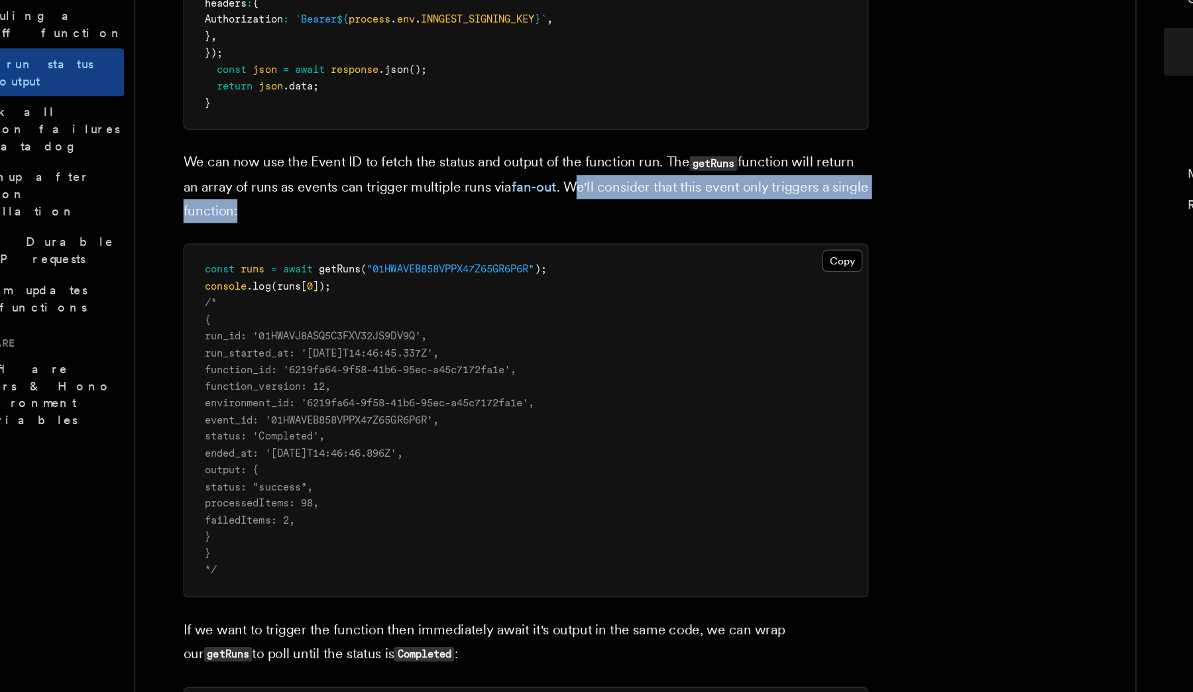
drag, startPoint x: 508, startPoint y: 300, endPoint x: 245, endPoint y: 316, distance: 263.5
click at [245, 316] on p "We can now use the Event ID to fetch the status and output of the function run.…" at bounding box center [466, 300] width 530 height 56
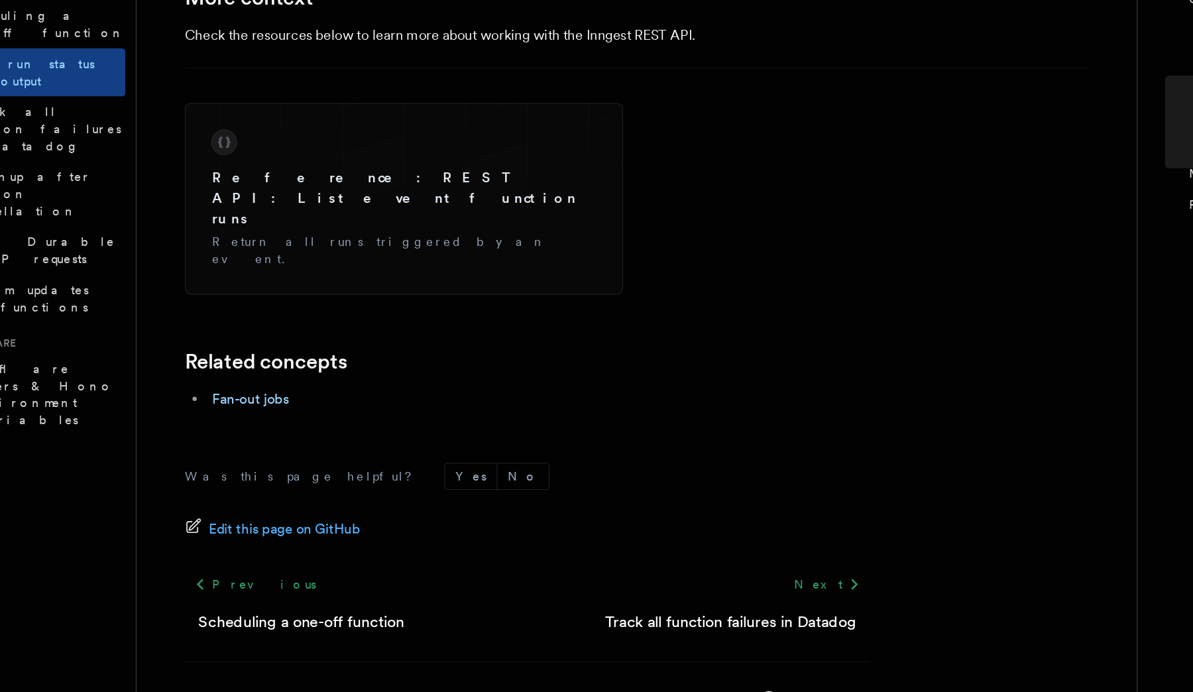
scroll to position [1981, 0]
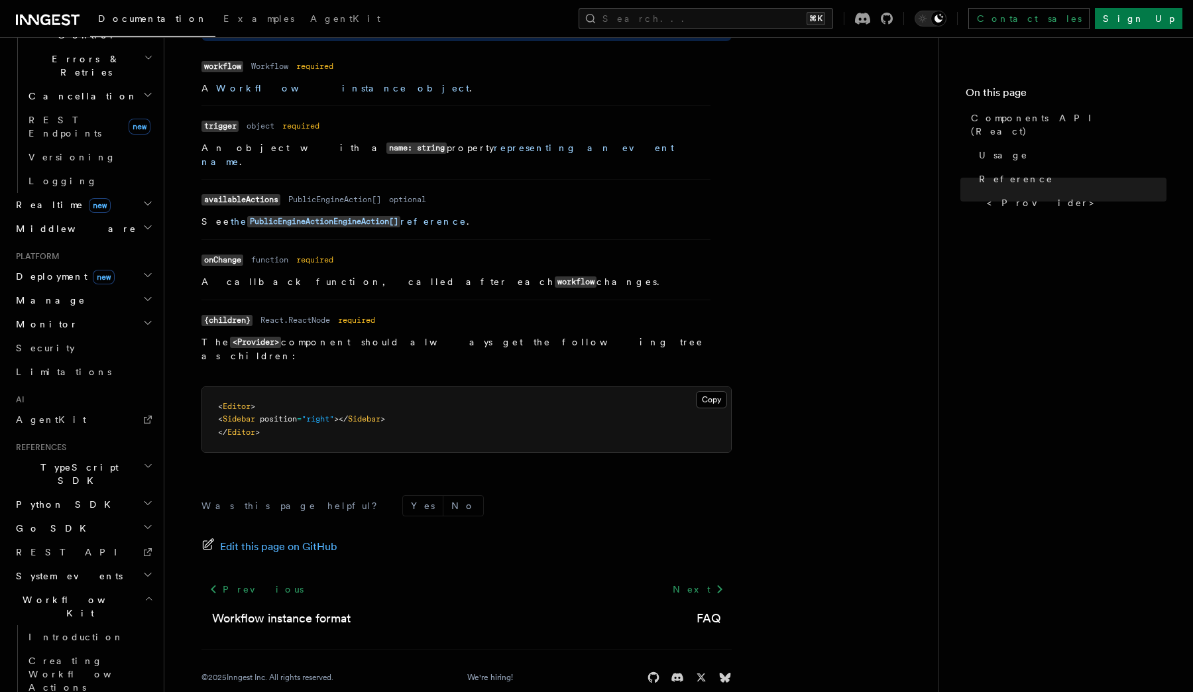
scroll to position [514, 0]
click at [60, 629] on span "Introduction" at bounding box center [75, 634] width 95 height 11
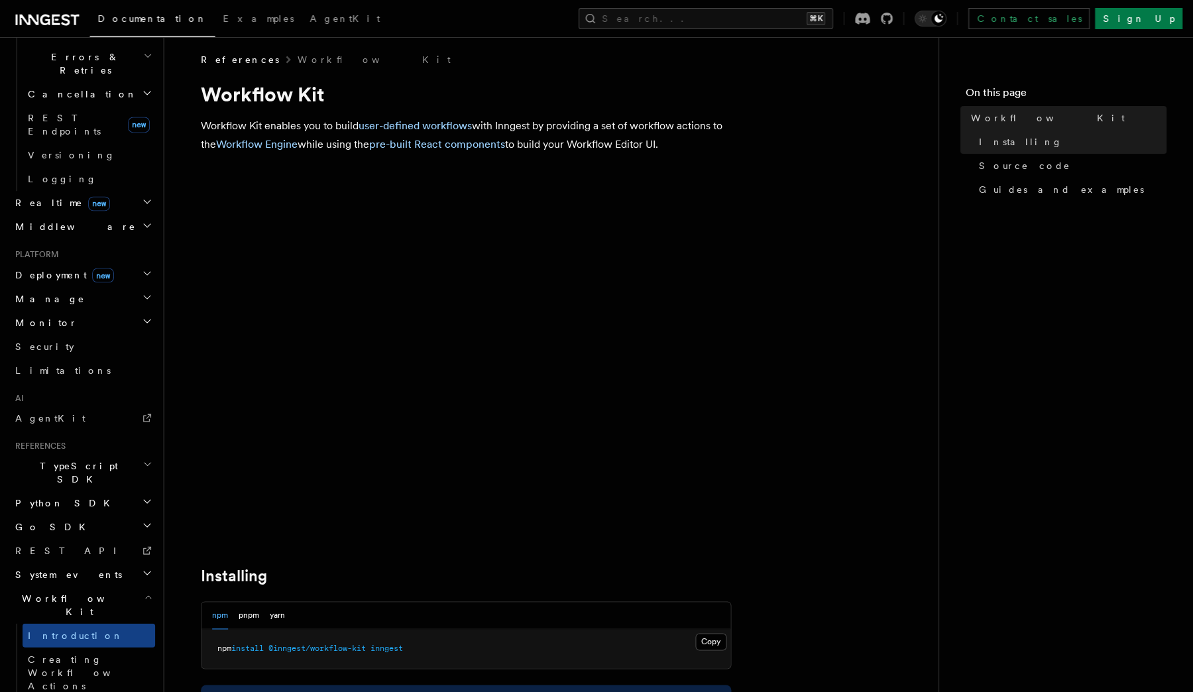
scroll to position [5, 0]
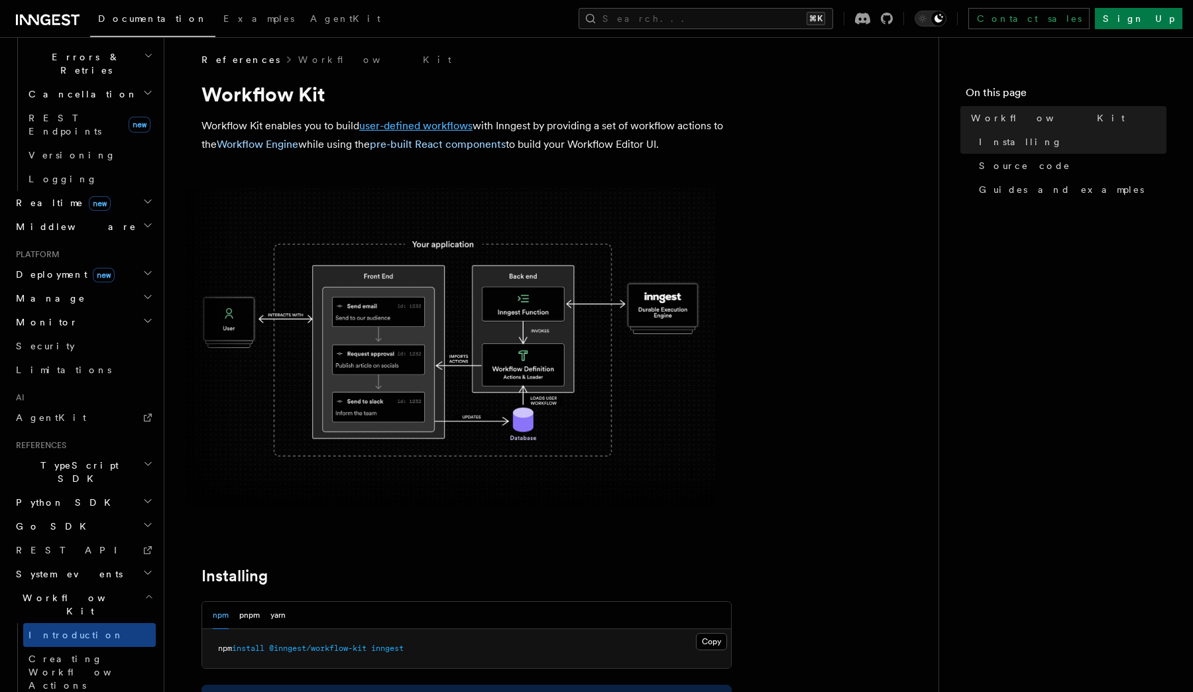
click at [423, 123] on link "user-defined workflows" at bounding box center [415, 125] width 113 height 13
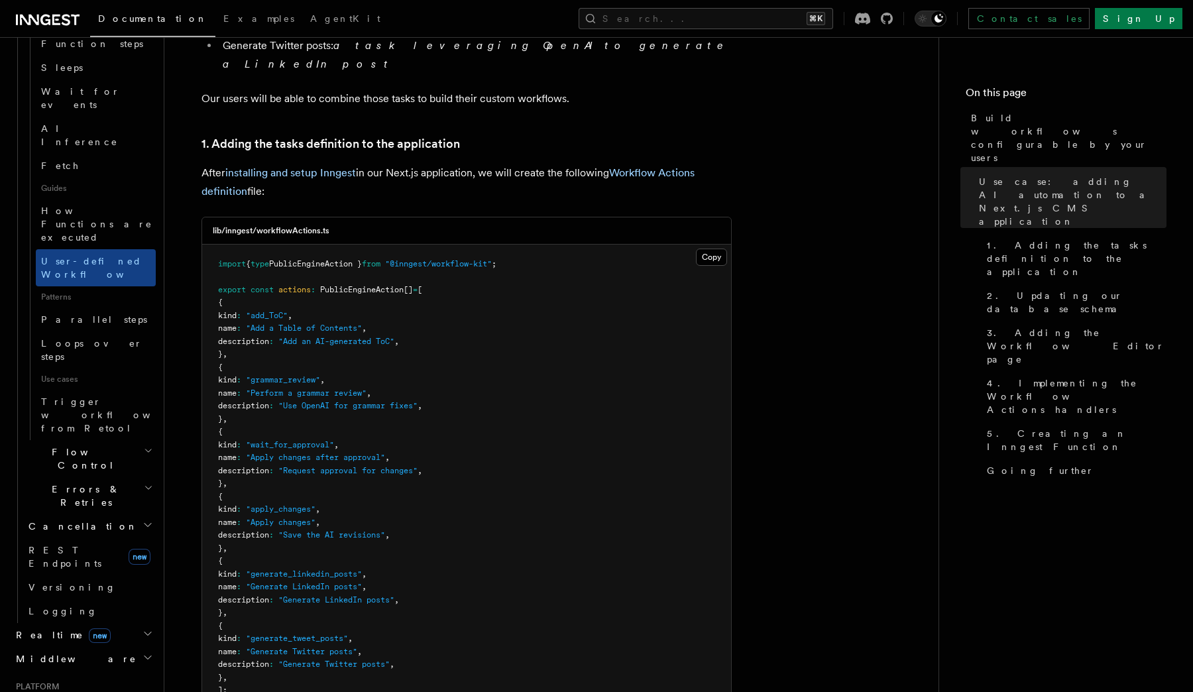
scroll to position [1332, 0]
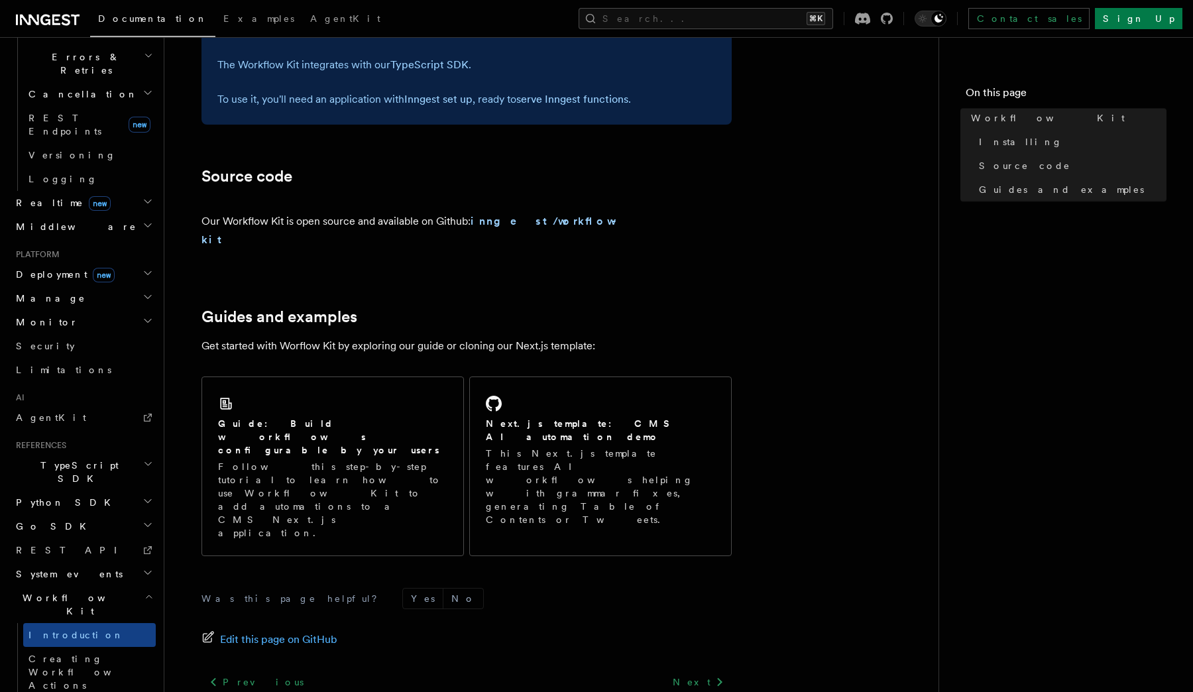
scroll to position [716, 0]
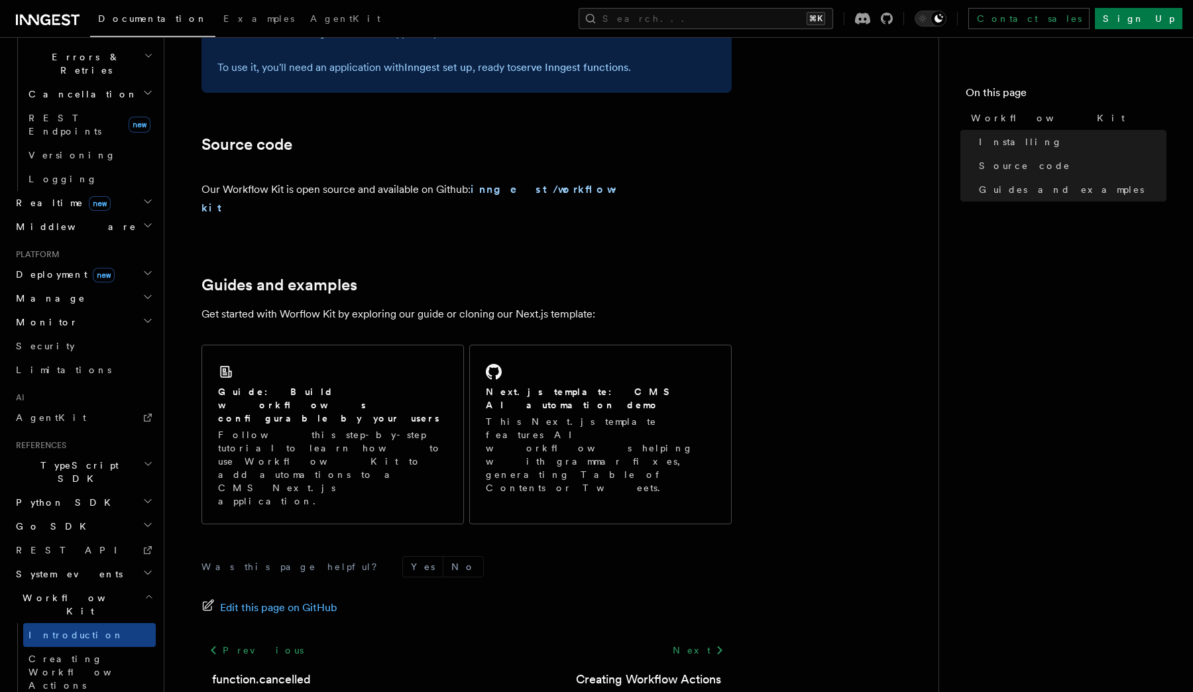
scroll to position [1107, 0]
